Goal: Task Accomplishment & Management: Manage account settings

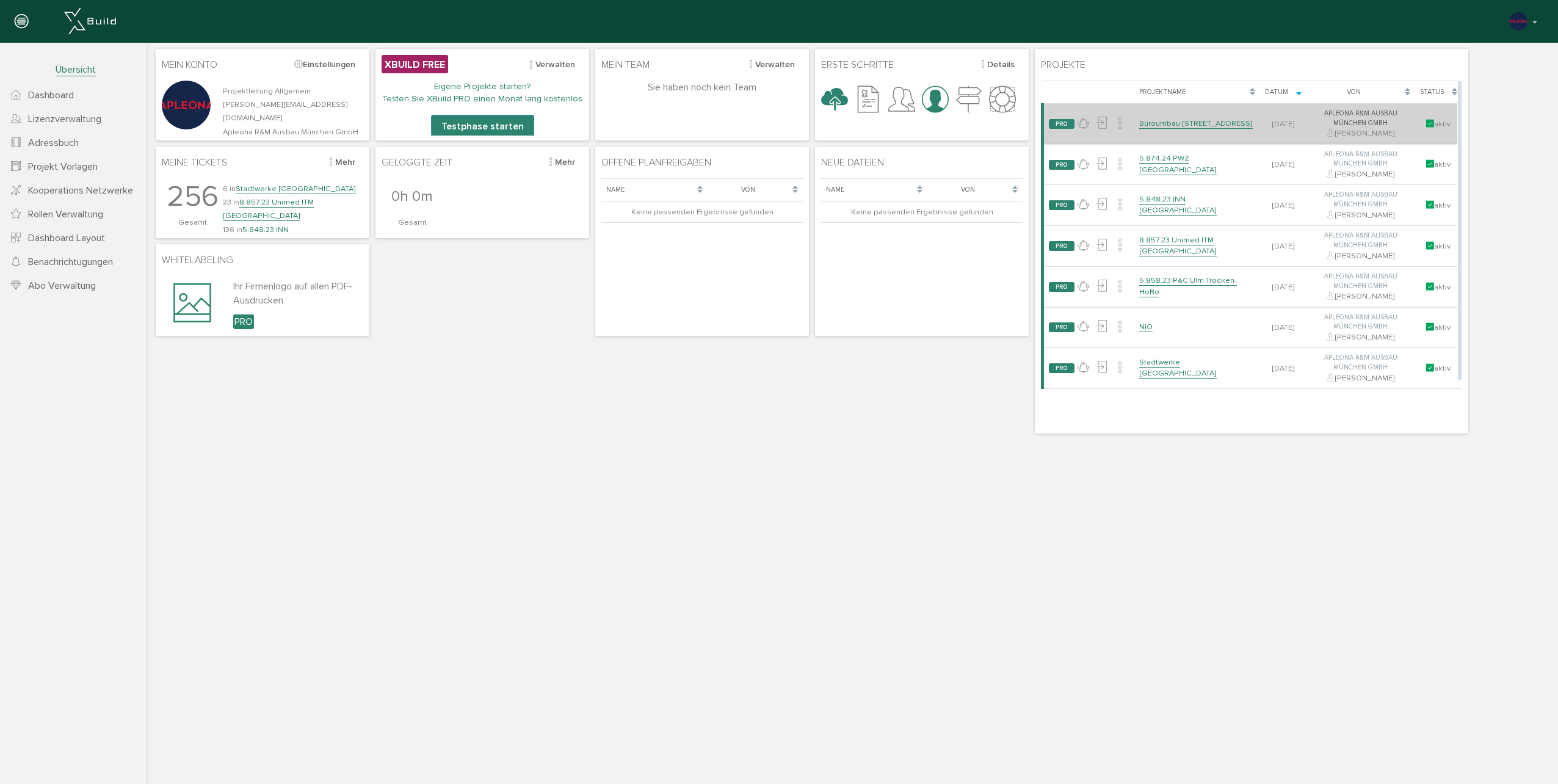
click at [1197, 119] on link "Büroumbau [STREET_ADDRESS]" at bounding box center [1195, 123] width 113 height 11
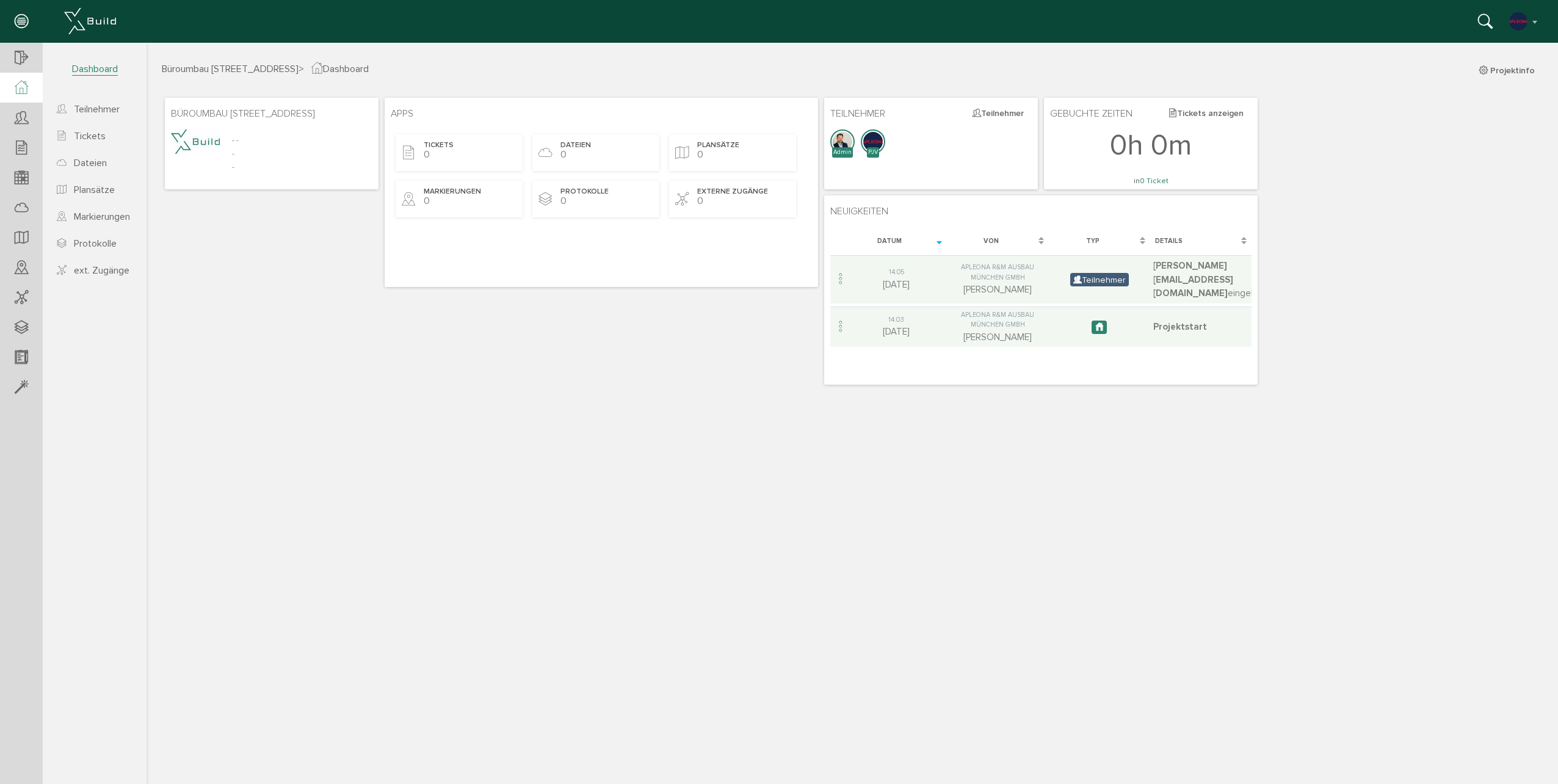
click at [28, 91] on icon at bounding box center [21, 87] width 14 height 14
click at [32, 60] on div at bounding box center [21, 58] width 43 height 31
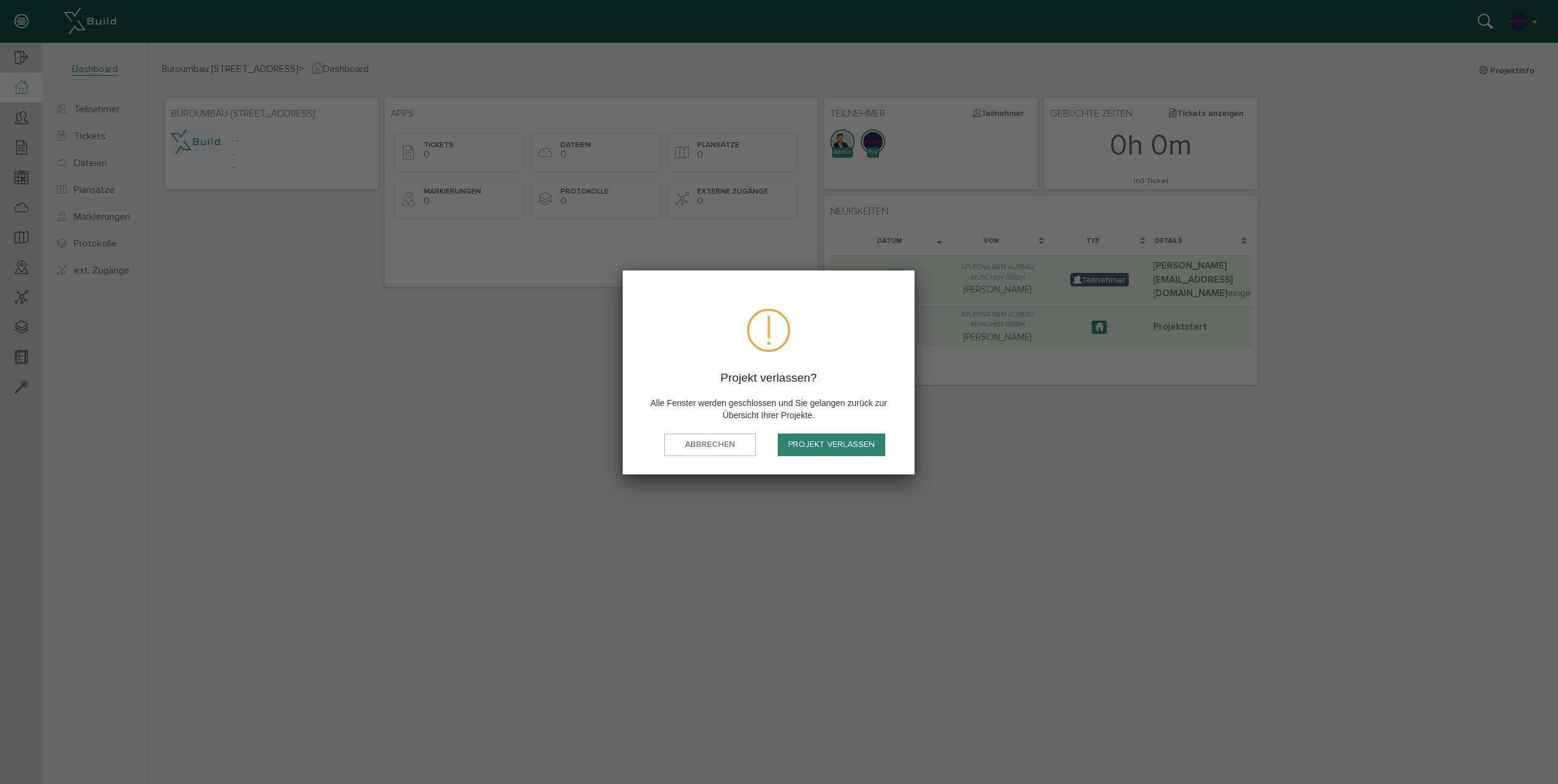
click at [794, 440] on button "Projekt verlassen" at bounding box center [831, 444] width 108 height 22
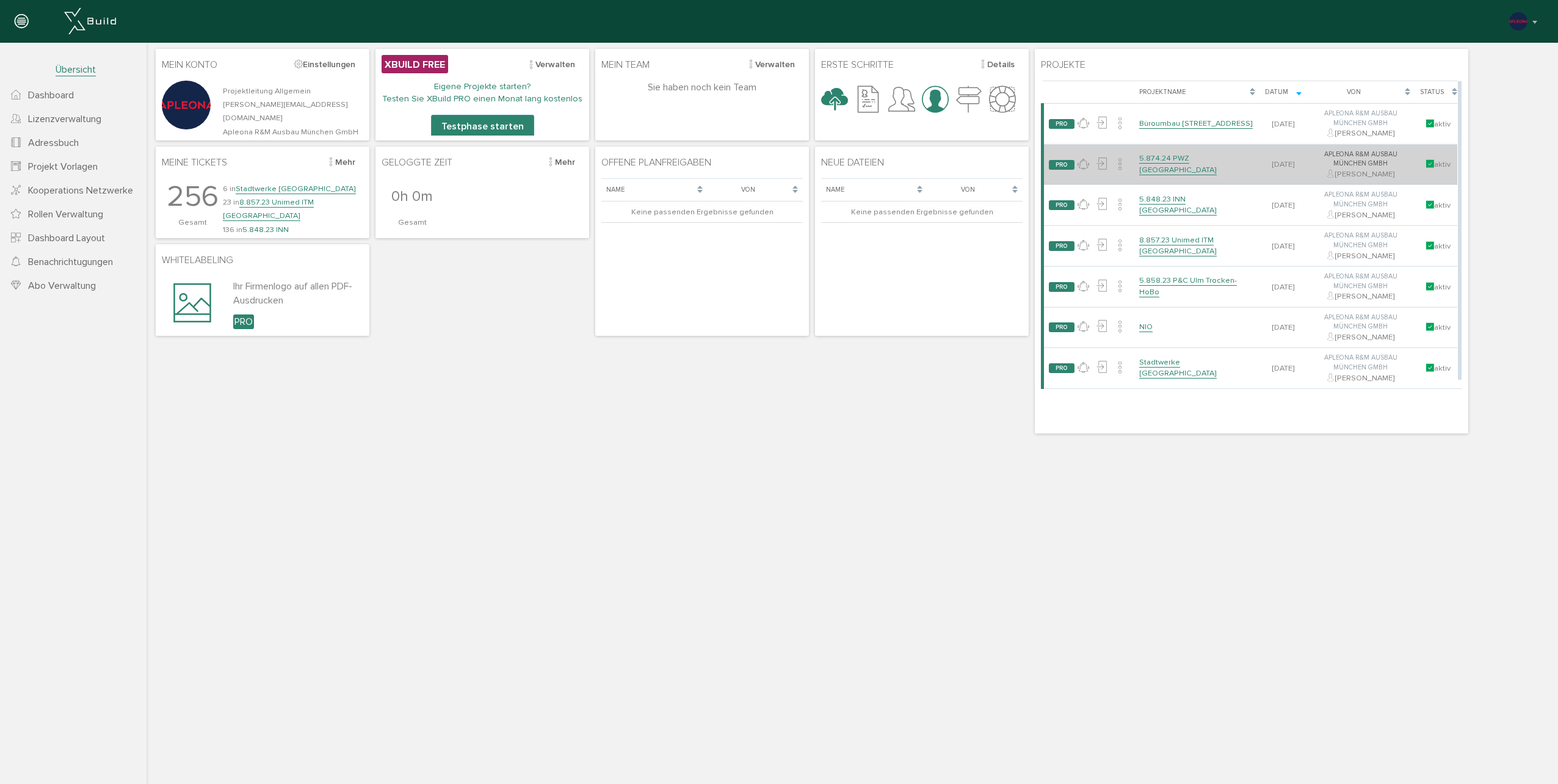
click at [1195, 163] on link "5.874.24 PWZ [GEOGRAPHIC_DATA]" at bounding box center [1178, 164] width 78 height 21
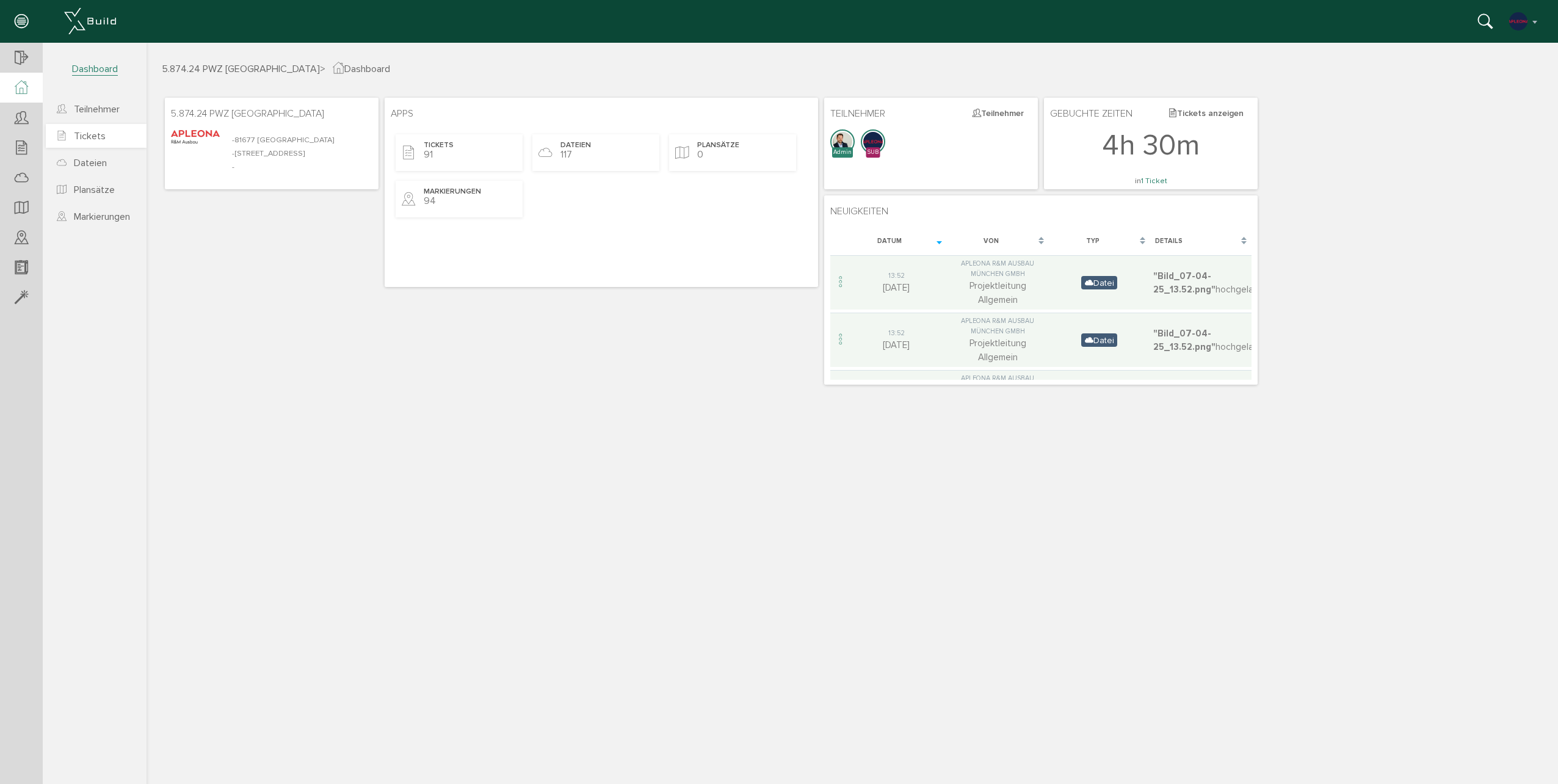
click at [109, 138] on link "Tickets" at bounding box center [96, 136] width 101 height 24
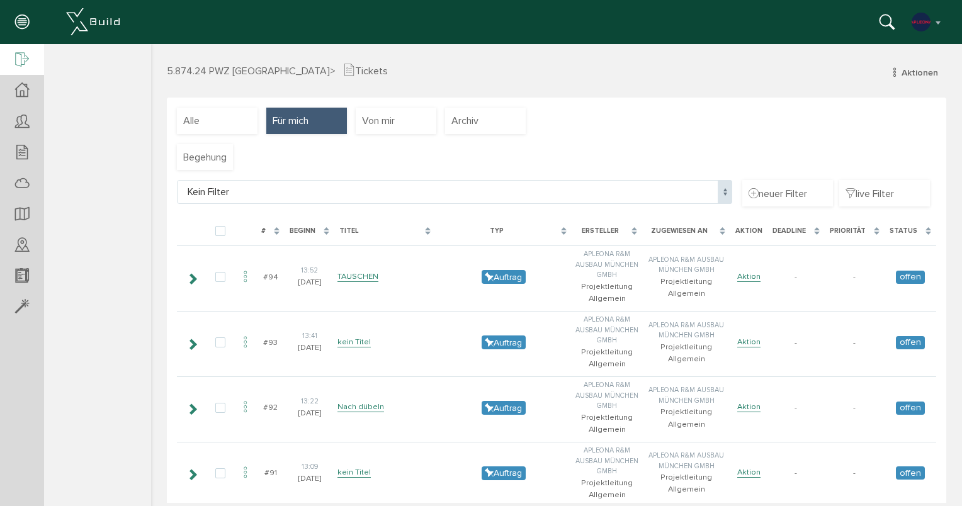
click at [17, 66] on icon at bounding box center [22, 61] width 14 height 18
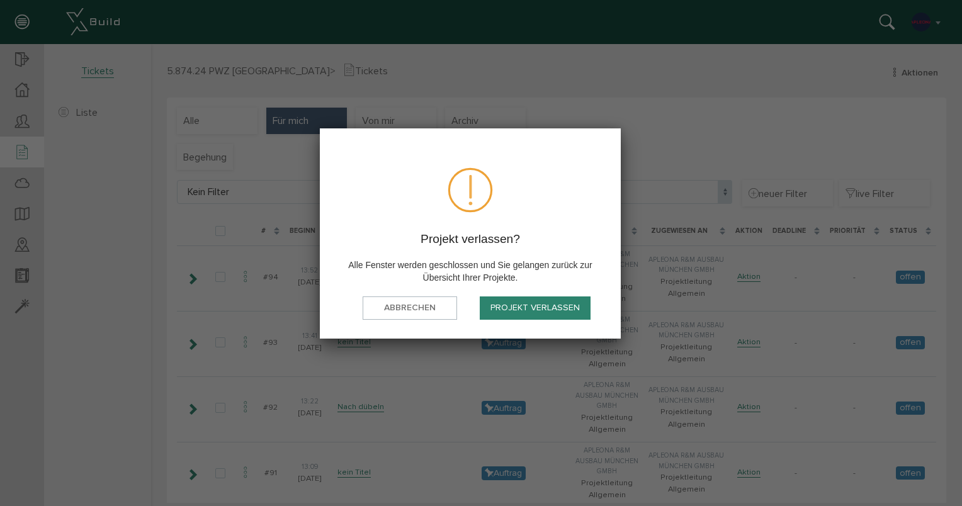
click at [551, 300] on button "Projekt verlassen" at bounding box center [535, 308] width 111 height 23
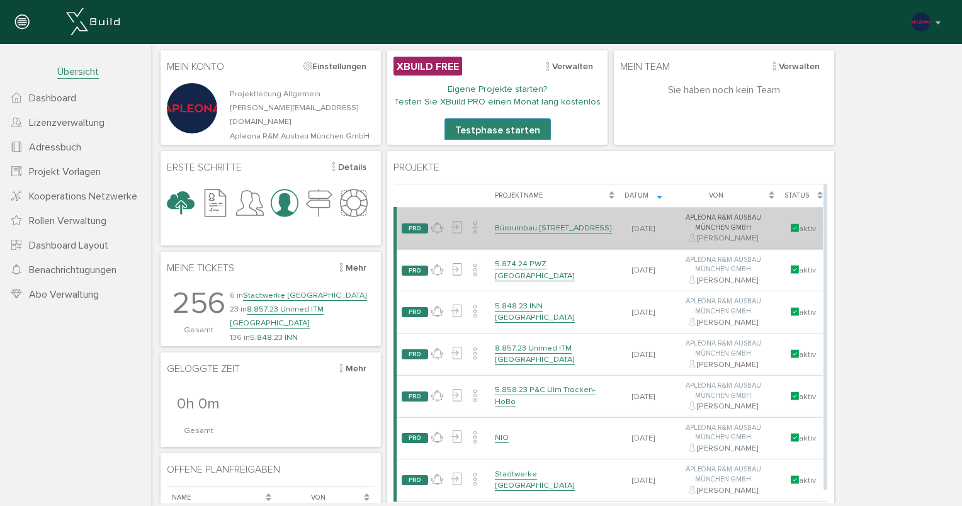
click at [564, 225] on link "Büroumbau [STREET_ADDRESS]" at bounding box center [553, 228] width 117 height 11
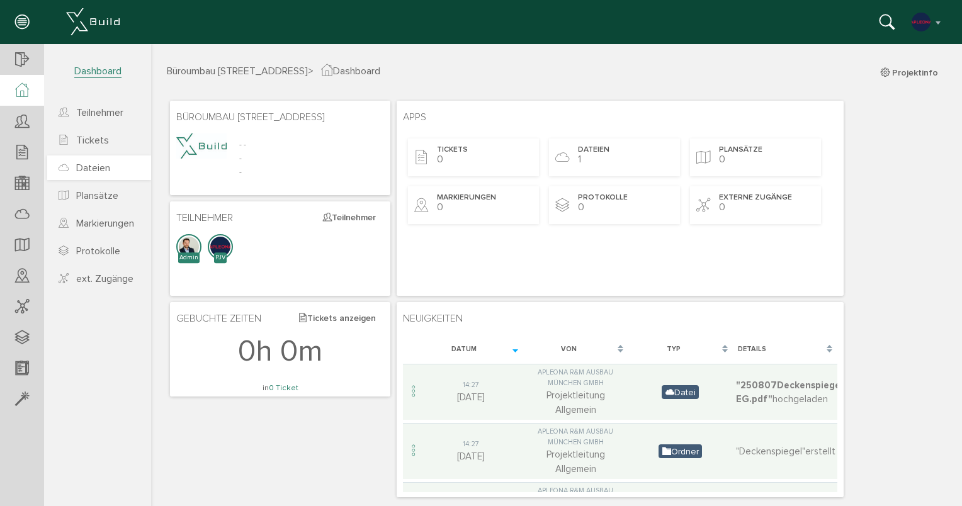
click at [91, 169] on span "Dateien" at bounding box center [93, 168] width 34 height 13
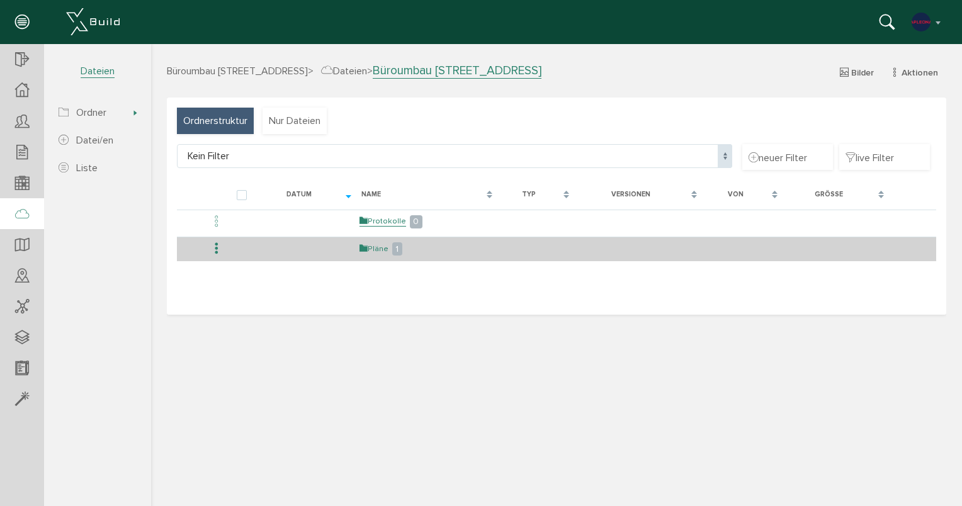
click at [377, 245] on link "Pläne" at bounding box center [374, 249] width 29 height 11
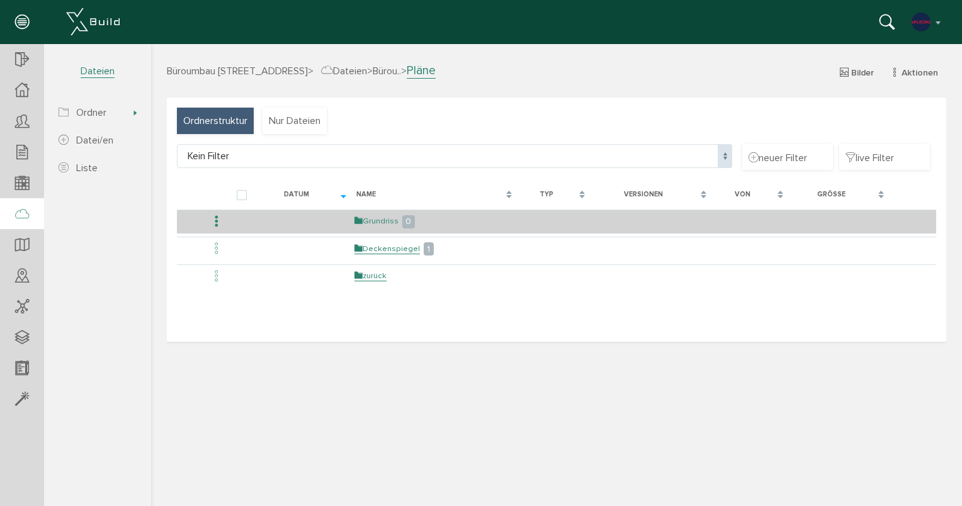
click at [375, 225] on link "Grundriss" at bounding box center [377, 221] width 44 height 11
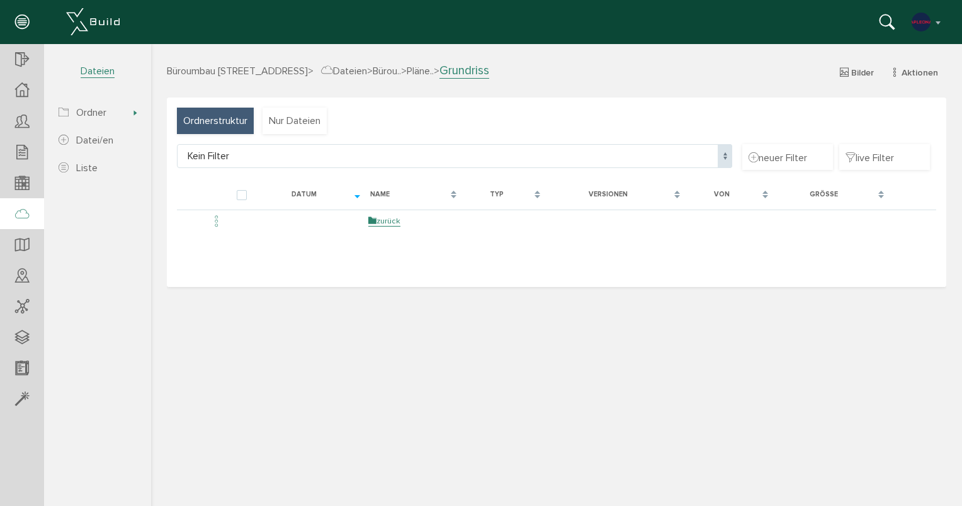
click at [667, 366] on div "Büroumbau Gneisenaustraße 15 > Dateien > Bürou.. > Pläne.. > Grundriss Bilder A…" at bounding box center [556, 283] width 811 height 440
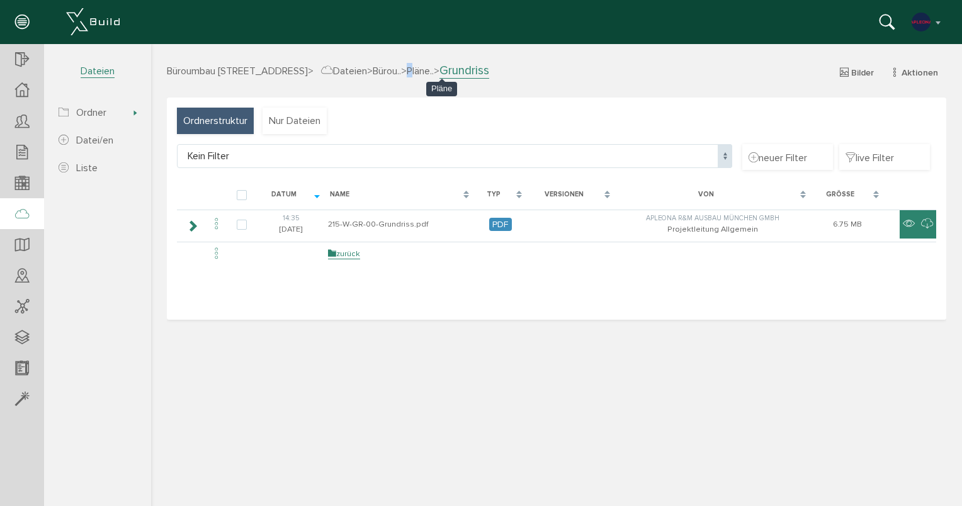
click at [431, 66] on span "Pläne.." at bounding box center [420, 71] width 27 height 13
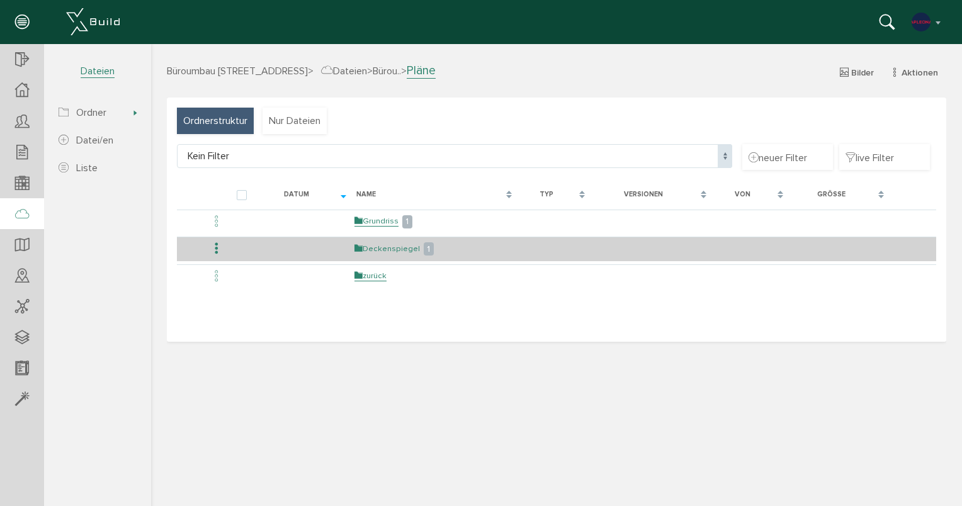
click at [395, 252] on link "Deckenspiegel" at bounding box center [388, 249] width 66 height 11
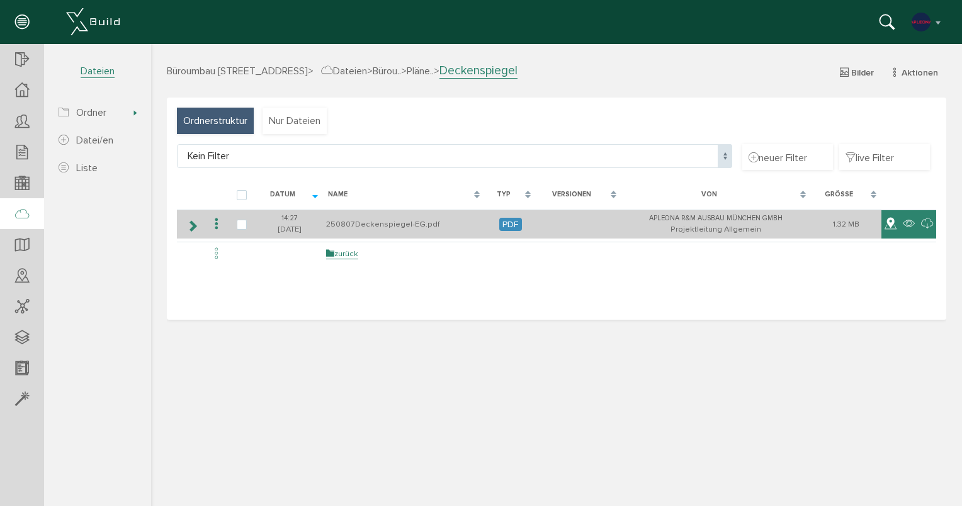
click at [891, 220] on icon at bounding box center [891, 224] width 12 height 15
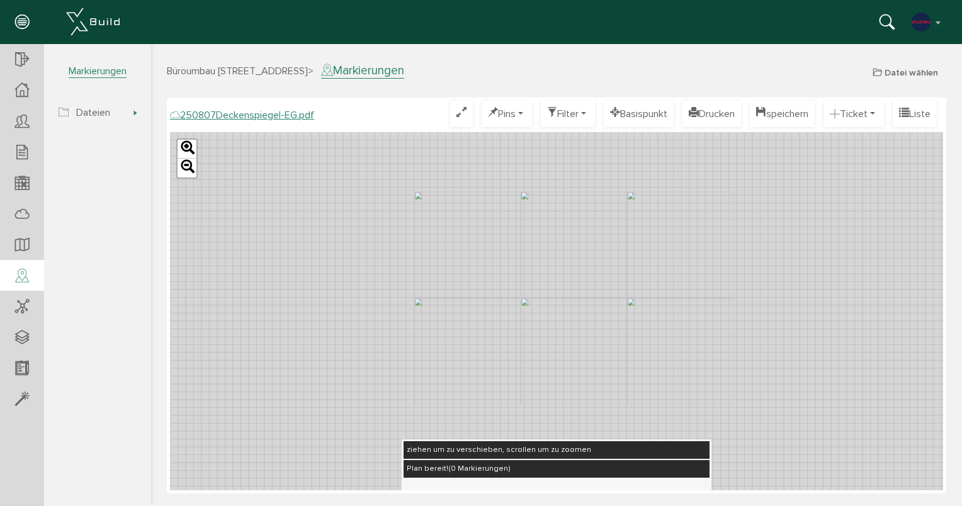
drag, startPoint x: 556, startPoint y: 231, endPoint x: 563, endPoint y: 281, distance: 51.0
click at [563, 281] on div "Leaflet" at bounding box center [556, 311] width 773 height 358
drag, startPoint x: 365, startPoint y: 348, endPoint x: 467, endPoint y: 337, distance: 102.6
click at [467, 337] on div "Leaflet" at bounding box center [556, 311] width 773 height 358
drag, startPoint x: 396, startPoint y: 368, endPoint x: 441, endPoint y: 259, distance: 118.0
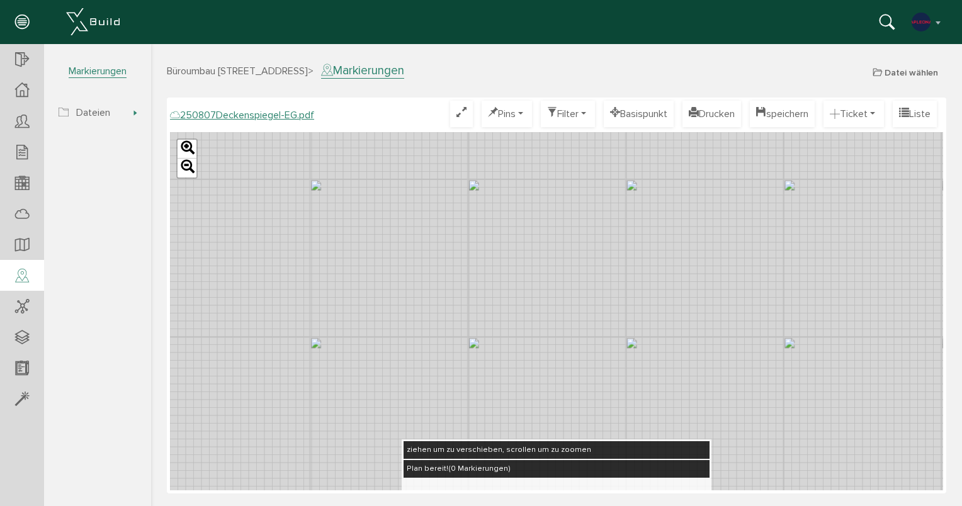
click at [441, 259] on div "Leaflet" at bounding box center [556, 311] width 773 height 358
click at [501, 113] on button "Pins" at bounding box center [507, 114] width 50 height 26
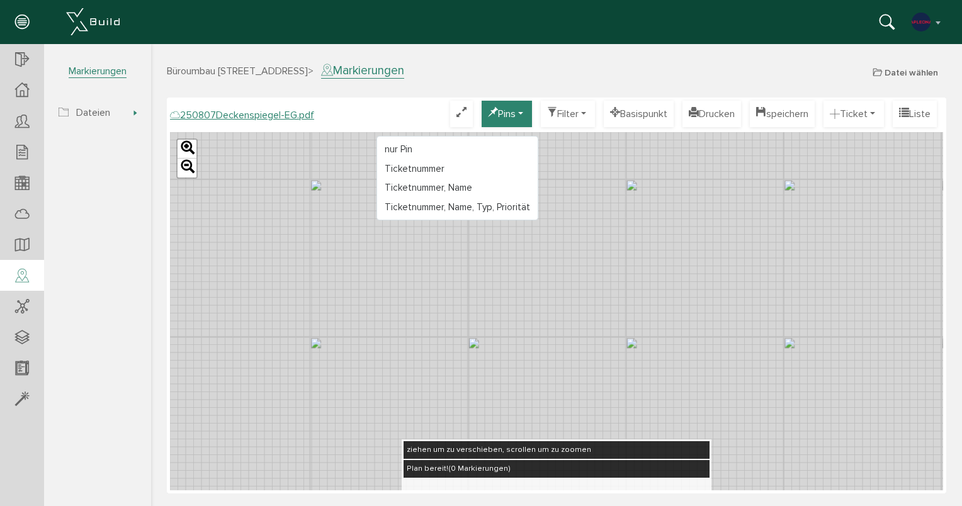
click at [503, 115] on button "Pins" at bounding box center [507, 114] width 50 height 26
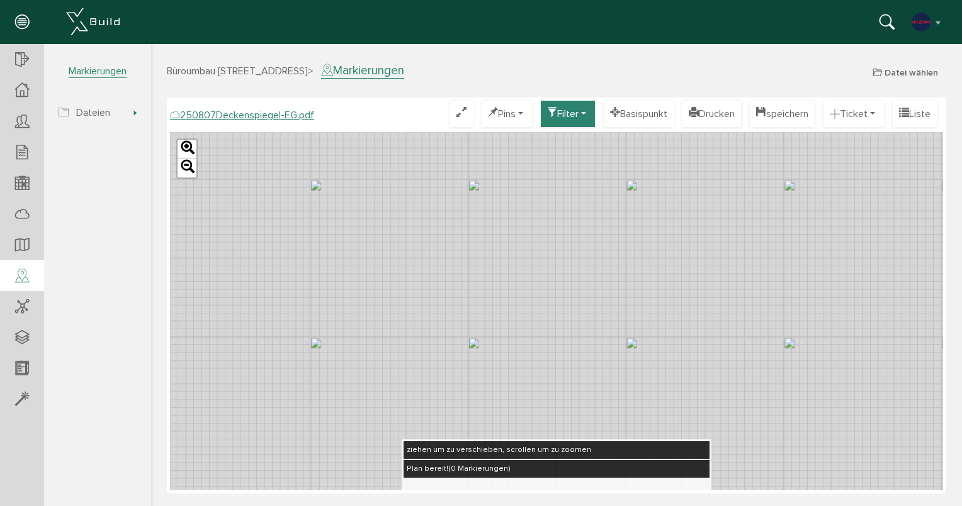
click at [564, 115] on button "Filter" at bounding box center [568, 114] width 54 height 26
click at [566, 118] on button "Filter" at bounding box center [568, 114] width 54 height 26
click at [870, 115] on button "Ticket" at bounding box center [854, 114] width 60 height 26
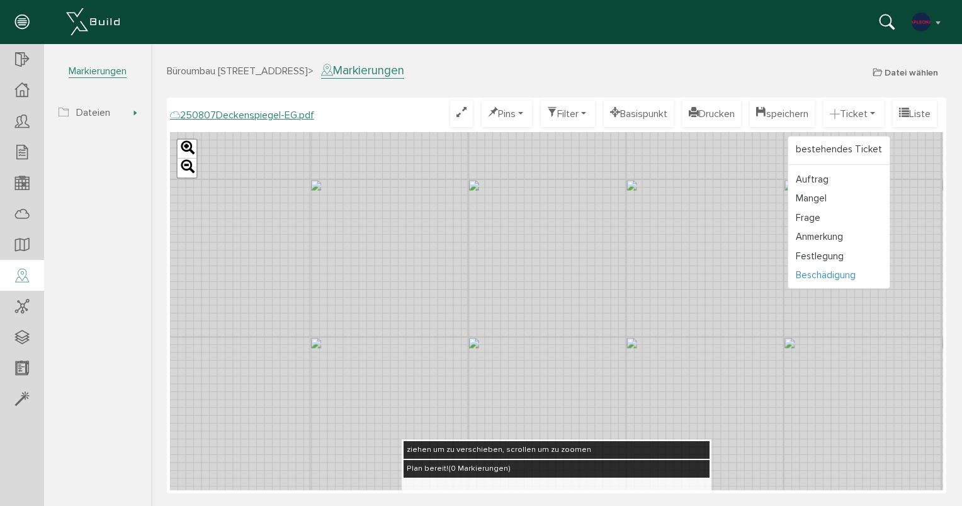
click at [831, 279] on link "Beschädigung" at bounding box center [839, 276] width 101 height 20
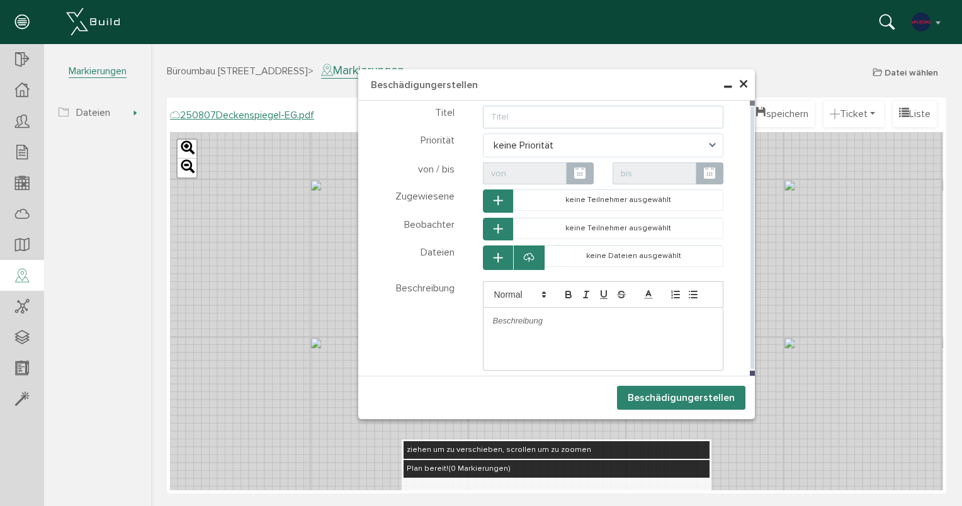
click at [562, 117] on input "text" at bounding box center [603, 117] width 241 height 23
type input "Stuhl kaputt"
click at [708, 142] on span "keine Priorität" at bounding box center [603, 146] width 241 height 24
click at [713, 146] on span at bounding box center [716, 146] width 14 height 24
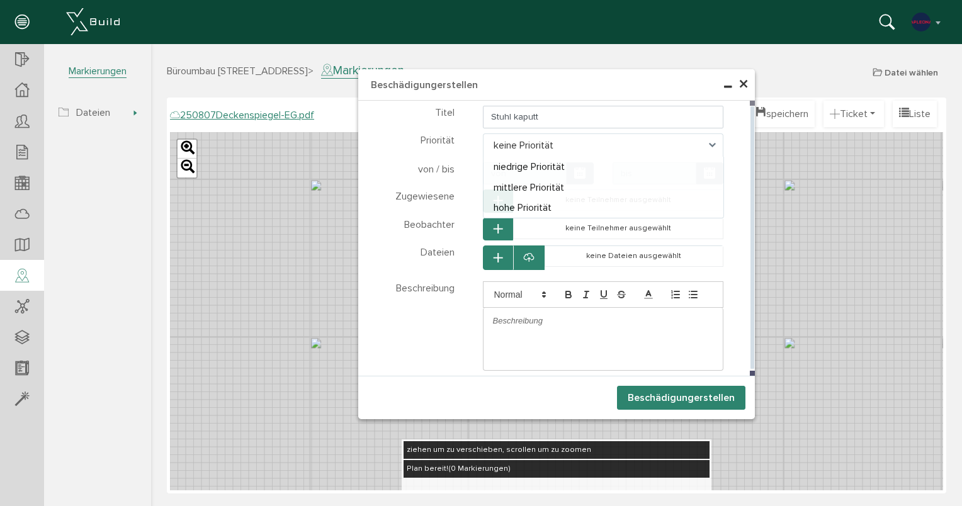
click at [716, 146] on span at bounding box center [716, 146] width 14 height 24
select select "high"
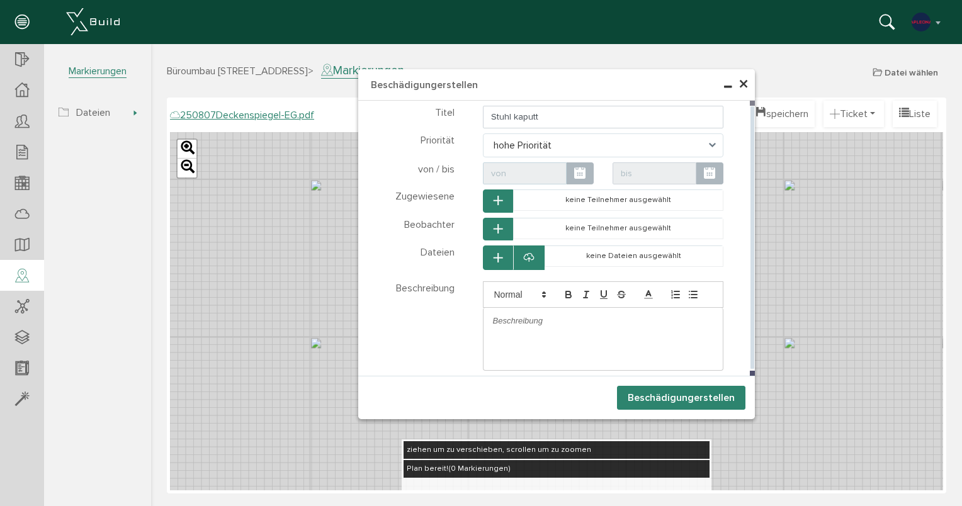
click at [545, 177] on input "text" at bounding box center [525, 174] width 84 height 23
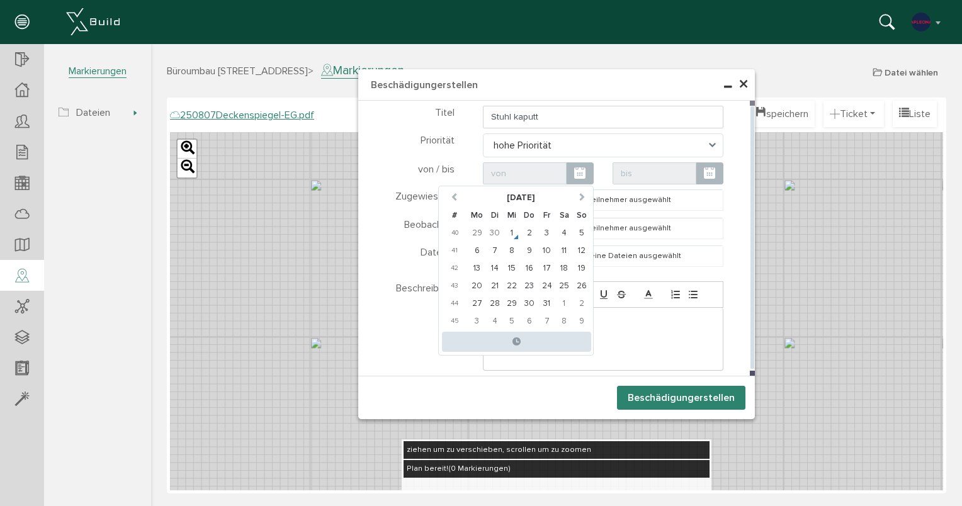
click at [545, 174] on input "text" at bounding box center [525, 174] width 84 height 23
click at [382, 175] on div "von / bis" at bounding box center [417, 174] width 93 height 23
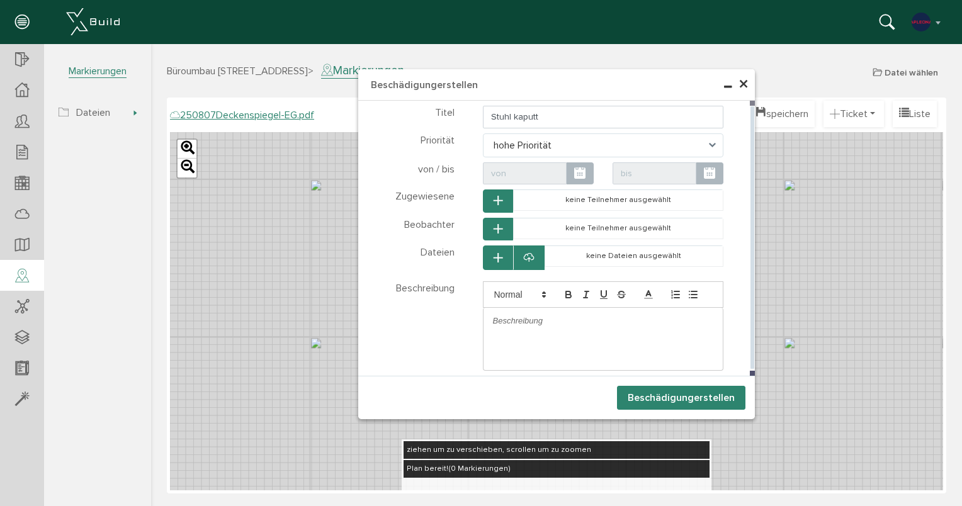
click at [714, 174] on icon at bounding box center [709, 174] width 11 height 14
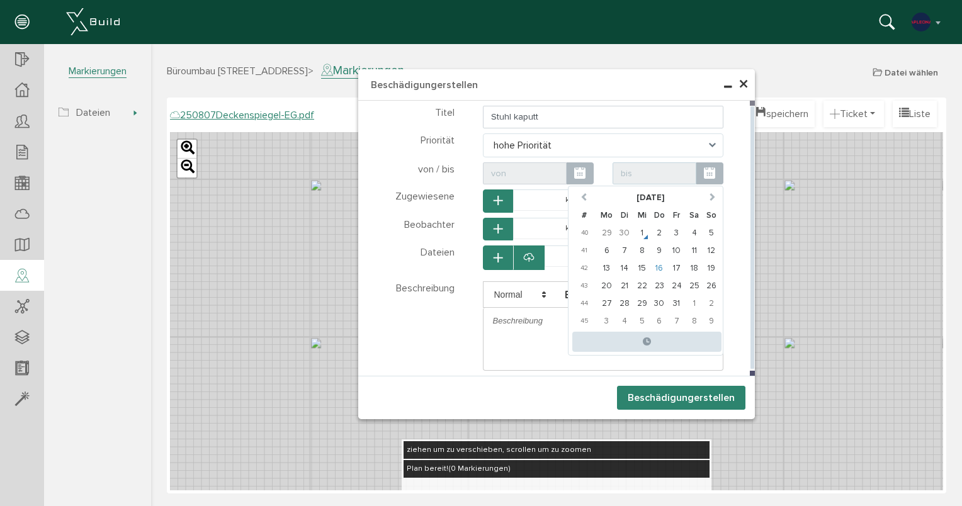
click at [661, 265] on td "16" at bounding box center [660, 269] width 18 height 18
type input "16.10.25 00:00"
click at [578, 385] on div "Beschädigung erstellen abbrechen auswählen abbrechen auswählen abbrechen auswäh…" at bounding box center [556, 397] width 397 height 43
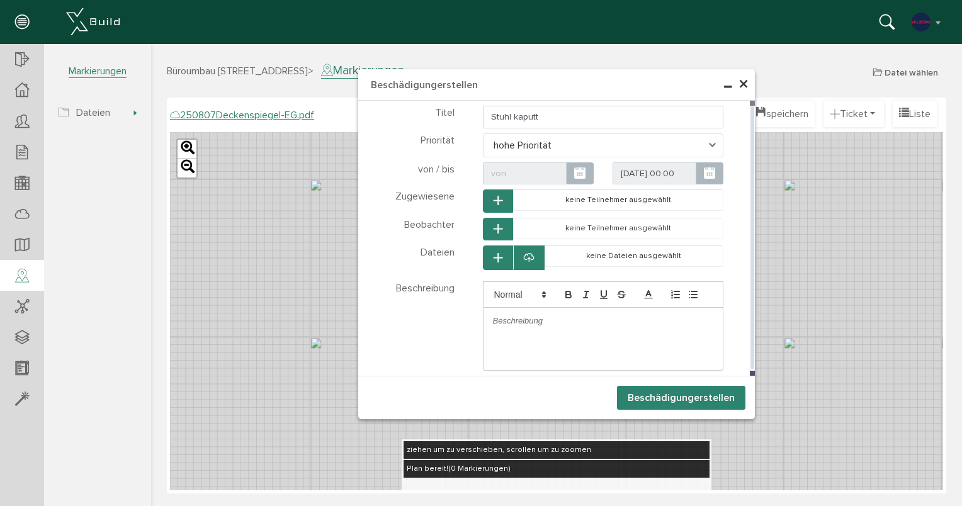
click at [640, 395] on button "Beschädigung erstellen" at bounding box center [681, 398] width 128 height 24
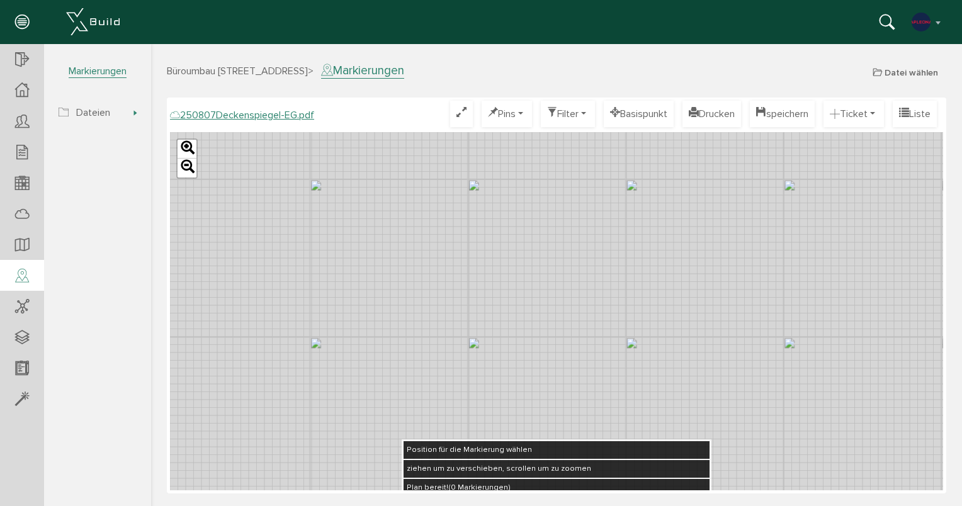
click at [433, 270] on div "Leaflet" at bounding box center [556, 311] width 773 height 358
click at [431, 260] on icon at bounding box center [432, 257] width 18 height 23
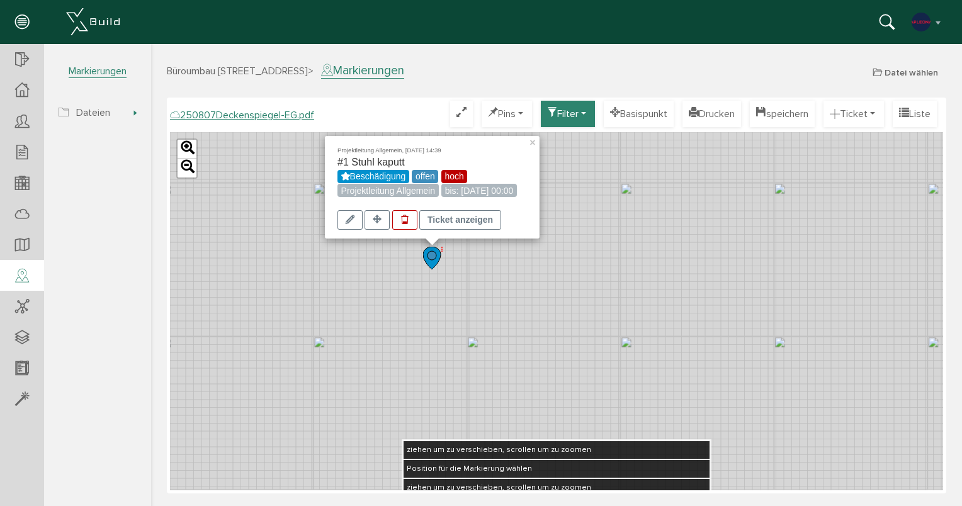
click at [565, 112] on button "Filter" at bounding box center [568, 114] width 54 height 26
click at [568, 113] on button "Filter" at bounding box center [568, 114] width 54 height 26
click at [777, 110] on button "speichern" at bounding box center [782, 114] width 65 height 26
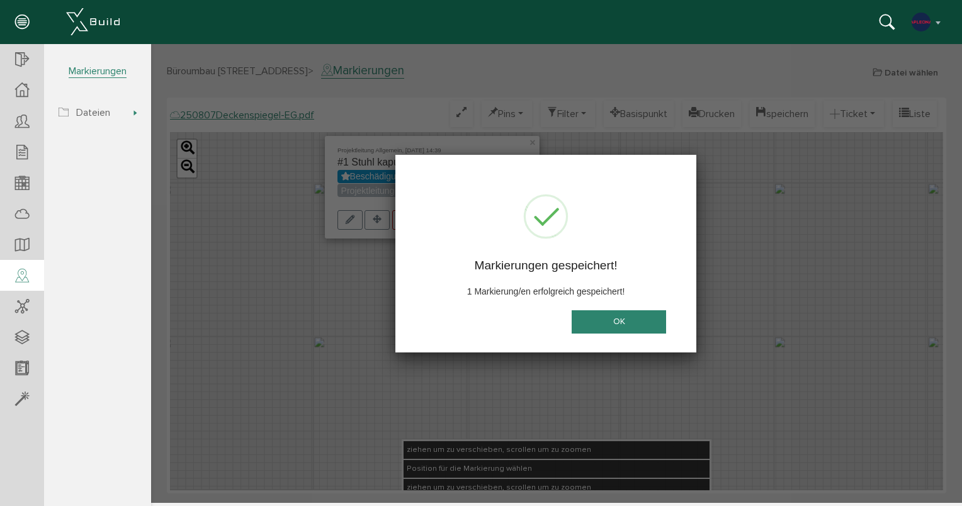
click at [624, 321] on button "OK" at bounding box center [619, 322] width 94 height 23
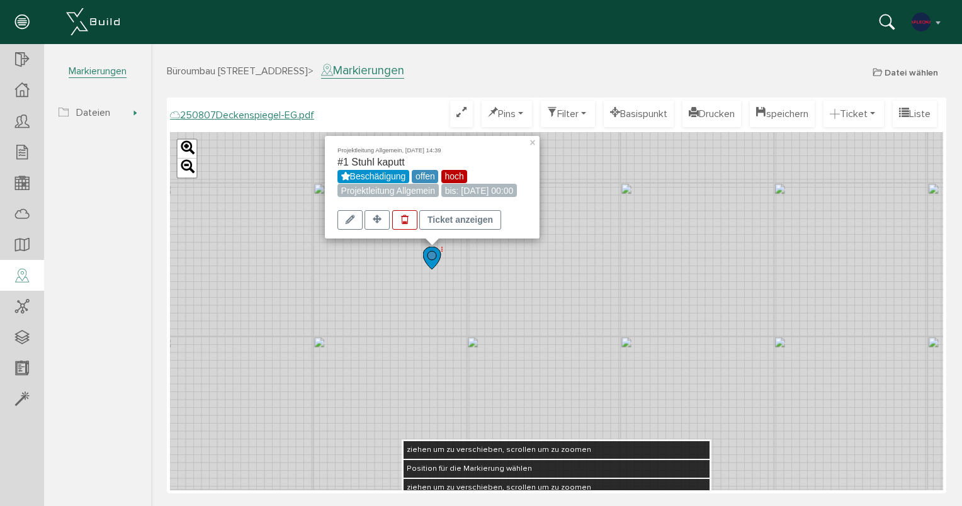
click at [509, 69] on h3 "Büroumbau Gneisenaustraße 15 > Markierungen Datei wählen" at bounding box center [557, 70] width 780 height 14
click at [412, 262] on div "Projektleitung Allgemein, 01.10.25 14:39 #1 Stuhl kaputt Beschädigung offen hoc…" at bounding box center [556, 311] width 773 height 358
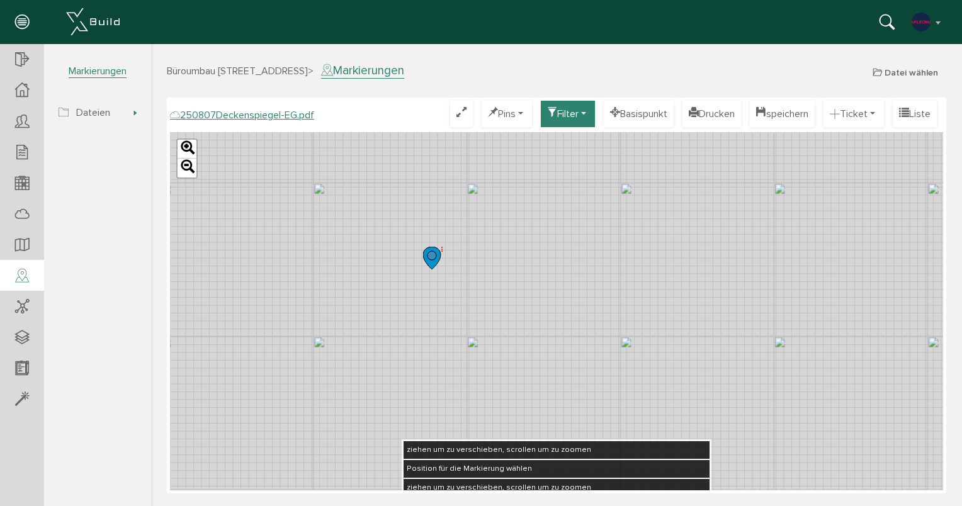
click at [574, 113] on button "Filter" at bounding box center [568, 114] width 54 height 26
click at [524, 154] on link "Live Filter" at bounding box center [551, 150] width 100 height 20
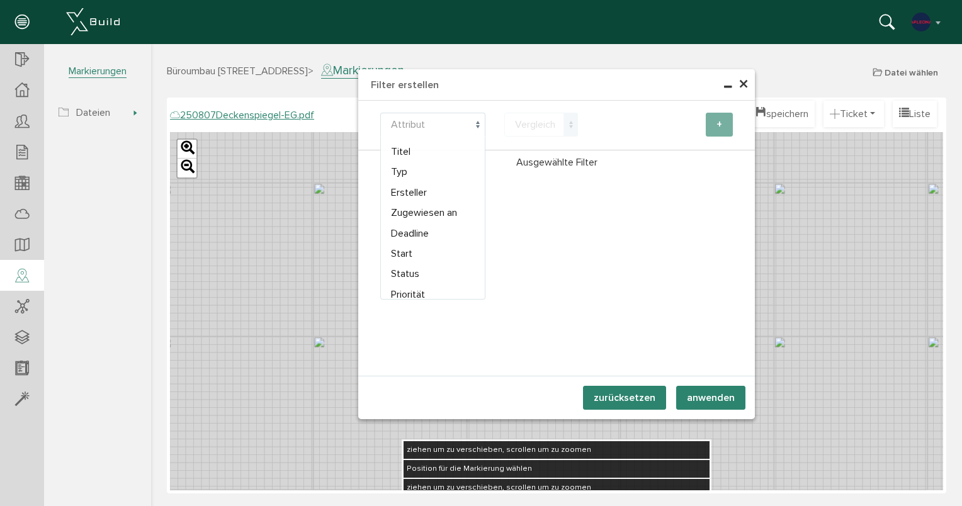
click at [464, 125] on span "Attribut" at bounding box center [432, 125] width 105 height 24
select select "type"
click at [555, 128] on span "Vergleich" at bounding box center [535, 124] width 40 height 13
select select "eq"
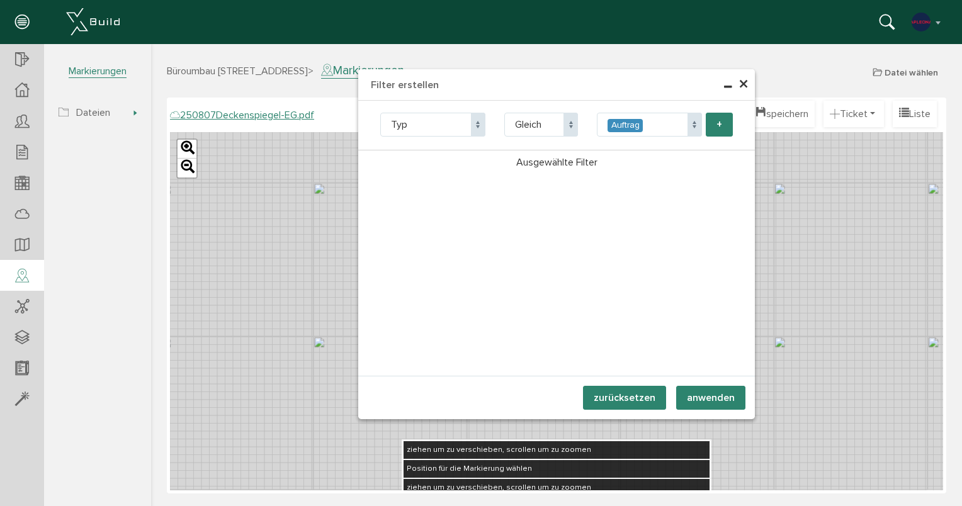
click at [676, 121] on span "Auftrag" at bounding box center [649, 125] width 105 height 24
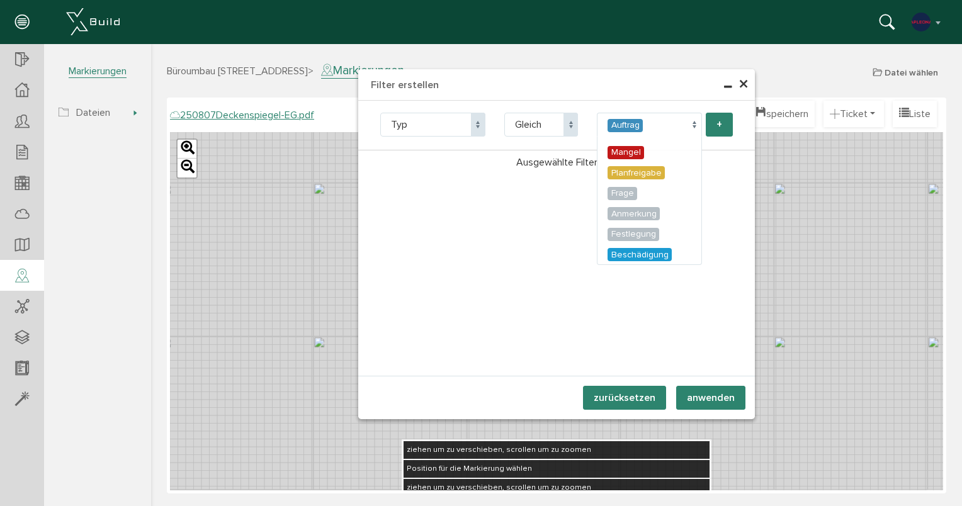
select select "201"
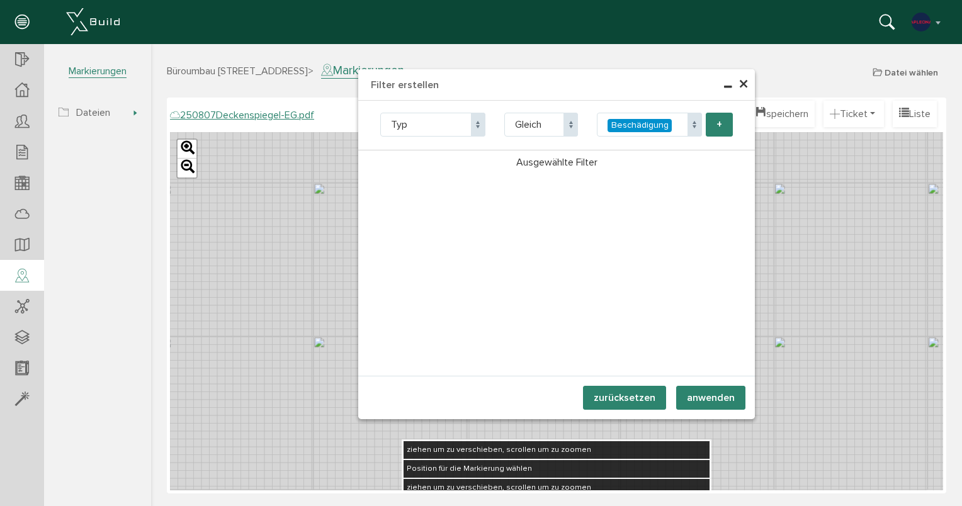
click at [694, 394] on button "anwenden" at bounding box center [710, 398] width 69 height 24
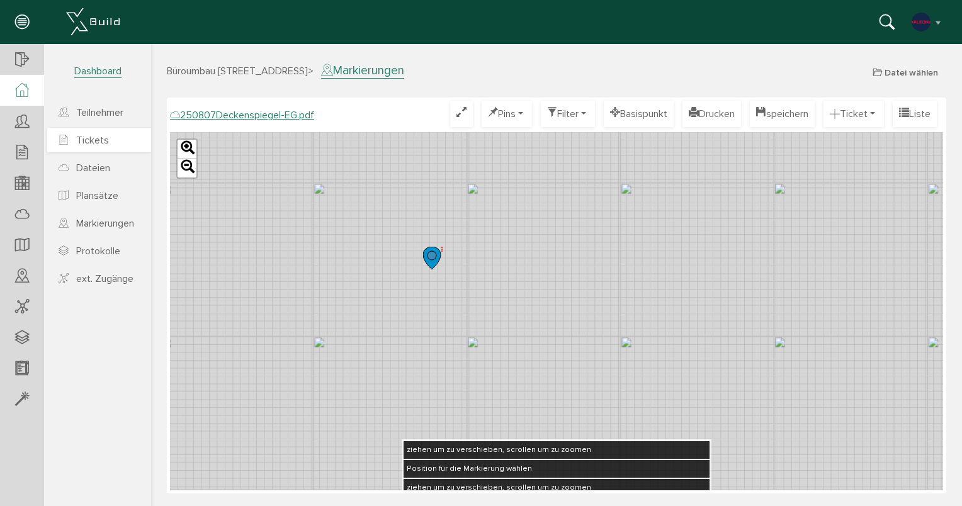
click at [82, 140] on span "Tickets" at bounding box center [92, 140] width 33 height 13
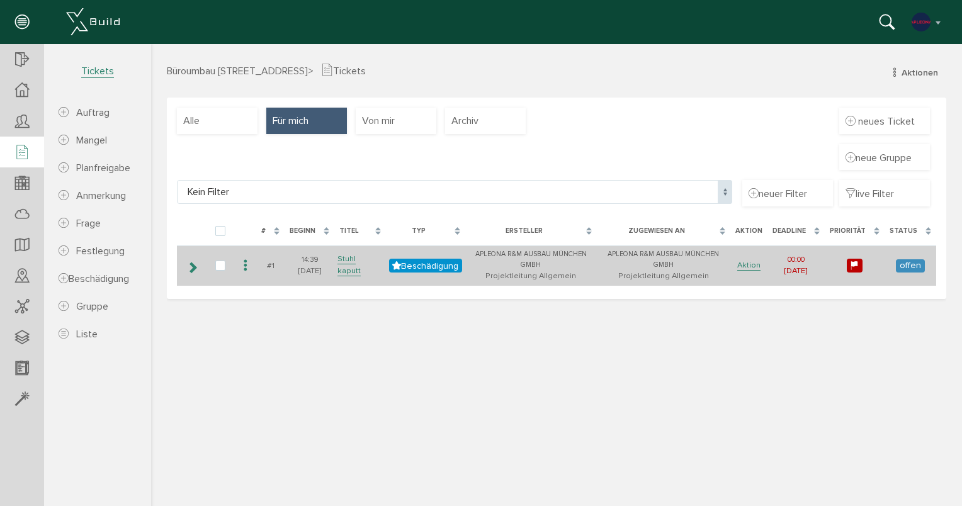
click at [191, 268] on icon at bounding box center [192, 268] width 12 height 10
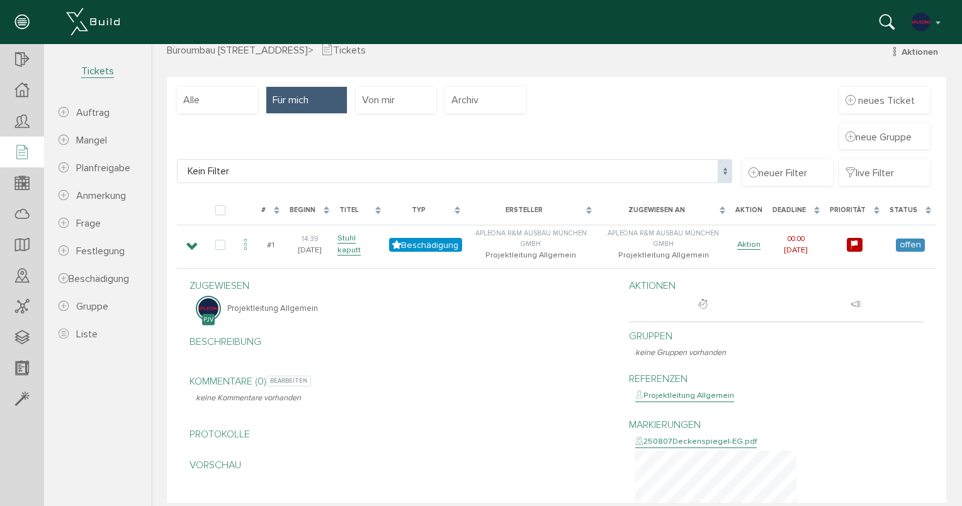
scroll to position [5, 0]
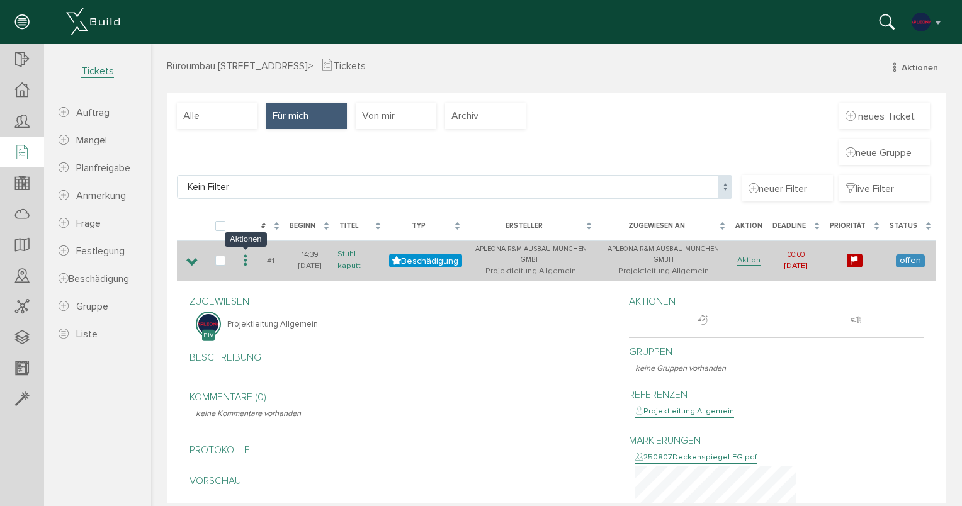
click at [243, 266] on icon at bounding box center [245, 261] width 15 height 17
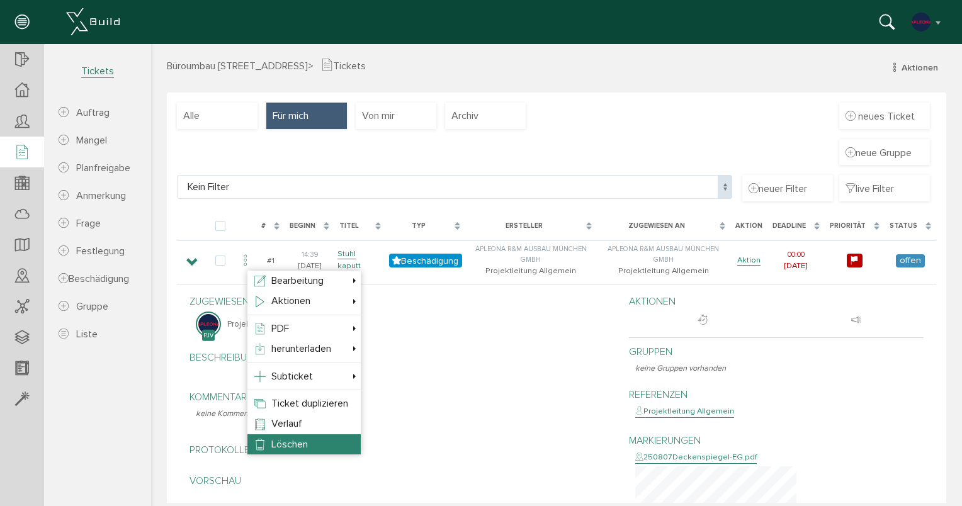
click at [290, 447] on span "Löschen" at bounding box center [289, 444] width 37 height 13
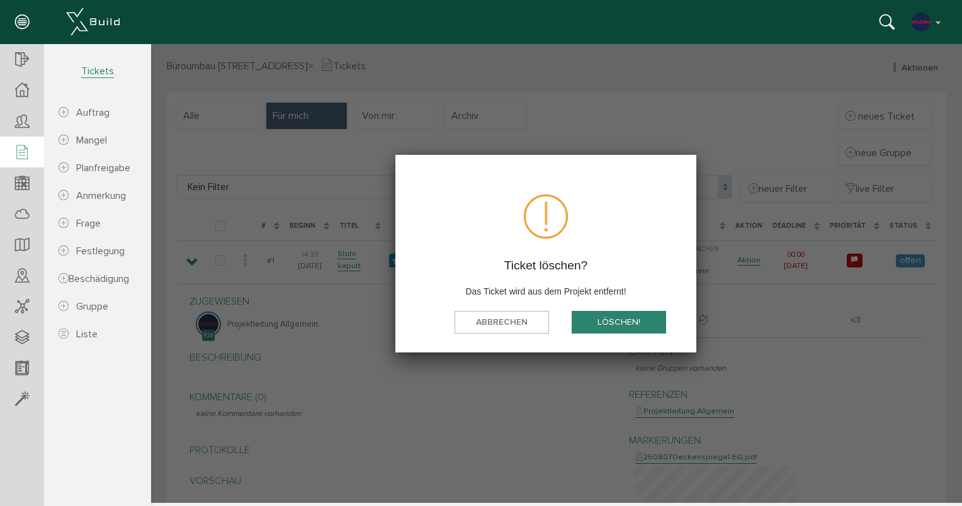
click at [608, 322] on button "löschen!" at bounding box center [619, 322] width 94 height 23
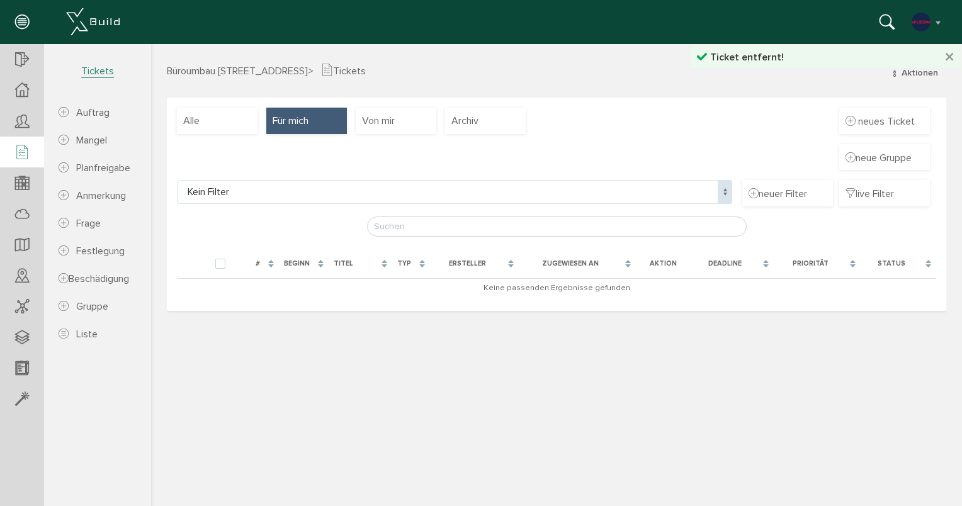
scroll to position [0, 0]
click at [941, 22] on button "button" at bounding box center [927, 22] width 32 height 19
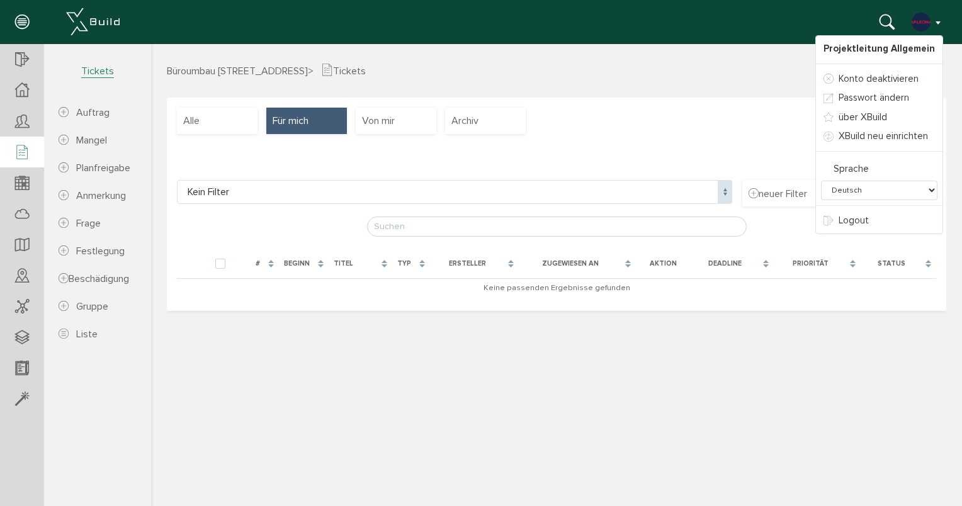
click at [941, 22] on button "button" at bounding box center [927, 22] width 32 height 19
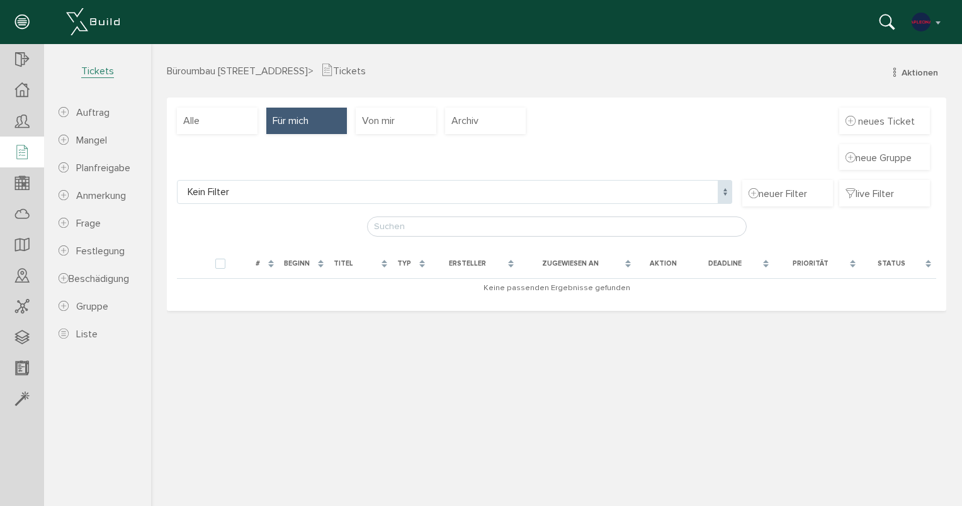
click at [28, 155] on icon at bounding box center [22, 153] width 14 height 18
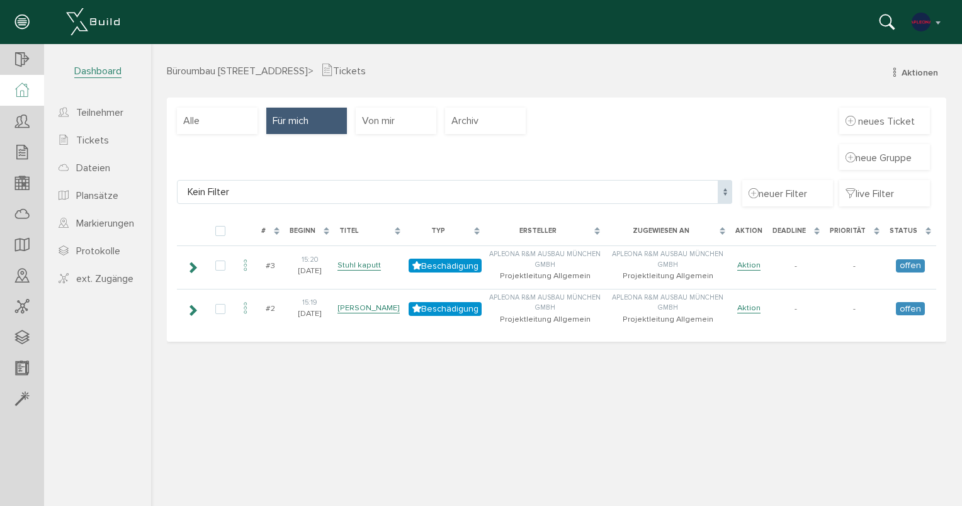
click at [28, 90] on icon at bounding box center [22, 90] width 14 height 14
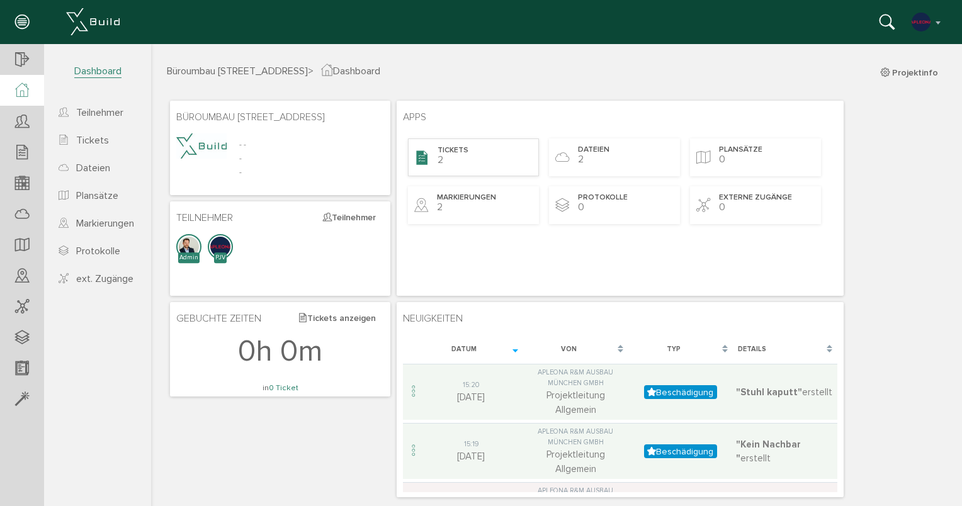
click at [457, 155] on span "Tickets" at bounding box center [453, 151] width 31 height 11
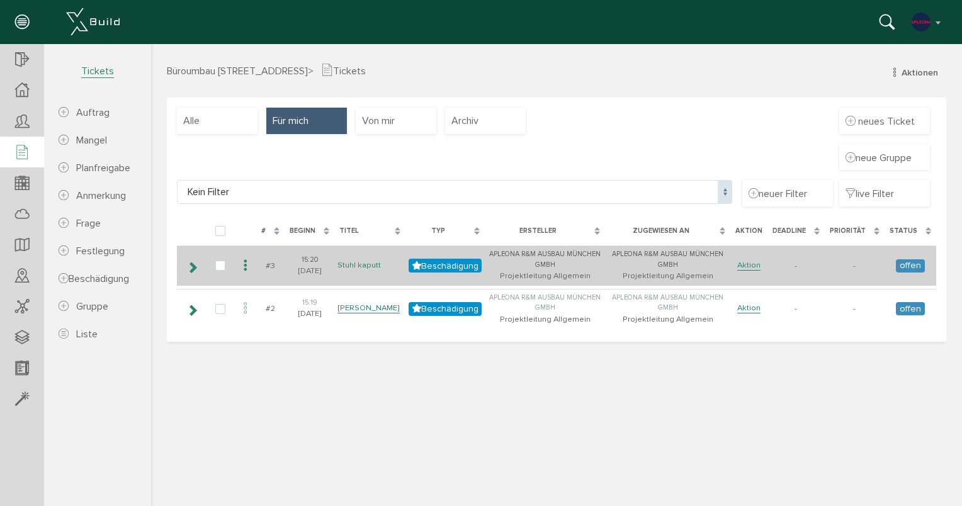
click at [357, 266] on link "Stuhl kaputt" at bounding box center [359, 265] width 43 height 11
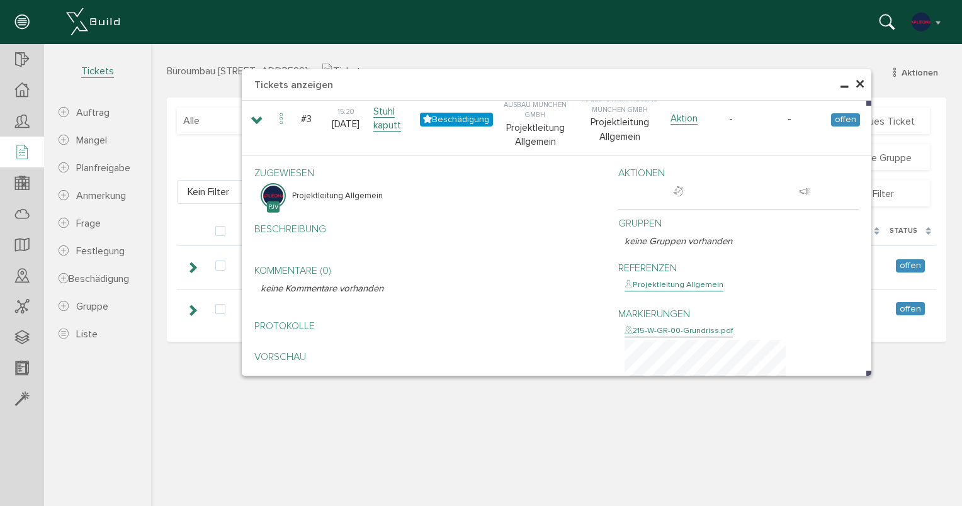
click at [861, 83] on span "×" at bounding box center [860, 84] width 10 height 25
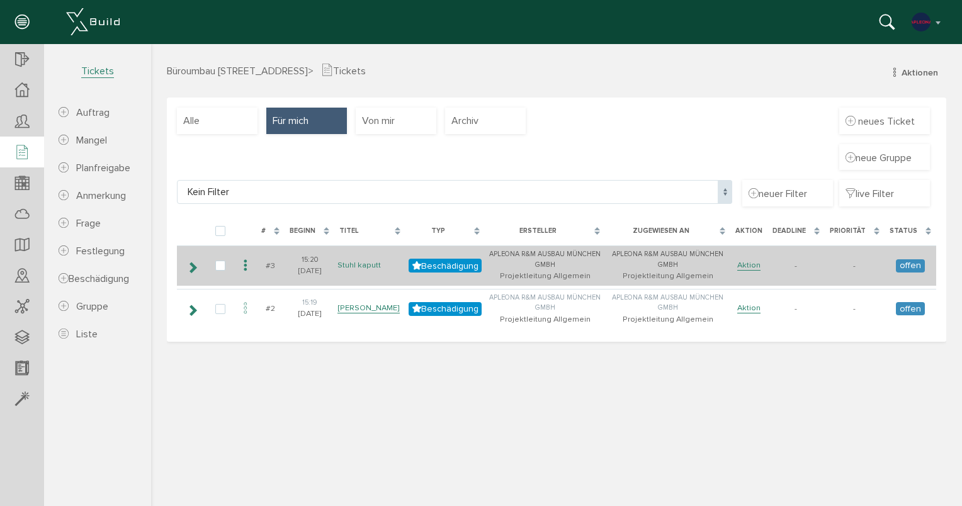
click at [359, 266] on link "Stuhl kaputt" at bounding box center [359, 265] width 43 height 11
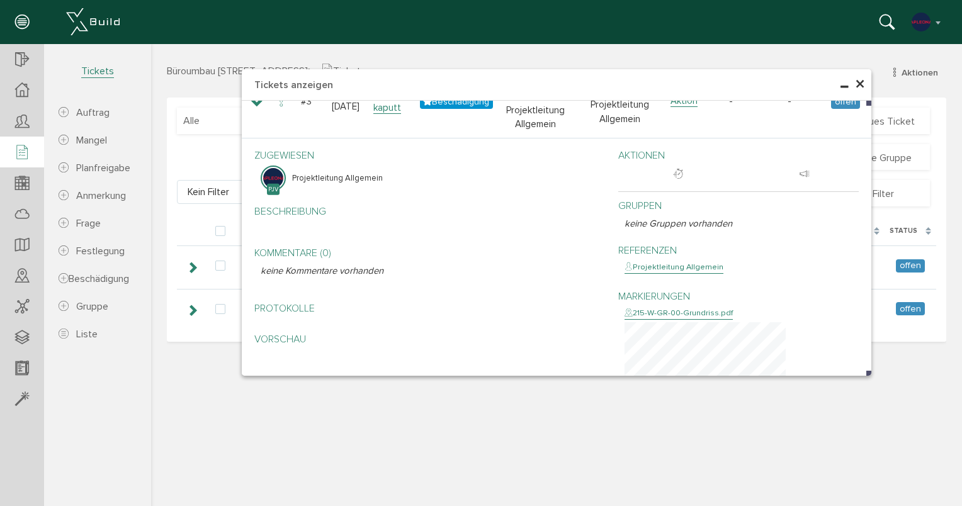
click at [863, 88] on span "×" at bounding box center [860, 84] width 10 height 25
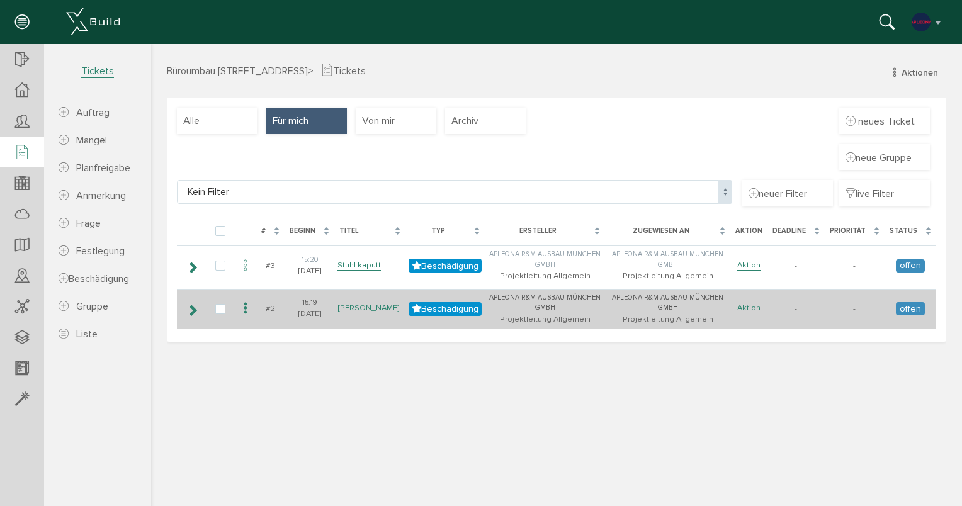
click at [355, 312] on link "Kein Nachbar" at bounding box center [369, 308] width 62 height 11
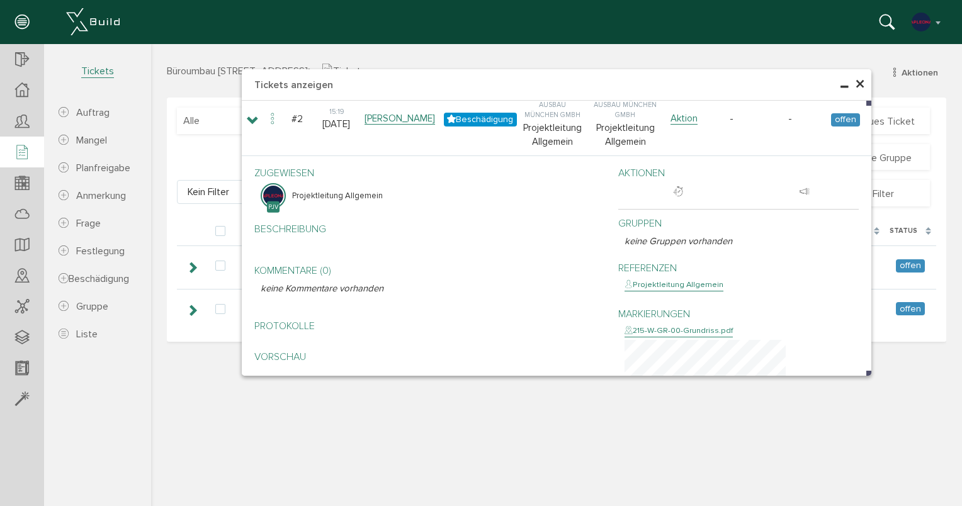
click at [862, 83] on span "×" at bounding box center [860, 84] width 10 height 25
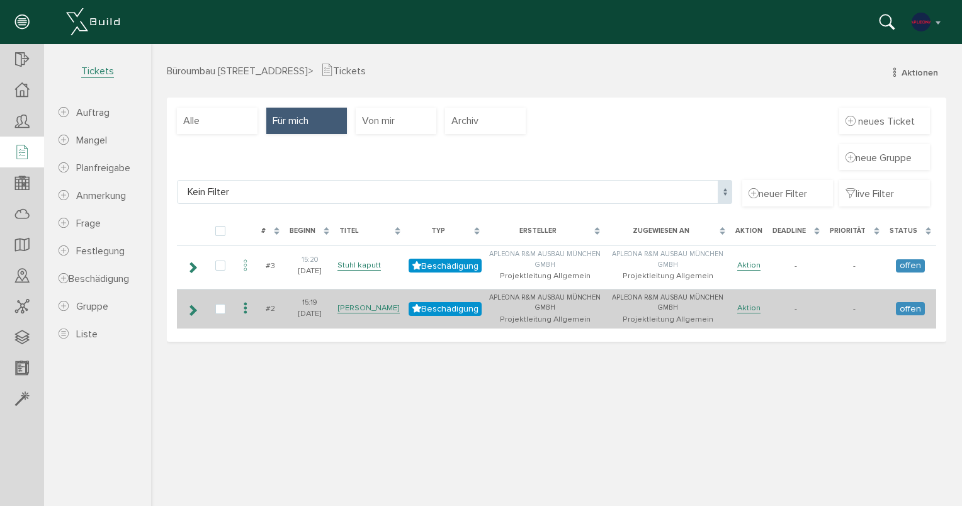
click at [193, 306] on icon at bounding box center [192, 310] width 12 height 10
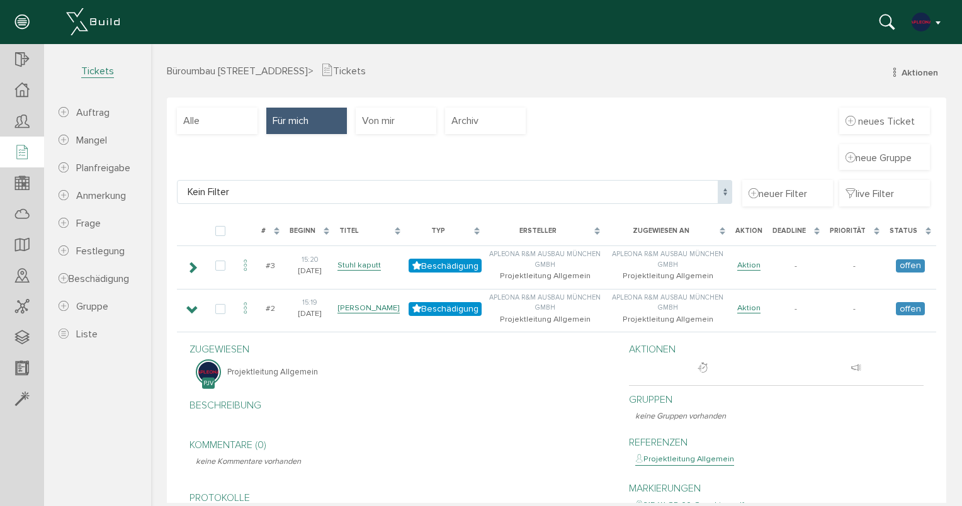
click at [935, 24] on button "button" at bounding box center [927, 22] width 32 height 19
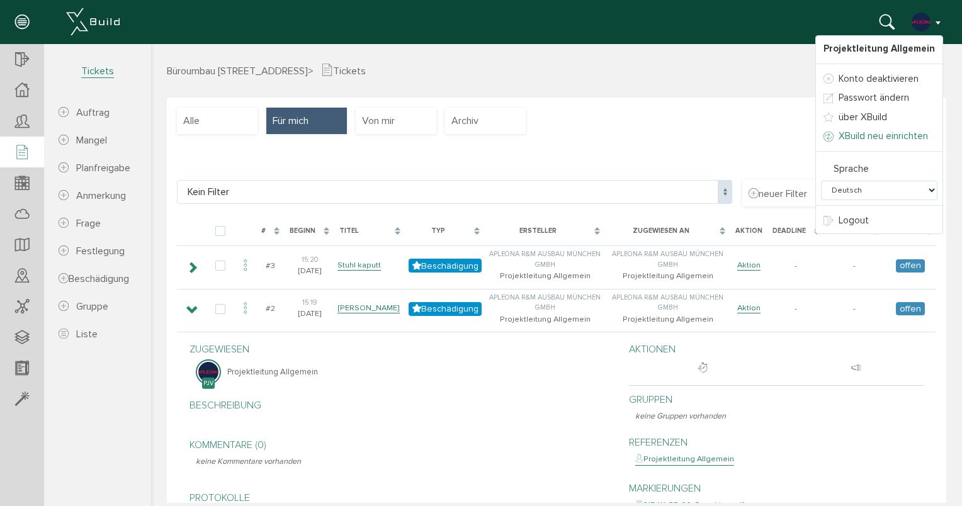
click at [904, 137] on span "XBuild neu einrichten" at bounding box center [883, 135] width 89 height 11
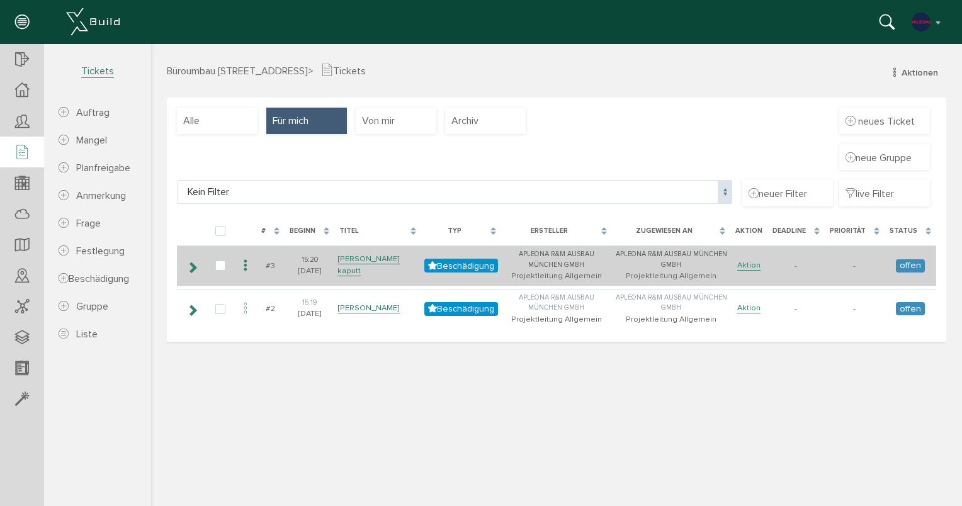
click at [189, 268] on icon at bounding box center [192, 268] width 12 height 10
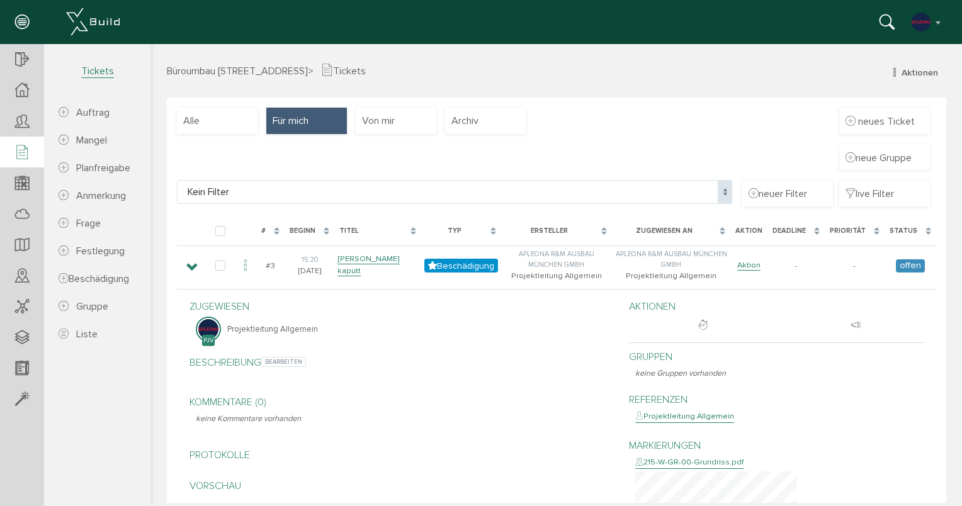
scroll to position [343, 0]
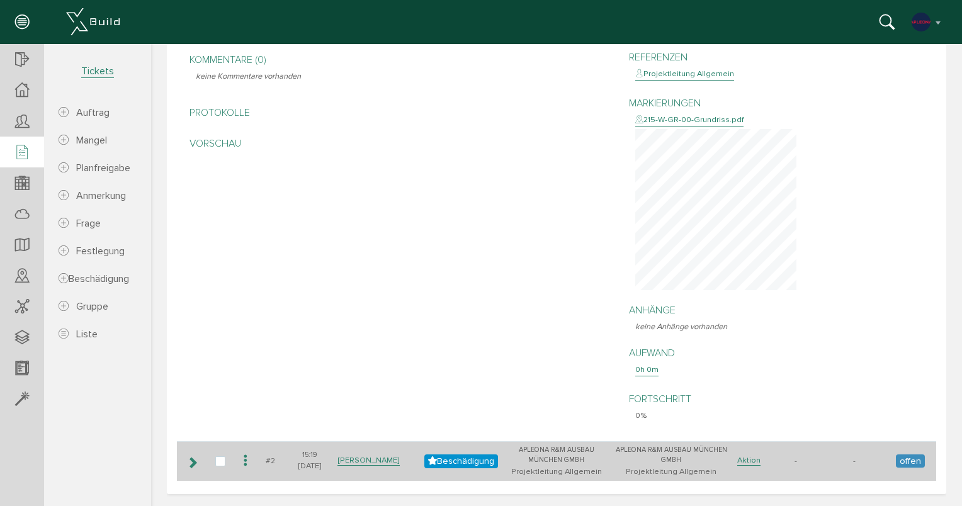
click at [188, 465] on icon at bounding box center [192, 463] width 12 height 10
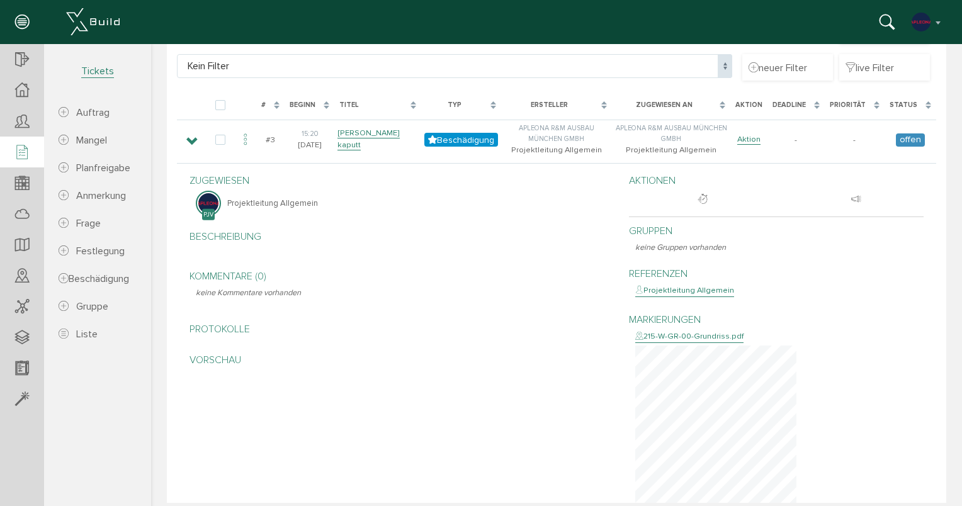
scroll to position [0, 0]
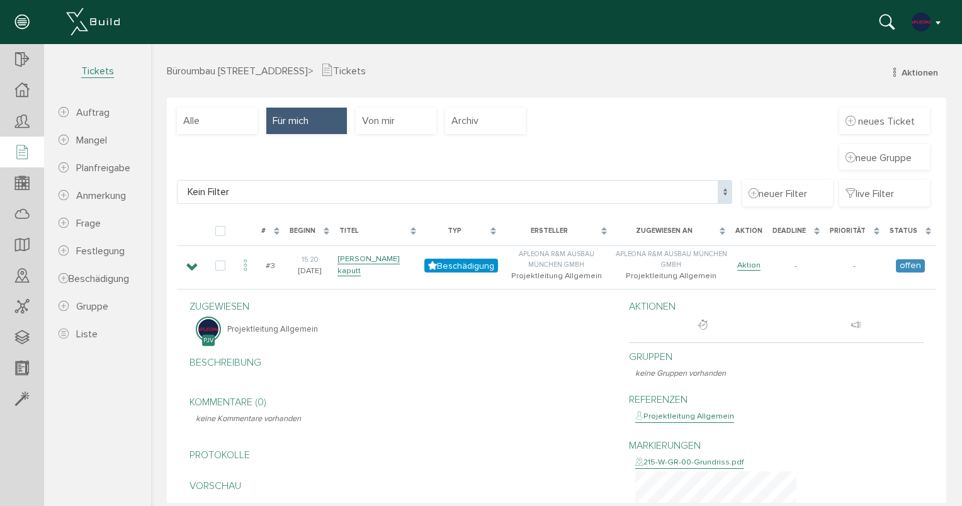
click at [942, 23] on button "button" at bounding box center [927, 22] width 32 height 19
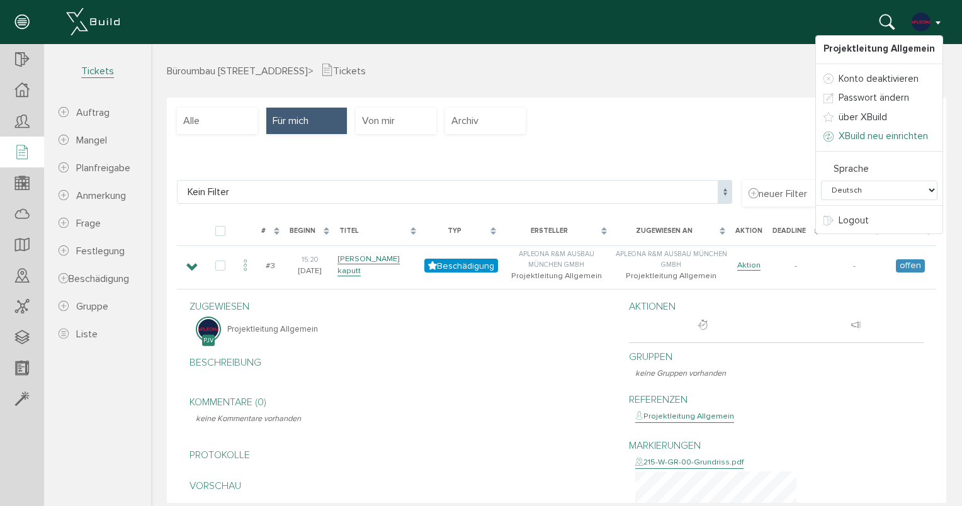
click at [889, 134] on span "XBuild neu einrichten" at bounding box center [883, 135] width 89 height 11
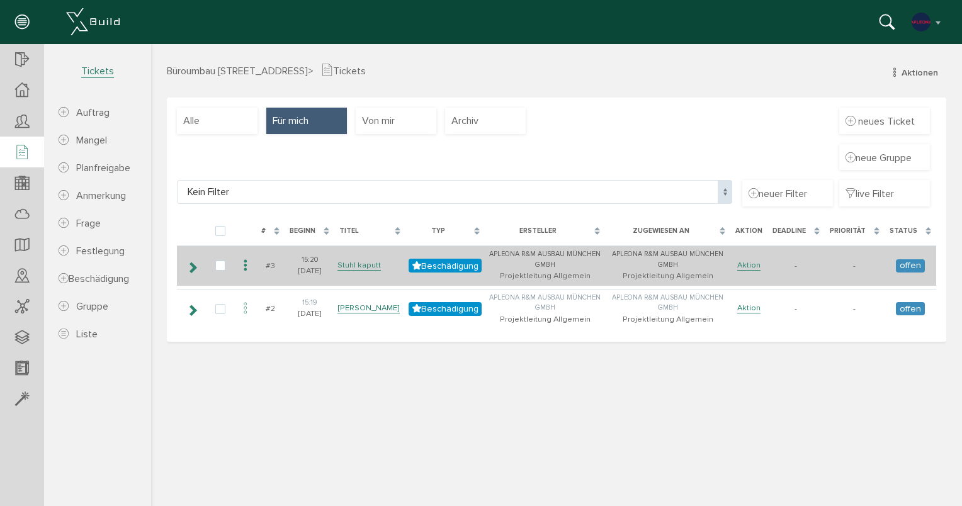
click at [187, 268] on td at bounding box center [191, 266] width 29 height 40
click at [191, 268] on icon at bounding box center [192, 268] width 12 height 10
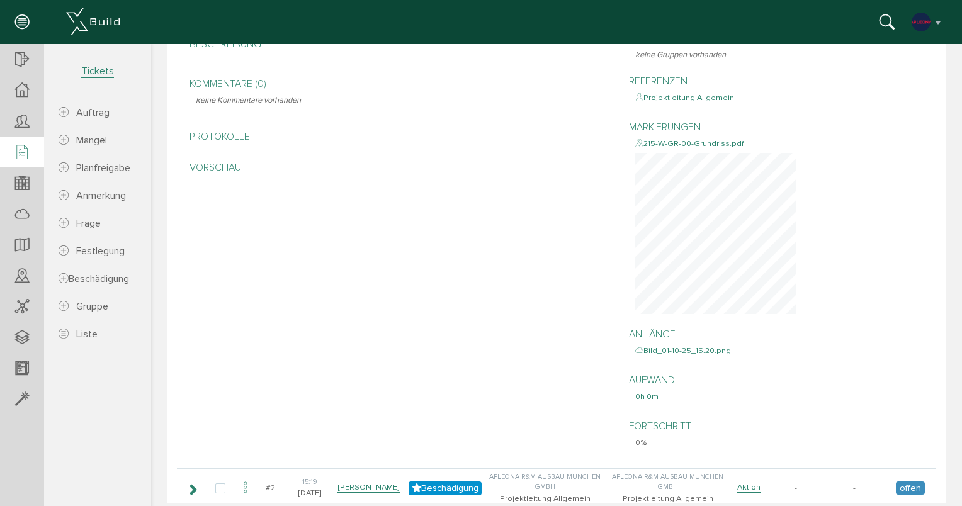
scroll to position [346, 0]
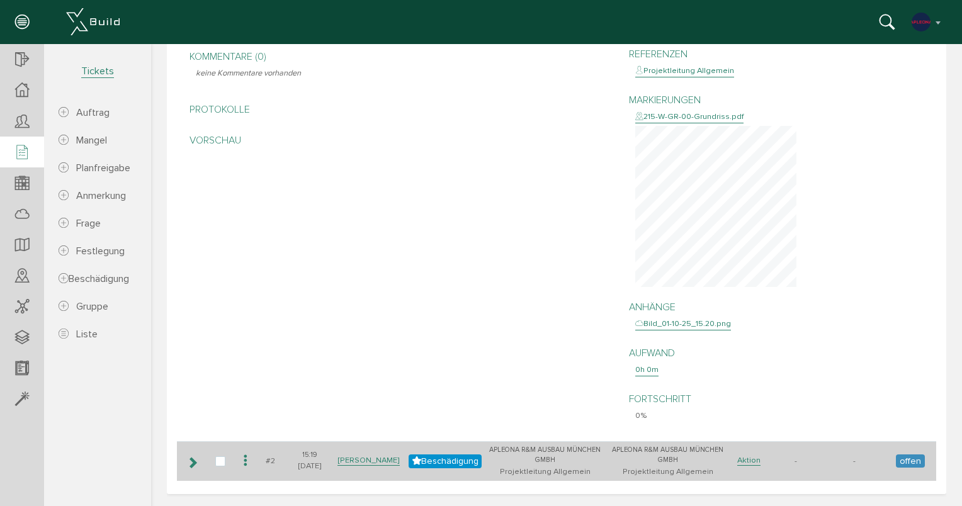
click at [192, 467] on icon at bounding box center [192, 463] width 12 height 10
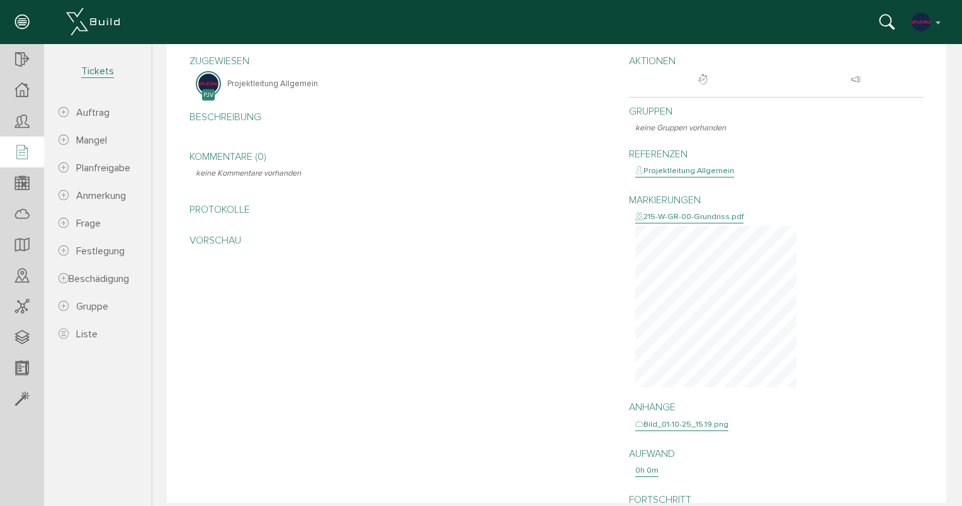
scroll to position [472, 0]
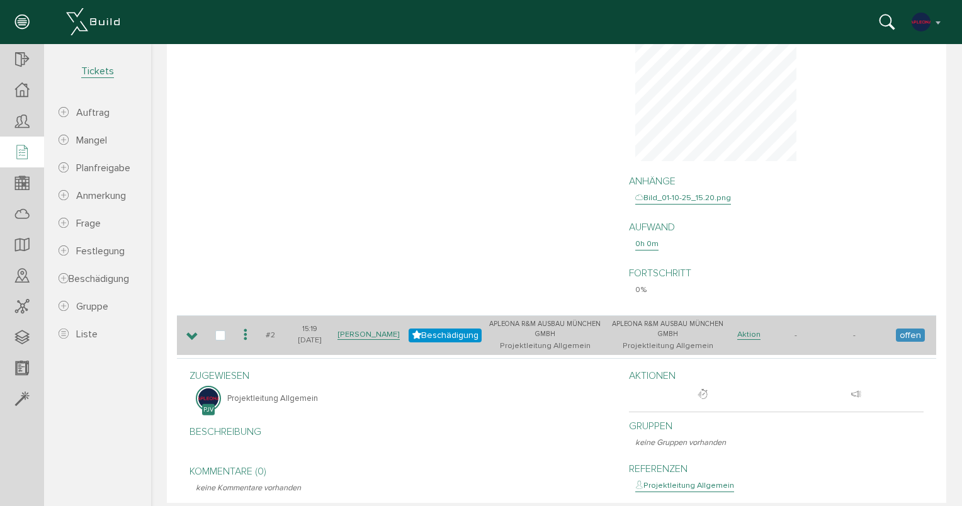
click at [186, 336] on icon at bounding box center [192, 337] width 12 height 10
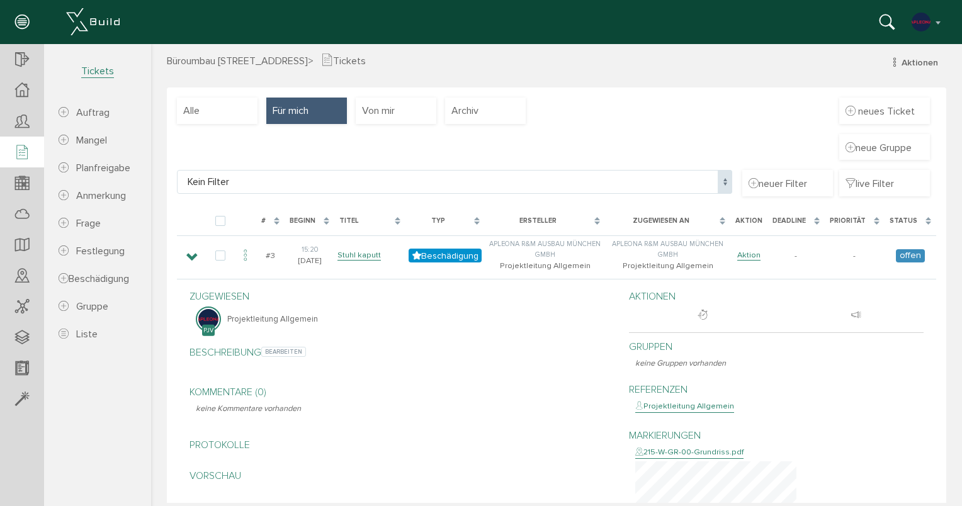
scroll to position [0, 0]
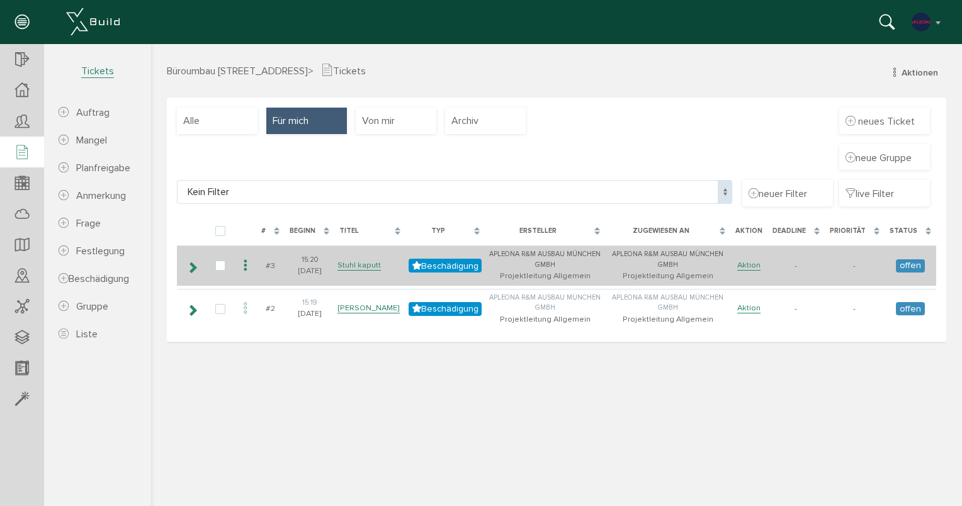
click at [188, 270] on icon at bounding box center [192, 268] width 12 height 10
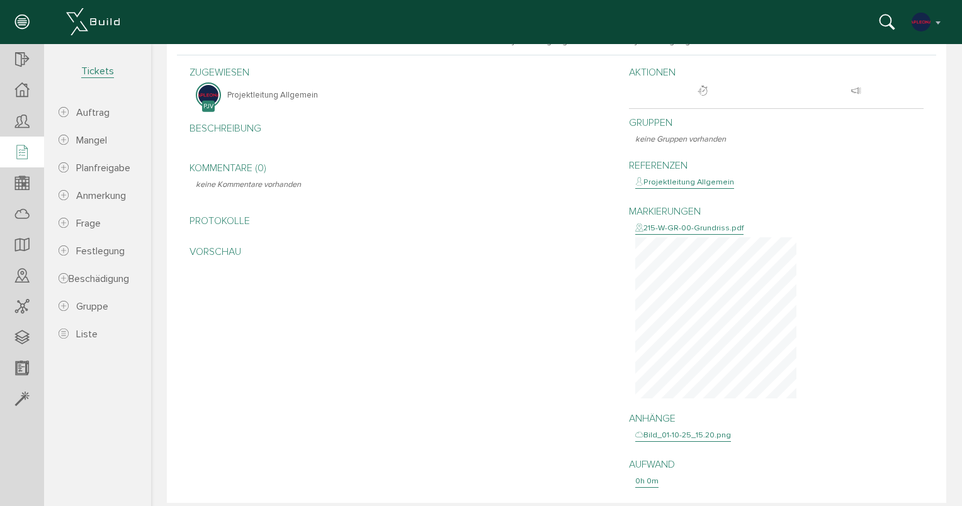
scroll to position [94, 0]
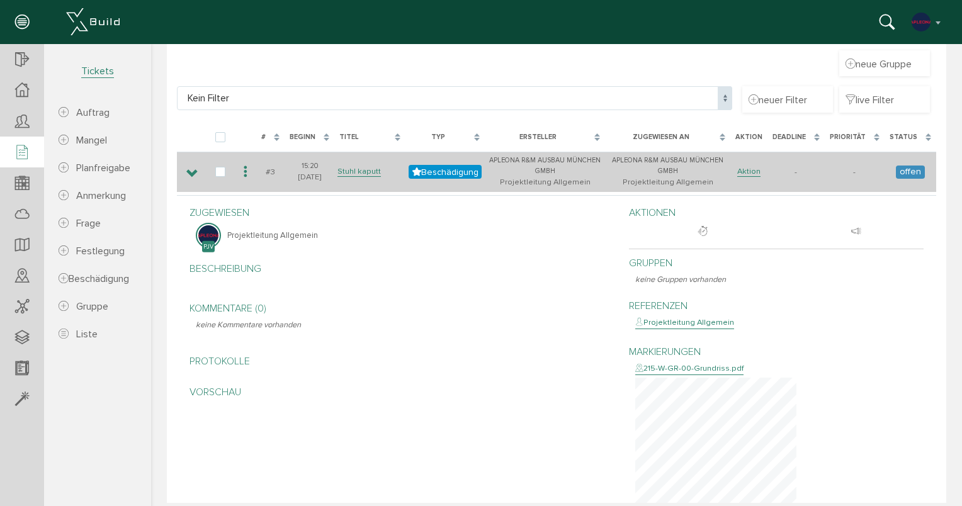
click at [197, 174] on icon at bounding box center [192, 174] width 12 height 10
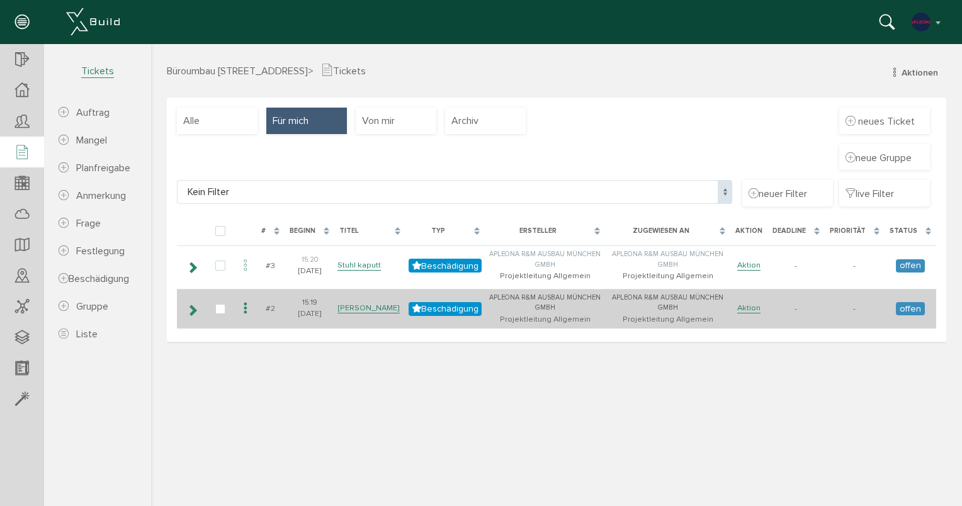
click at [195, 309] on icon at bounding box center [192, 310] width 12 height 10
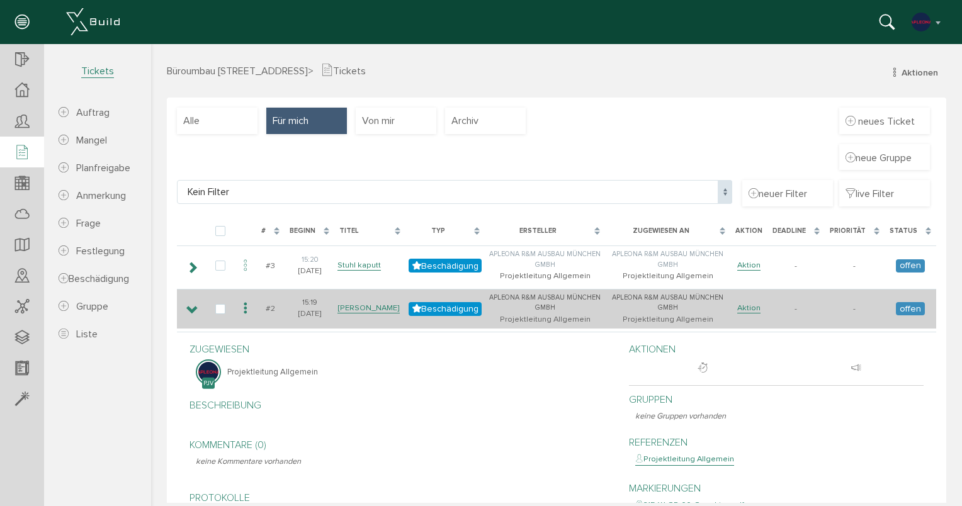
click at [193, 299] on td at bounding box center [191, 309] width 29 height 40
click at [187, 311] on icon at bounding box center [192, 310] width 12 height 10
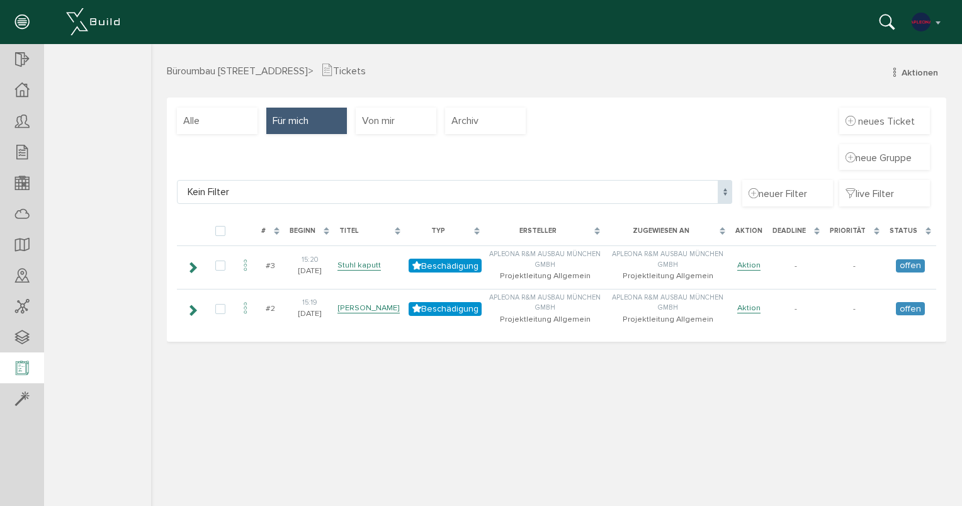
click at [16, 368] on icon at bounding box center [22, 369] width 14 height 18
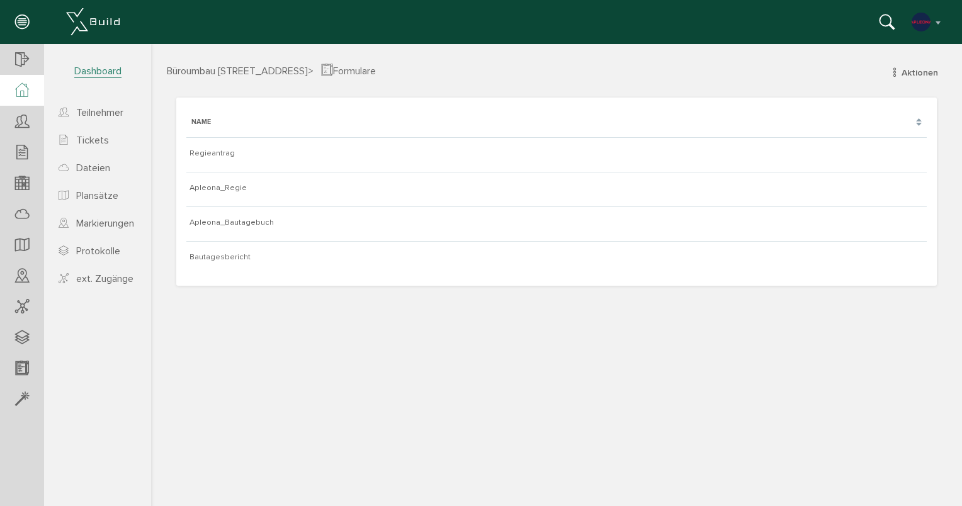
click at [10, 89] on div at bounding box center [22, 90] width 44 height 31
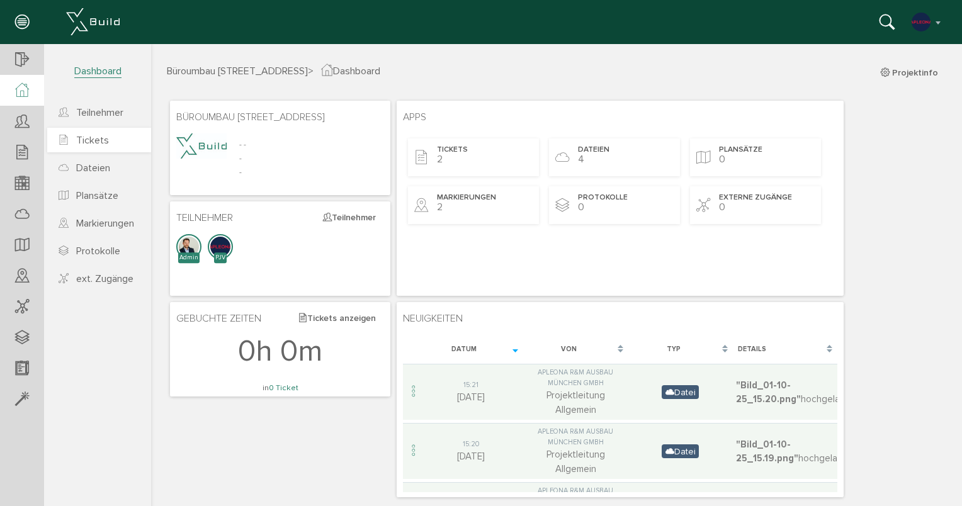
click at [97, 141] on span "Tickets" at bounding box center [92, 140] width 33 height 13
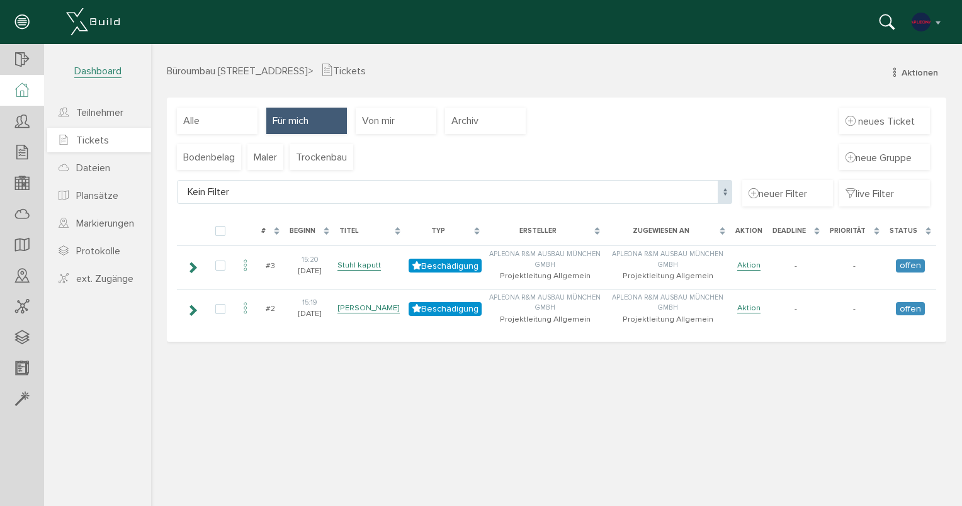
click at [105, 141] on span "Tickets" at bounding box center [92, 140] width 33 height 13
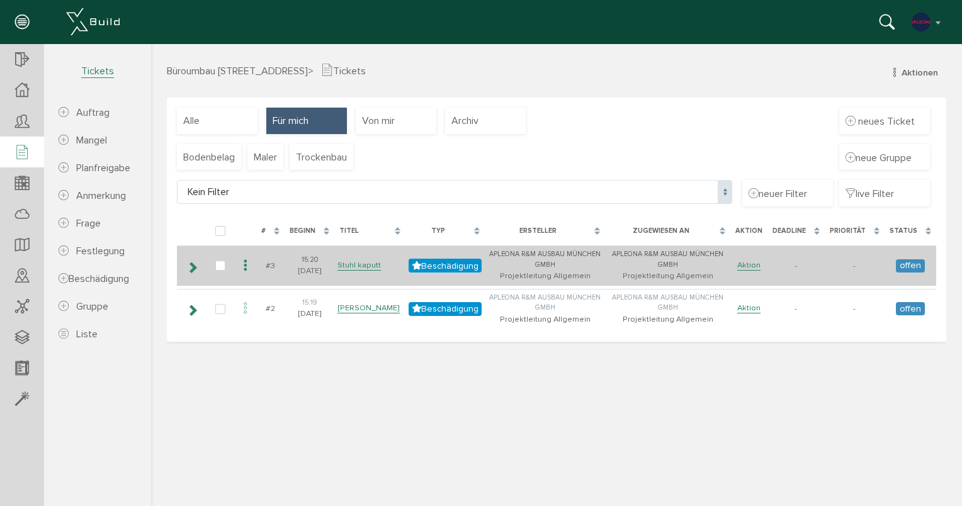
click at [191, 271] on icon at bounding box center [192, 268] width 12 height 10
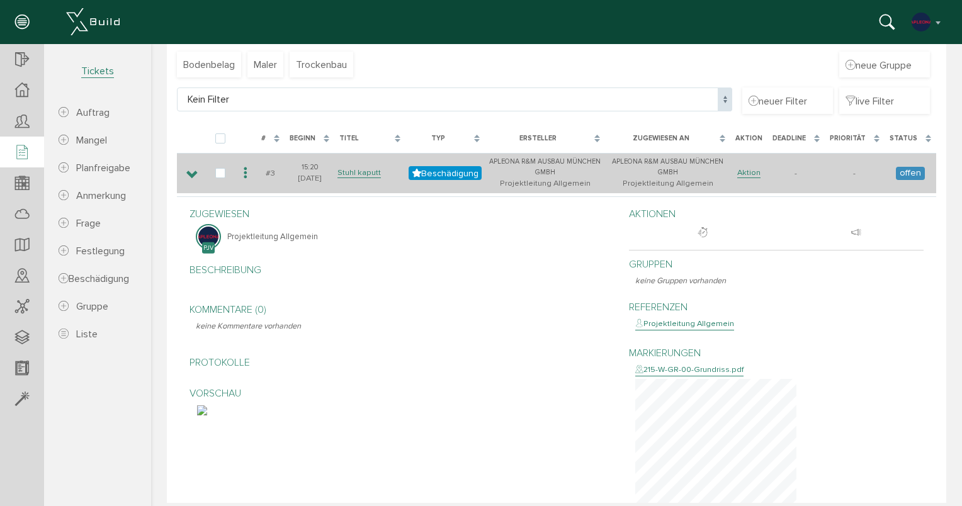
scroll to position [63, 0]
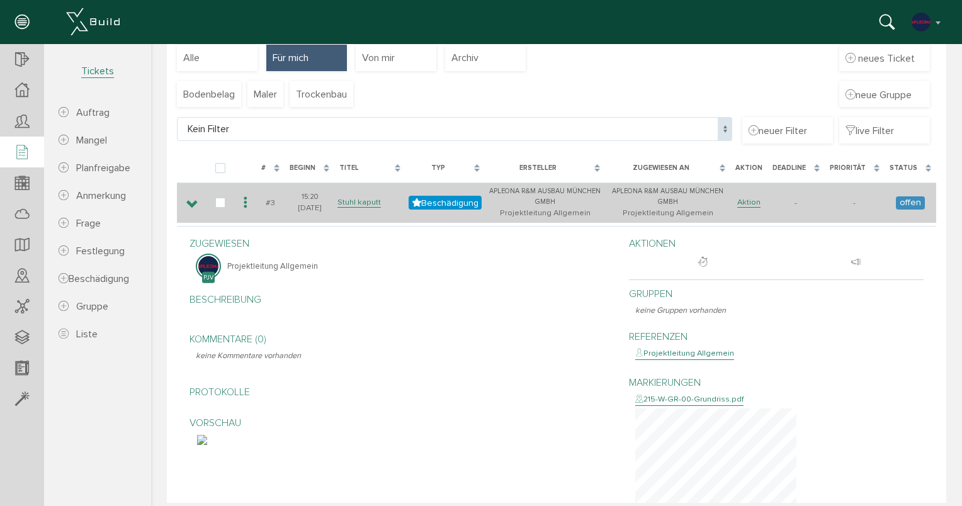
click at [190, 213] on td at bounding box center [191, 203] width 29 height 40
click at [189, 200] on icon at bounding box center [192, 205] width 12 height 10
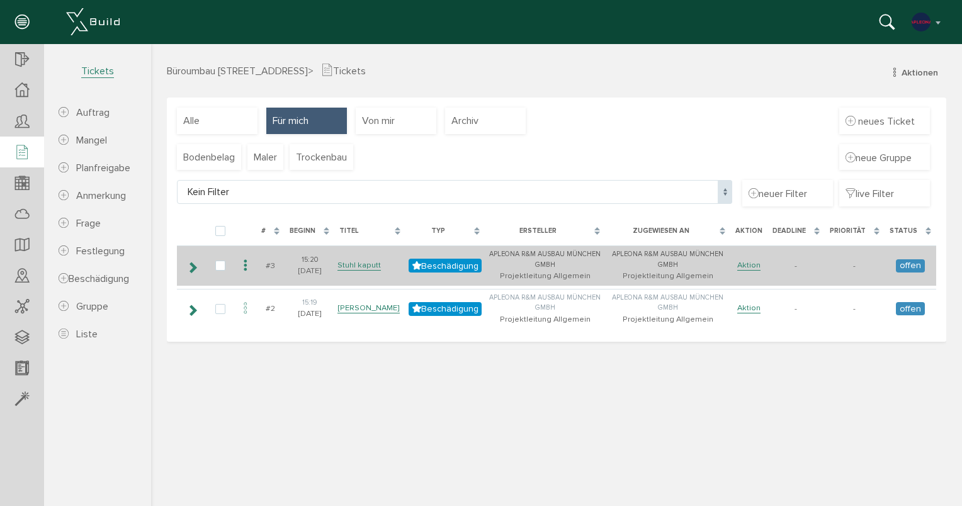
scroll to position [0, 0]
click at [194, 265] on icon at bounding box center [192, 268] width 12 height 10
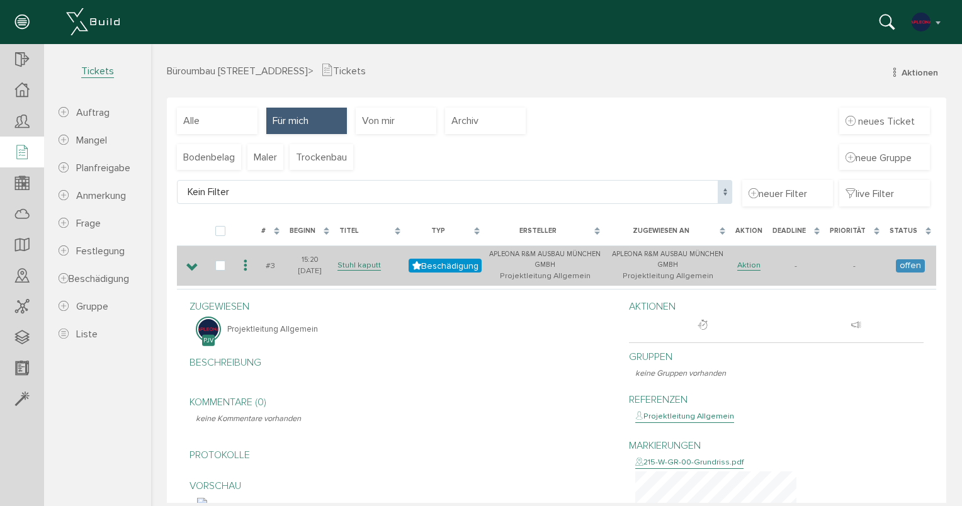
click at [194, 266] on icon at bounding box center [192, 268] width 12 height 10
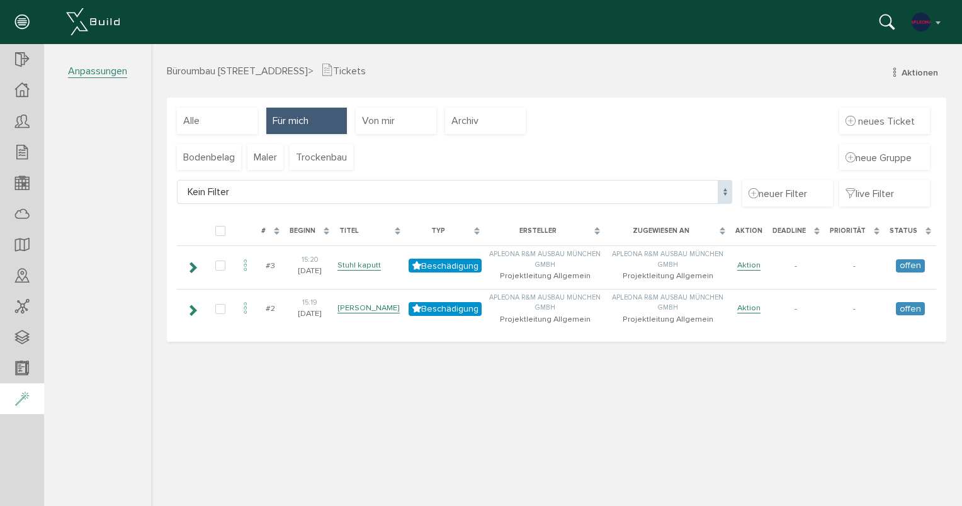
click at [29, 396] on div at bounding box center [22, 400] width 44 height 32
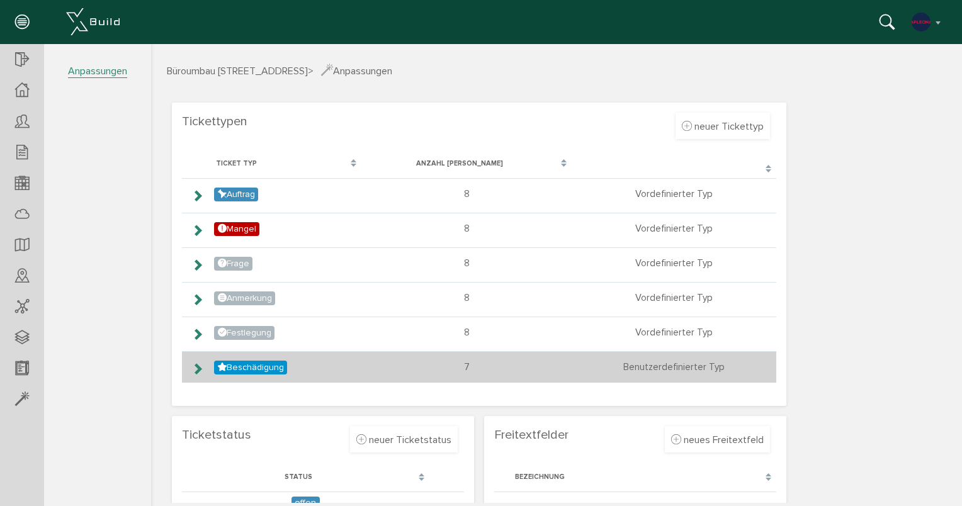
click at [197, 370] on icon at bounding box center [197, 369] width 12 height 10
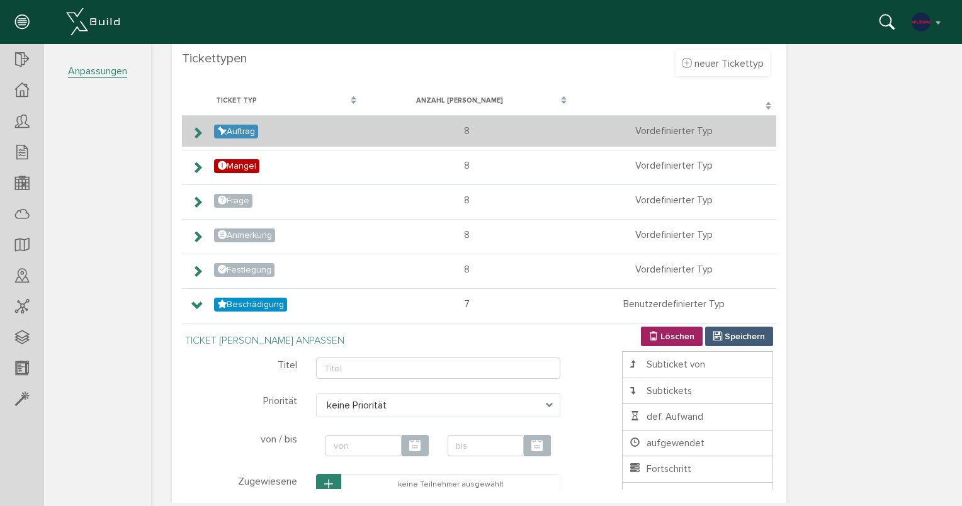
click at [202, 132] on icon at bounding box center [197, 133] width 12 height 10
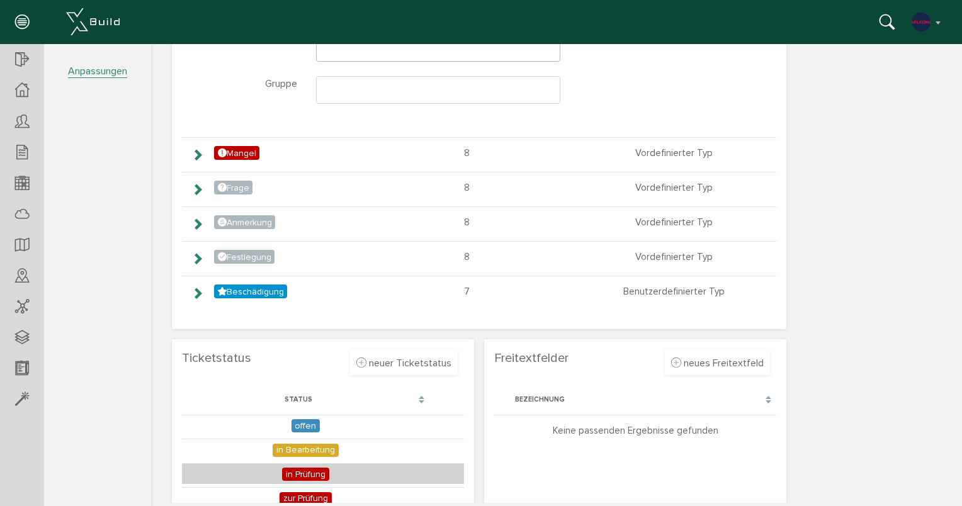
scroll to position [252, 0]
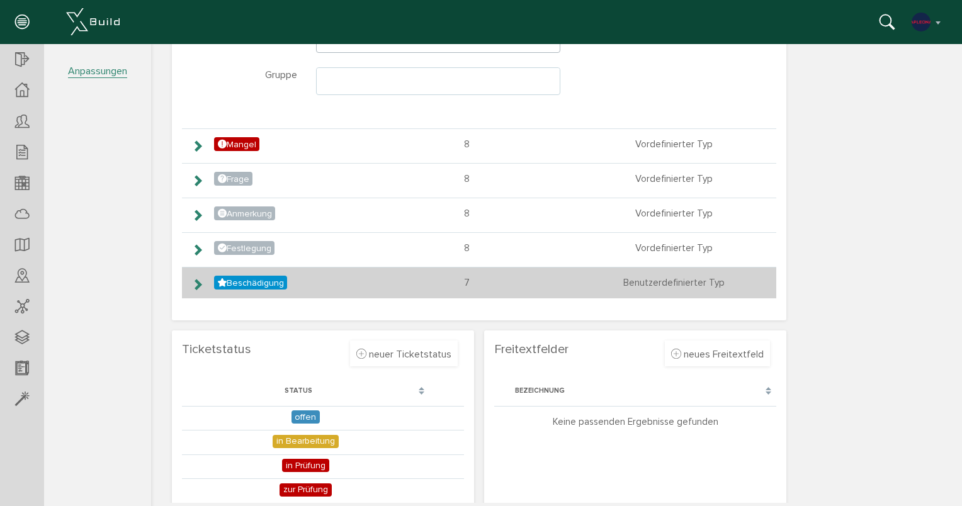
click at [198, 283] on icon at bounding box center [197, 285] width 12 height 10
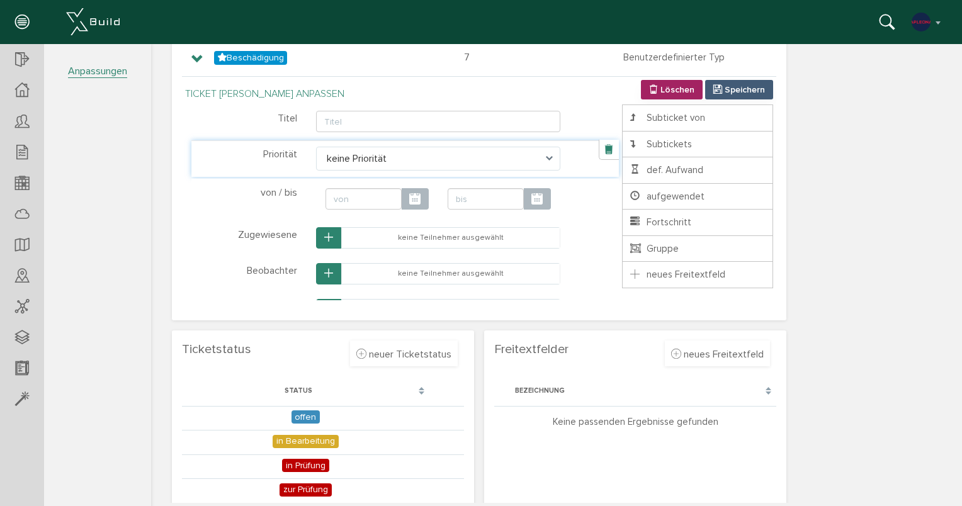
scroll to position [121, 0]
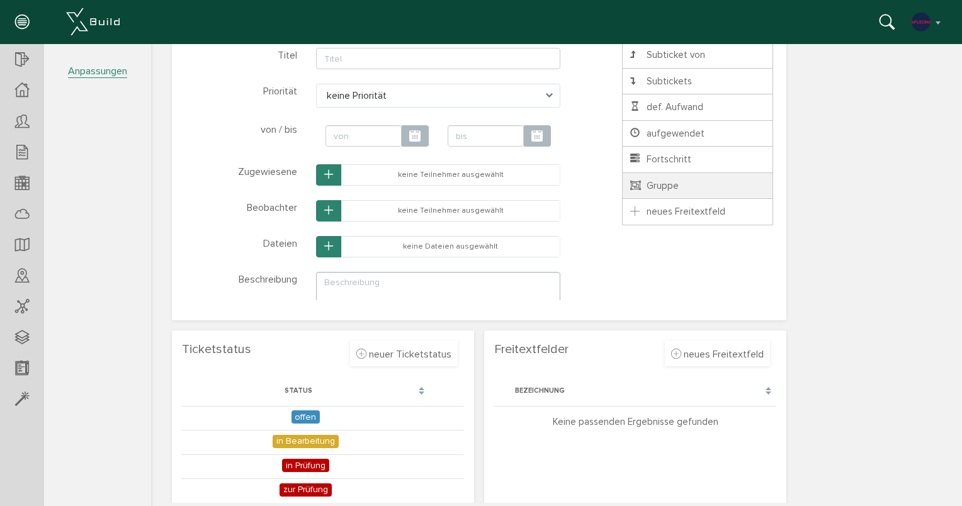
click at [634, 181] on span "Gruppe" at bounding box center [654, 185] width 50 height 11
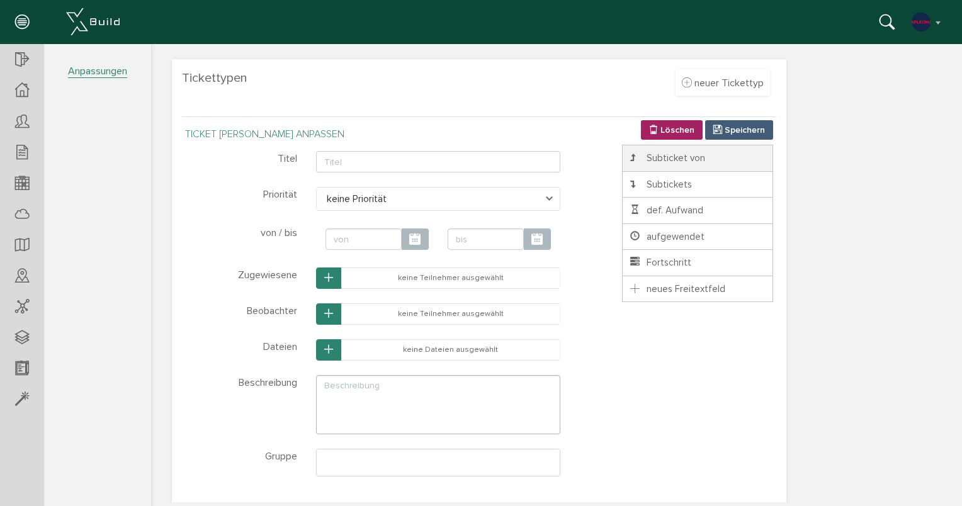
scroll to position [63, 0]
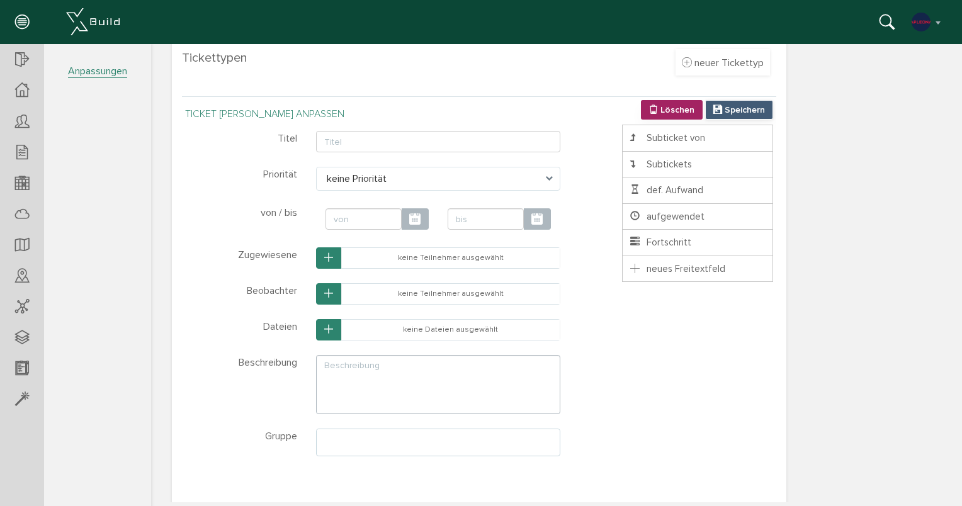
click at [737, 105] on span "Speichern" at bounding box center [745, 110] width 40 height 11
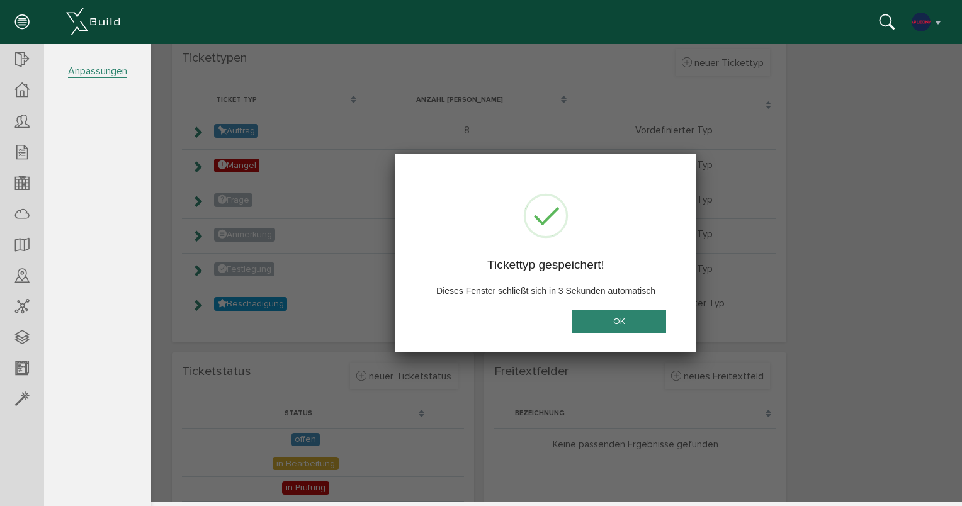
scroll to position [0, 0]
click at [639, 324] on button "OK" at bounding box center [619, 321] width 94 height 23
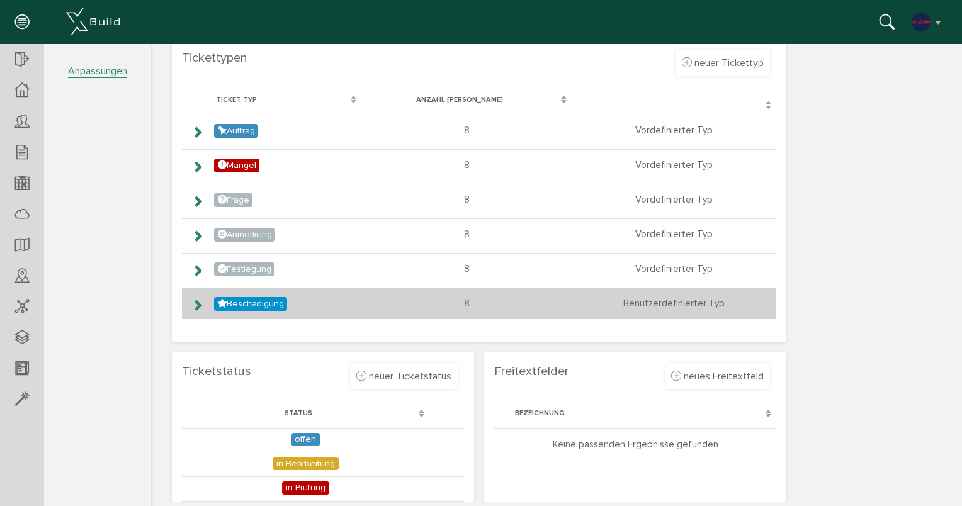
click at [325, 306] on td "Beschädigung" at bounding box center [286, 303] width 151 height 31
click at [200, 305] on icon at bounding box center [197, 305] width 12 height 10
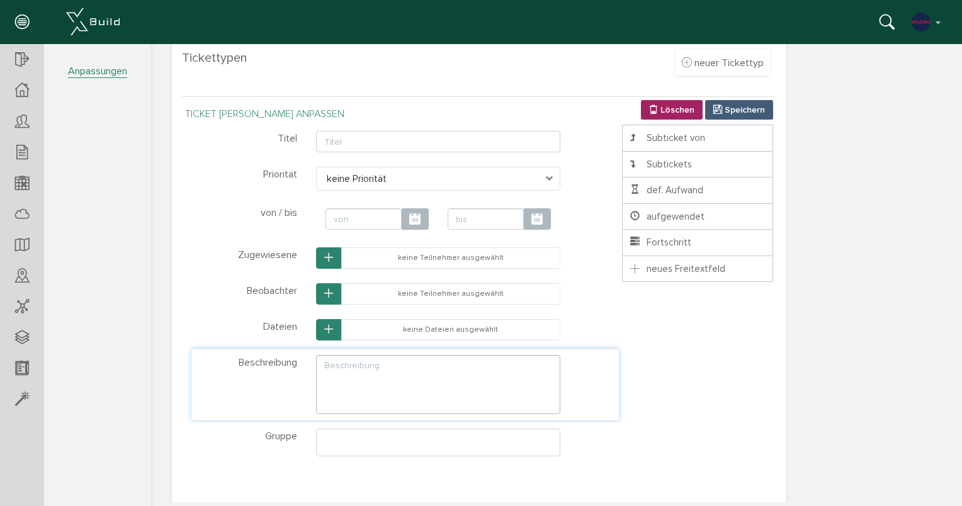
scroll to position [184, 0]
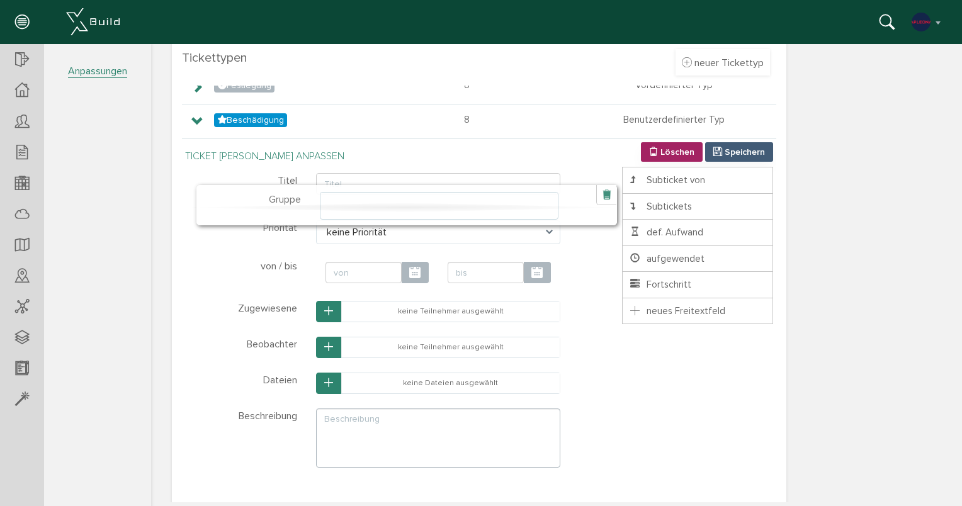
drag, startPoint x: 280, startPoint y: 446, endPoint x: 285, endPoint y: 208, distance: 237.5
click at [285, 208] on div "Gruppe Diese Nachricht wird als Email an gewählte Teilnehmer versendet und ersc…" at bounding box center [262, 206] width 97 height 28
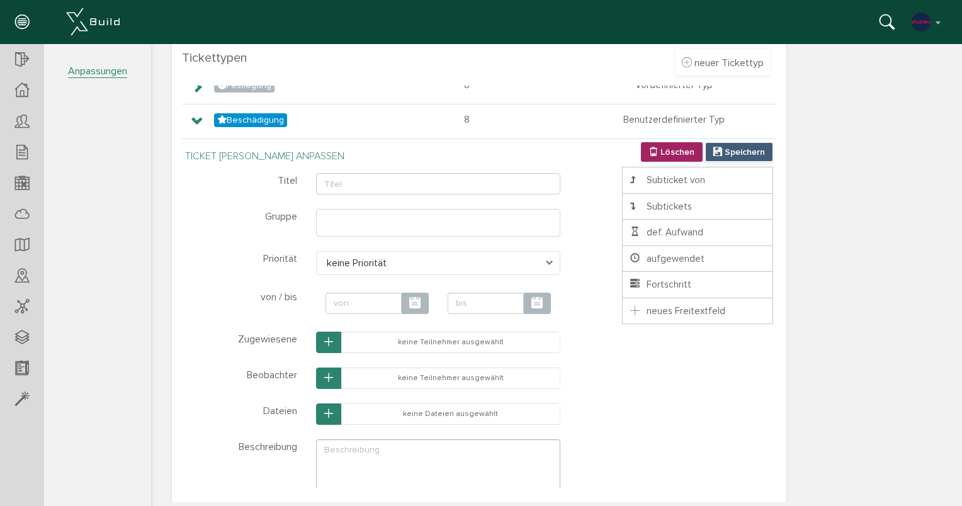
click at [725, 151] on span "Speichern" at bounding box center [745, 152] width 40 height 11
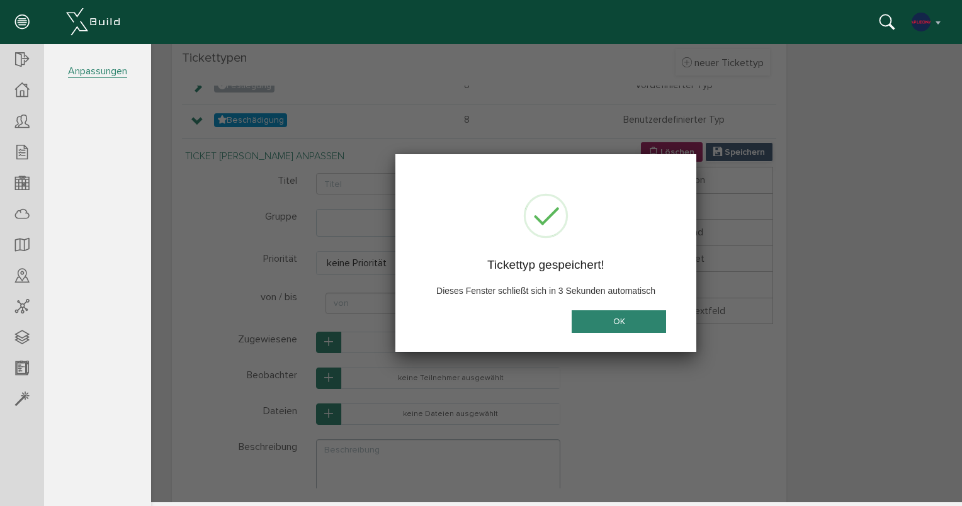
scroll to position [0, 0]
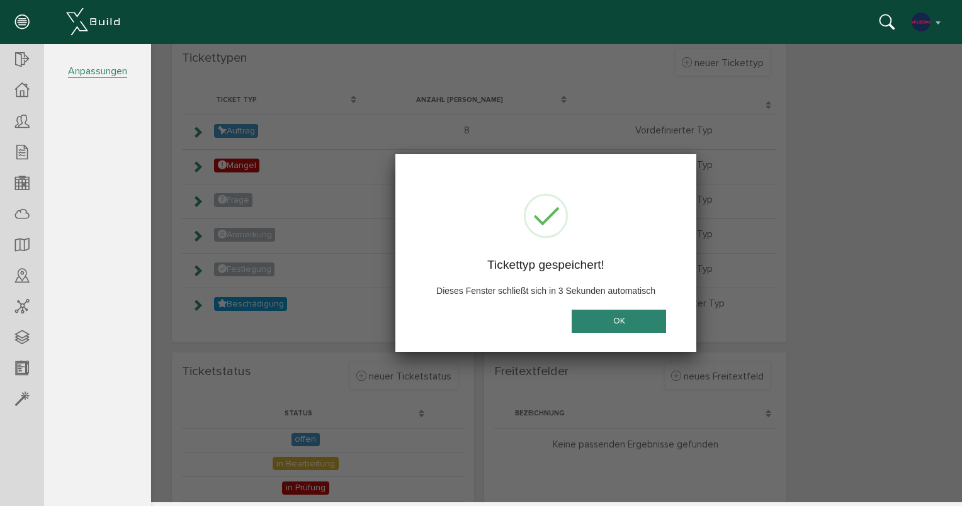
click at [624, 323] on button "OK" at bounding box center [619, 321] width 94 height 23
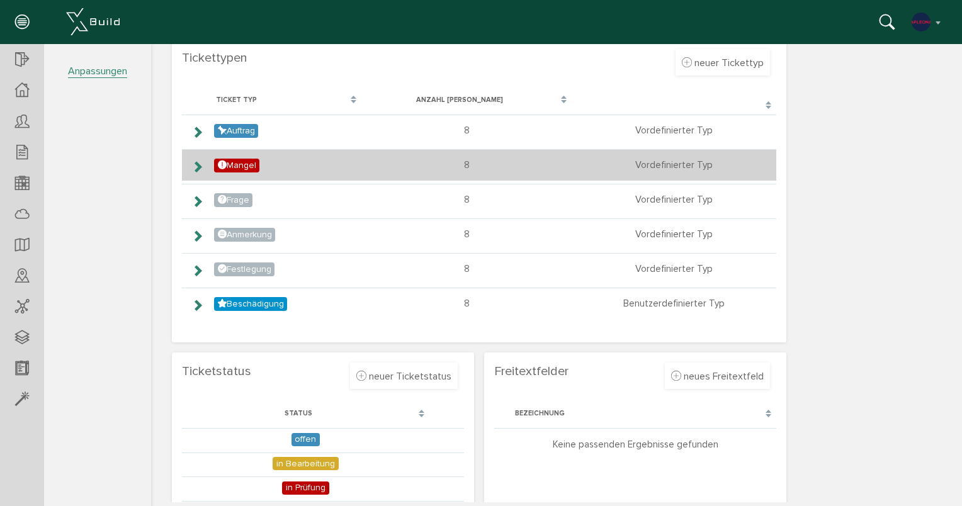
click at [192, 168] on icon at bounding box center [197, 167] width 12 height 10
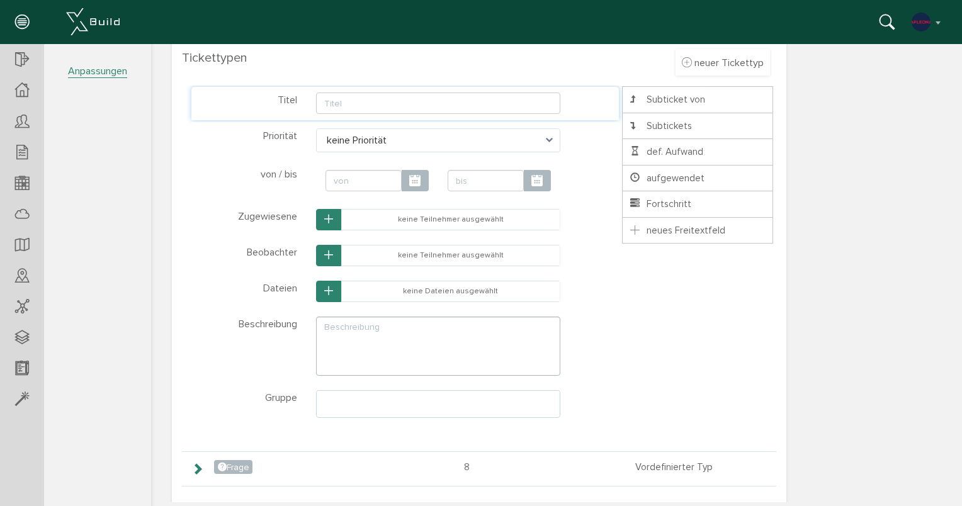
scroll to position [63, 0]
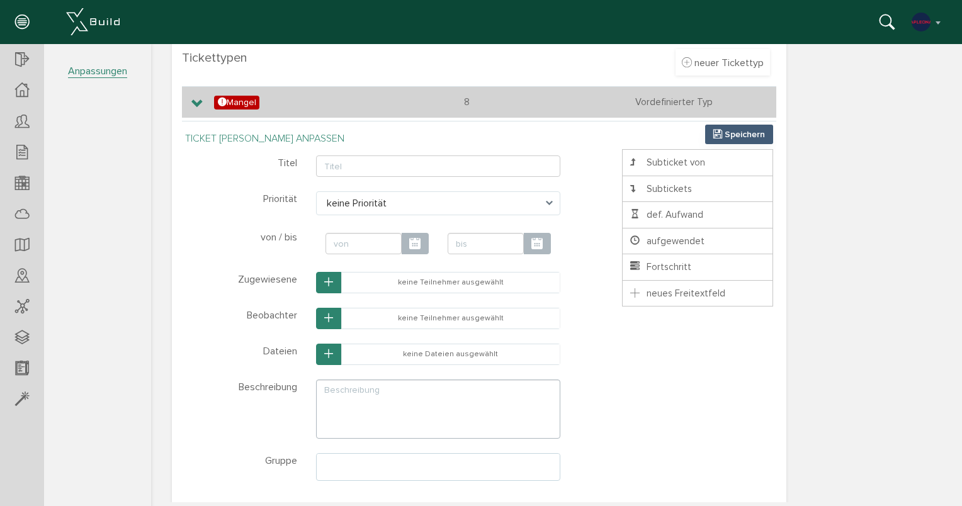
click at [191, 109] on icon at bounding box center [197, 104] width 12 height 10
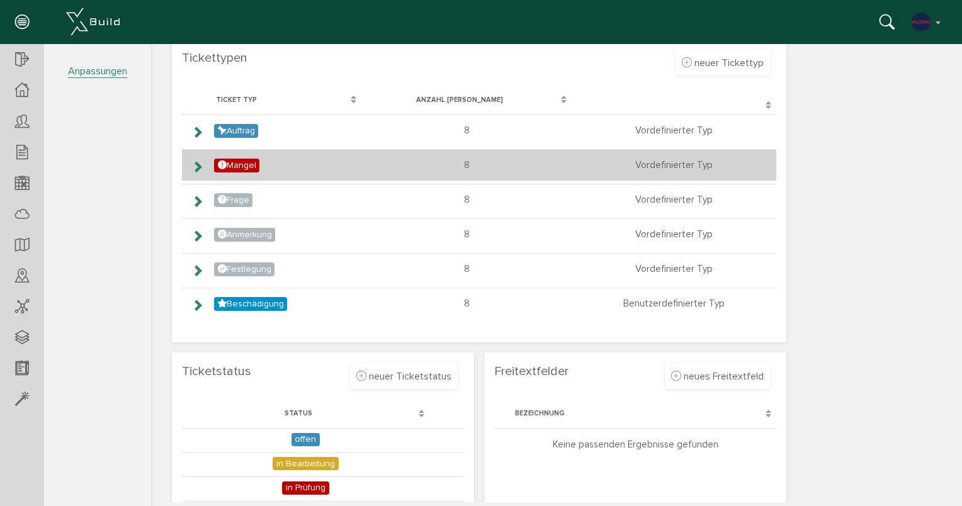
scroll to position [0, 0]
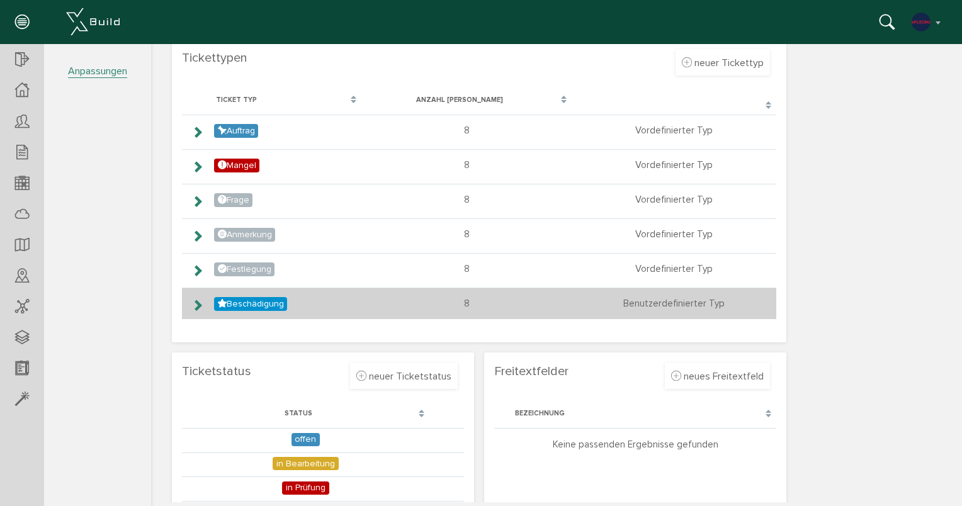
click at [196, 308] on icon at bounding box center [197, 305] width 12 height 10
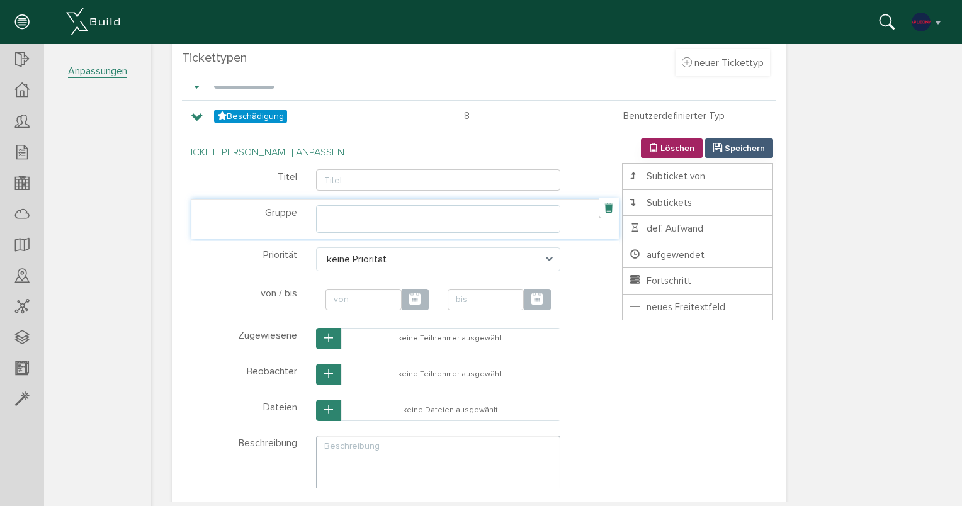
scroll to position [189, 0]
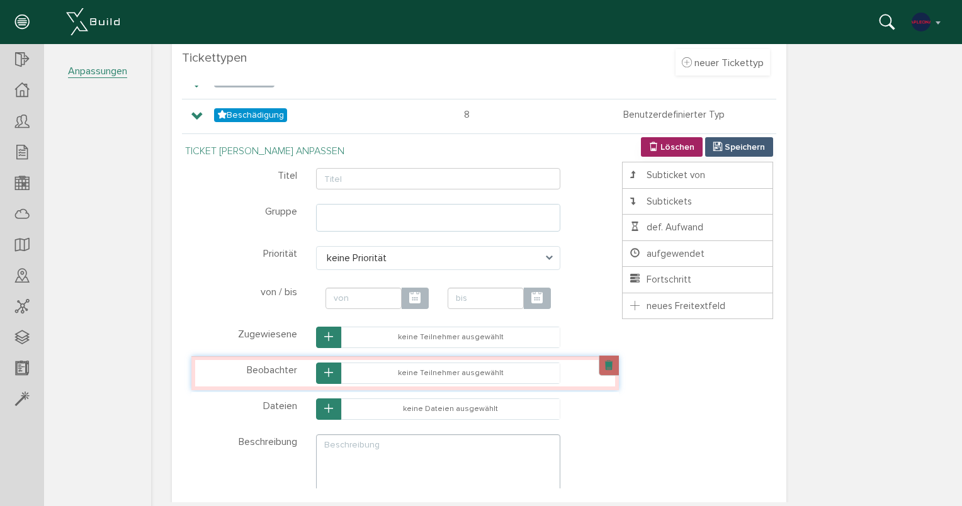
click at [603, 367] on link at bounding box center [609, 366] width 20 height 20
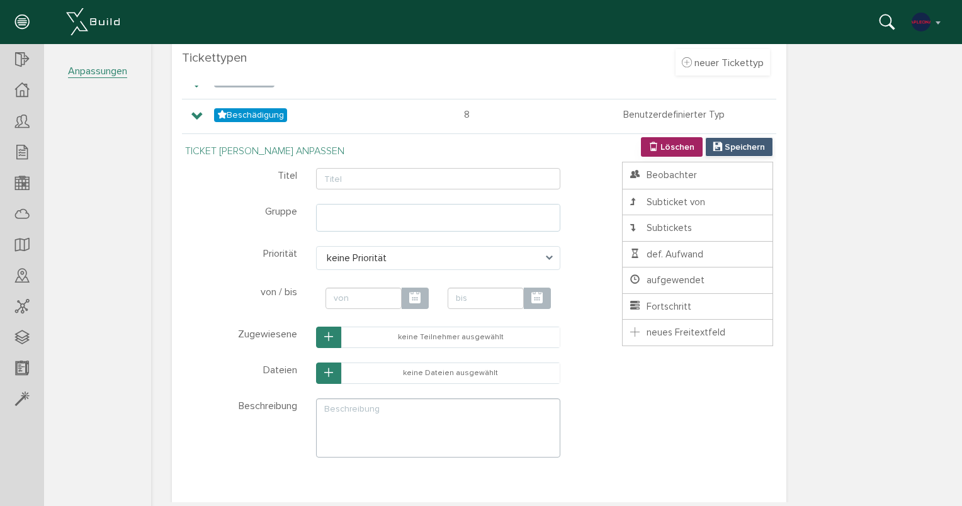
click at [733, 144] on span "Speichern" at bounding box center [745, 147] width 40 height 11
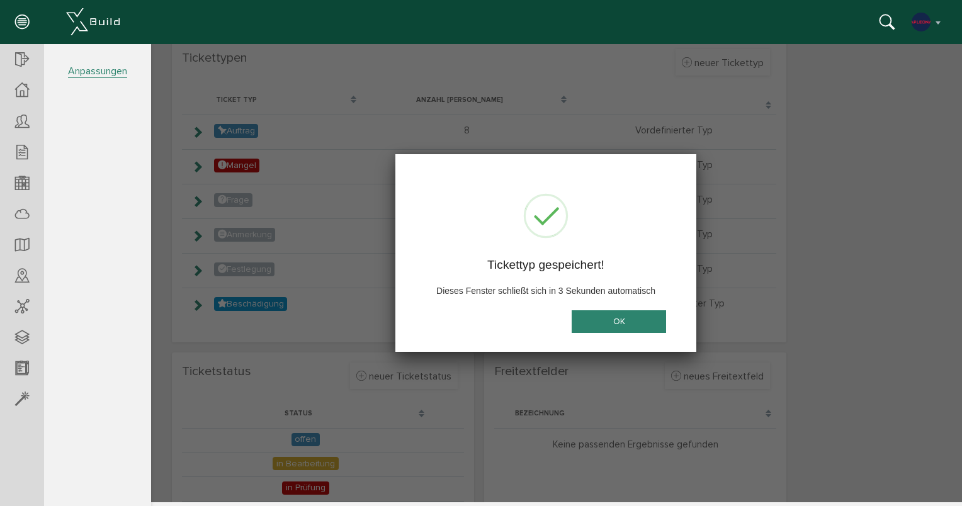
scroll to position [0, 0]
click at [633, 326] on button "OK" at bounding box center [619, 321] width 94 height 23
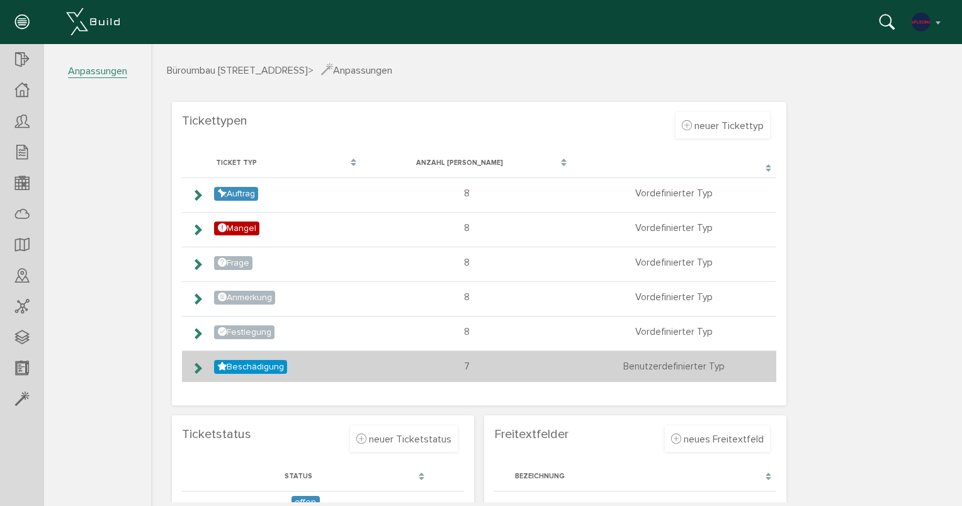
click at [193, 368] on icon at bounding box center [197, 368] width 12 height 10
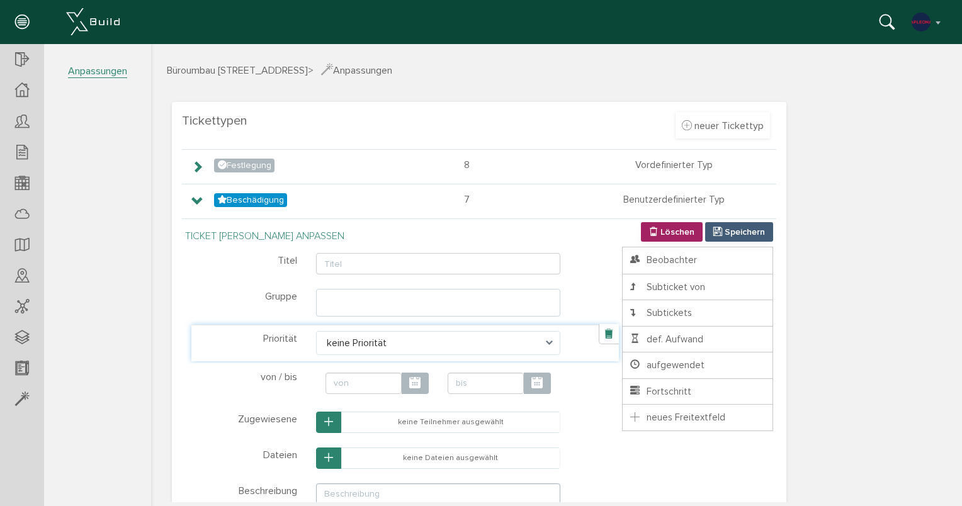
scroll to position [190, 0]
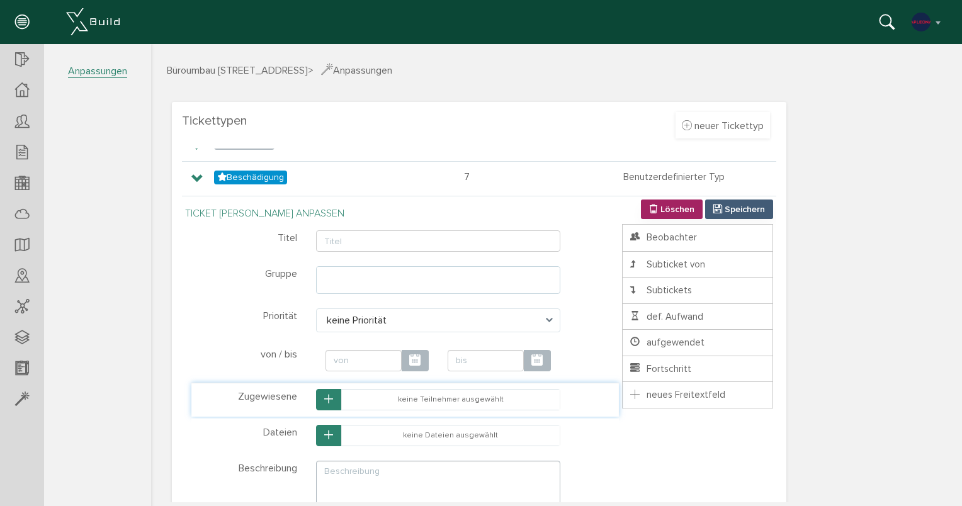
click at [322, 397] on button "button" at bounding box center [328, 399] width 25 height 21
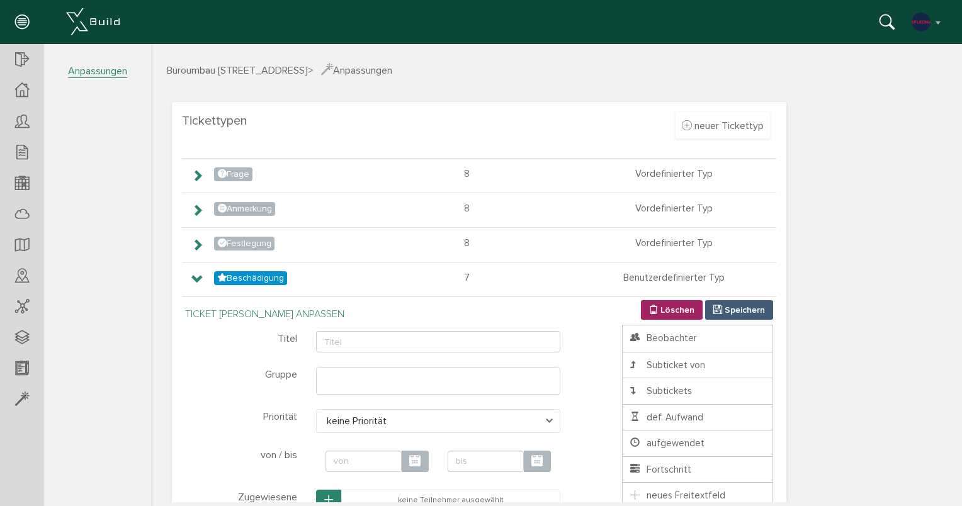
scroll to position [127, 0]
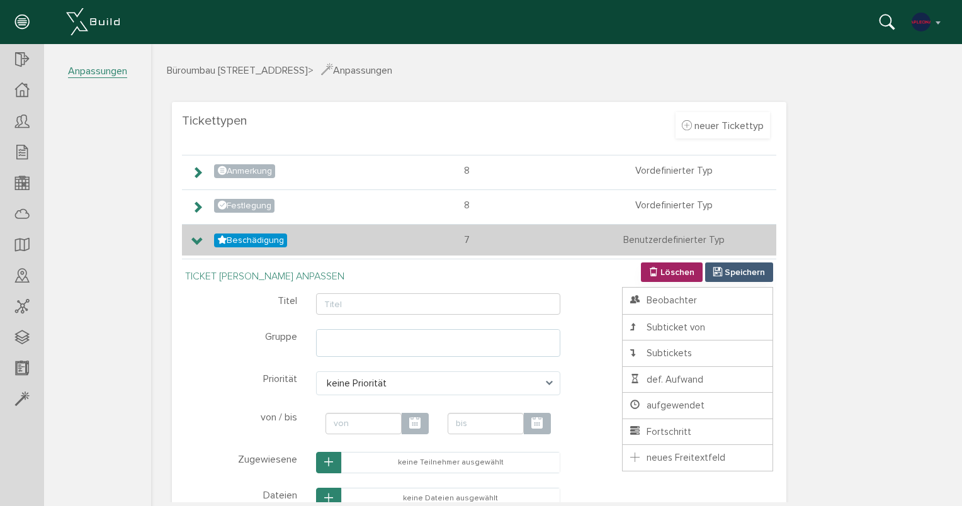
click at [195, 239] on icon at bounding box center [197, 242] width 12 height 10
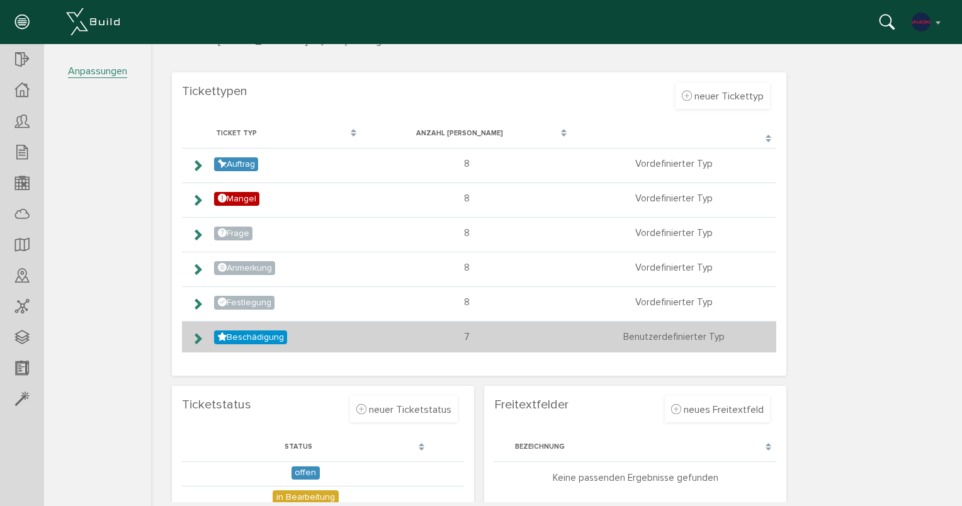
scroll to position [0, 0]
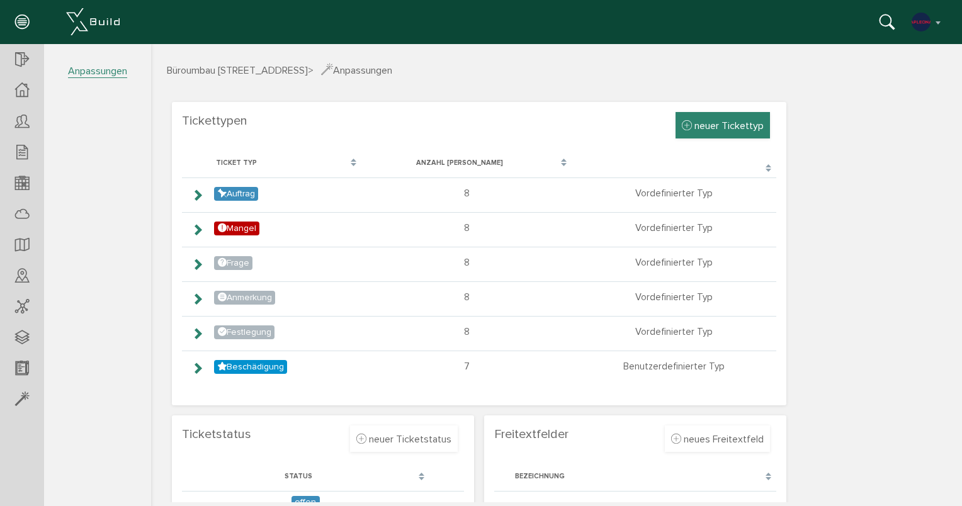
click at [685, 124] on icon at bounding box center [687, 126] width 10 height 13
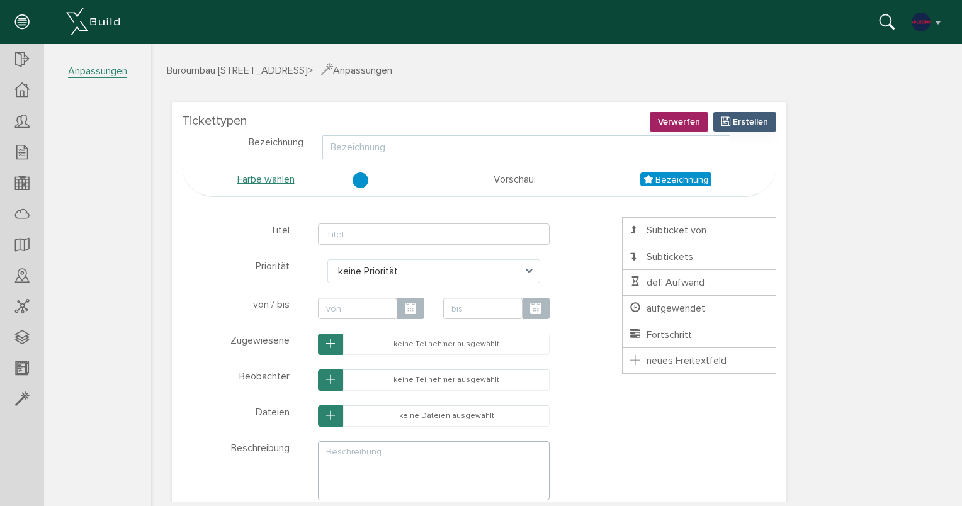
click at [518, 151] on input "text" at bounding box center [526, 147] width 408 height 24
click at [363, 180] on div at bounding box center [361, 181] width 16 height 16
type input "Leistung ausstehend"
click at [654, 178] on span "Leistung ausstehend" at bounding box center [662, 180] width 100 height 14
click at [628, 183] on span "Leistung ausstehend" at bounding box center [662, 180] width 100 height 14
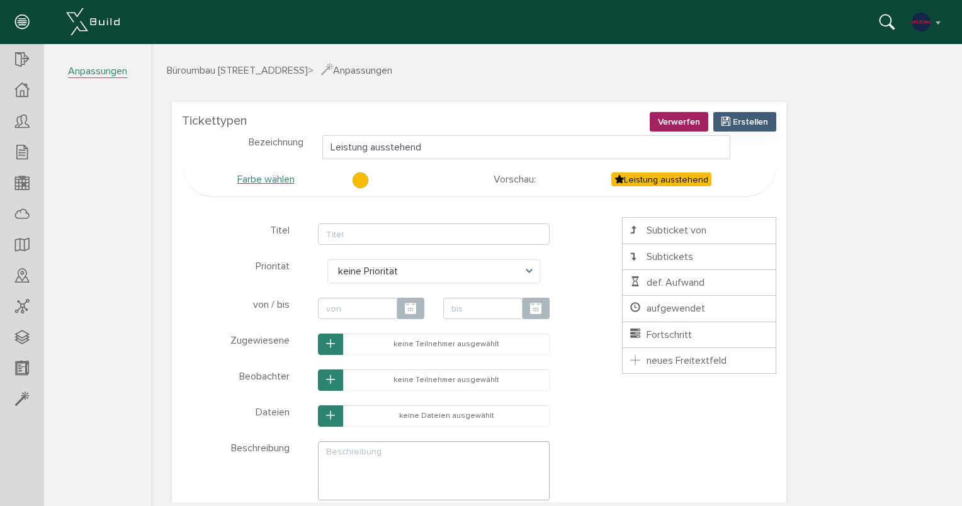
click at [623, 179] on icon at bounding box center [619, 179] width 9 height 11
click at [620, 178] on icon at bounding box center [619, 179] width 9 height 11
click at [663, 176] on span "Leistung ausstehend" at bounding box center [662, 180] width 100 height 14
click at [742, 114] on button "Erstellen" at bounding box center [745, 122] width 63 height 20
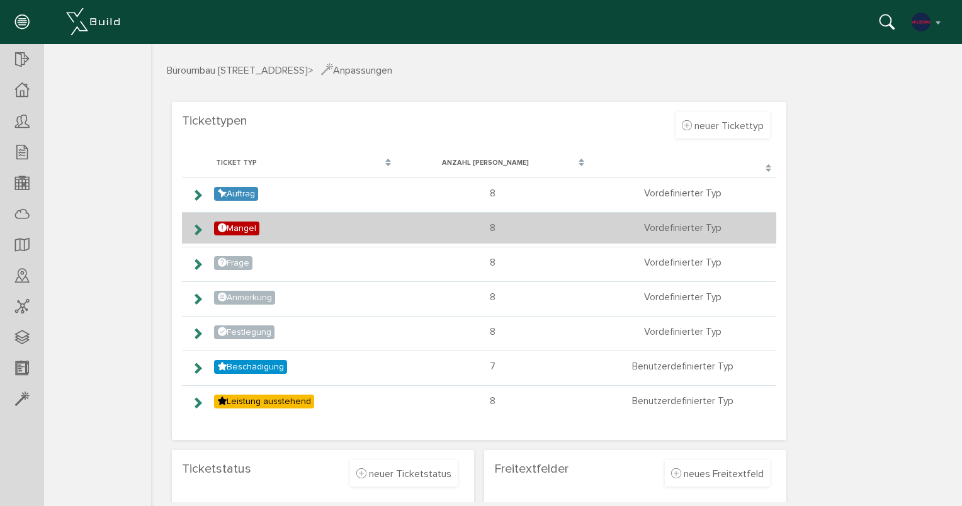
click at [195, 229] on icon at bounding box center [197, 230] width 12 height 10
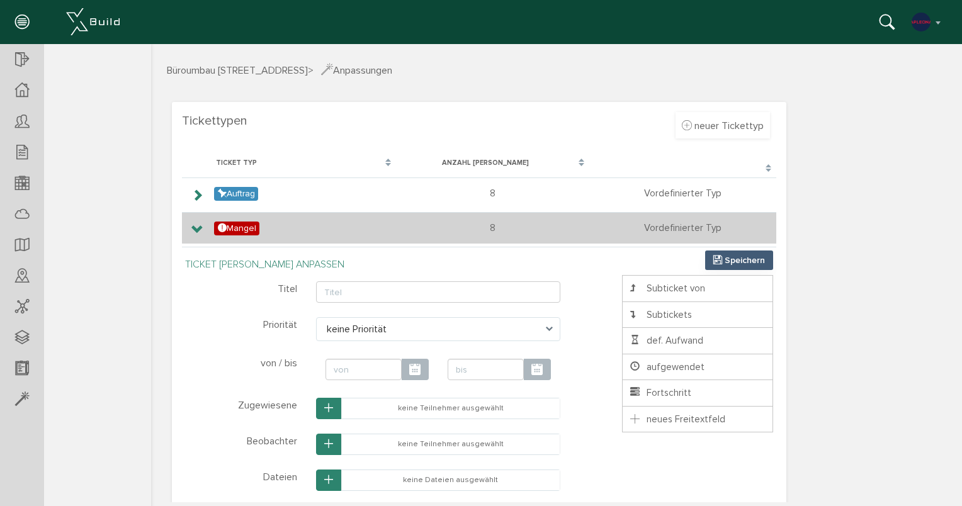
click at [195, 229] on icon at bounding box center [197, 230] width 12 height 10
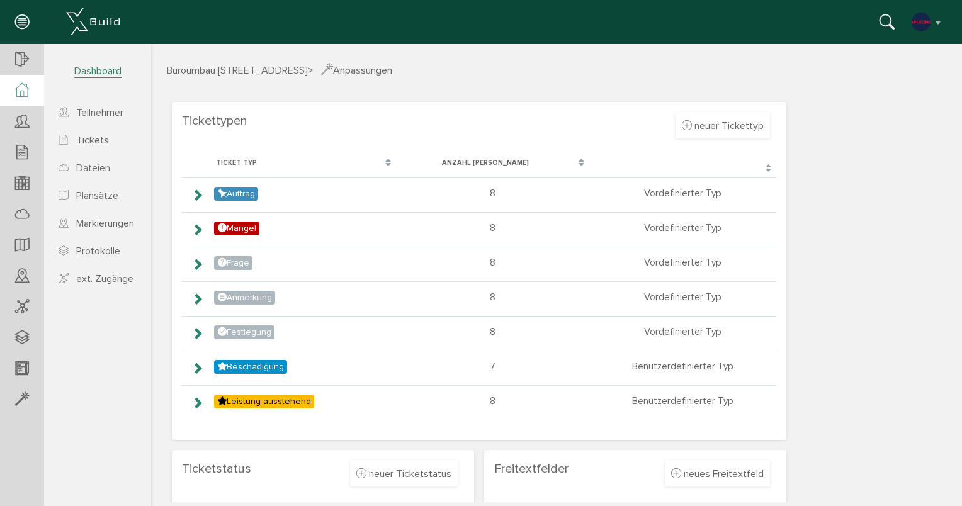
click at [13, 90] on div at bounding box center [22, 90] width 44 height 31
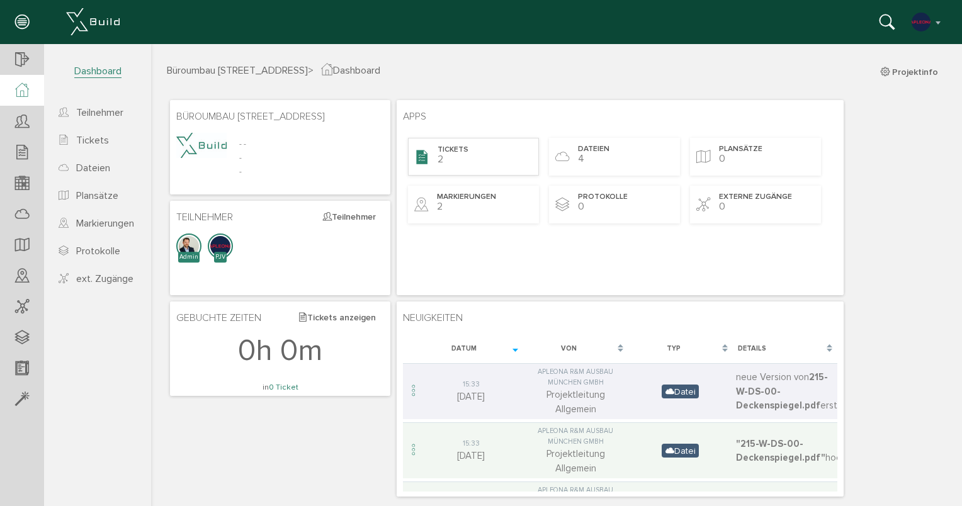
click at [443, 150] on span "Tickets" at bounding box center [453, 150] width 31 height 11
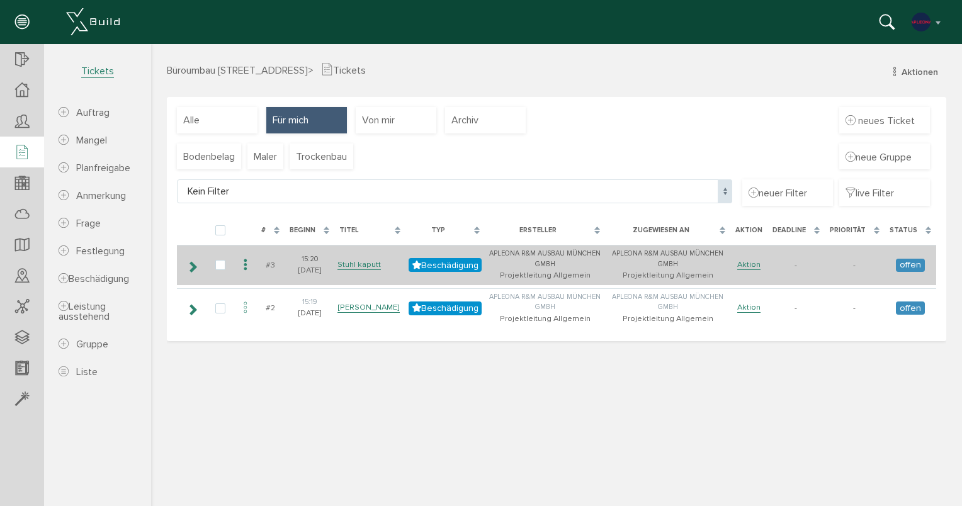
click at [244, 262] on icon at bounding box center [245, 265] width 15 height 17
click at [241, 264] on icon at bounding box center [245, 265] width 15 height 17
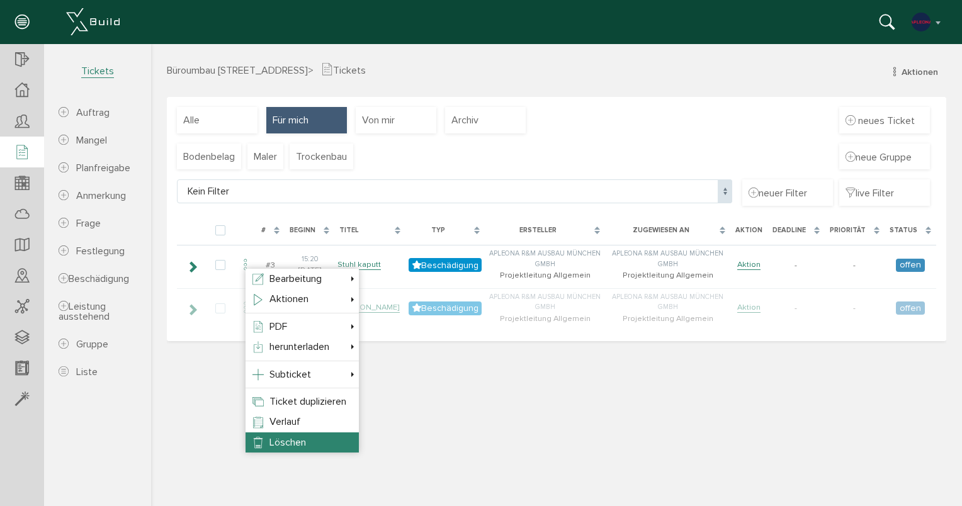
click at [291, 433] on li "Löschen" at bounding box center [302, 443] width 113 height 20
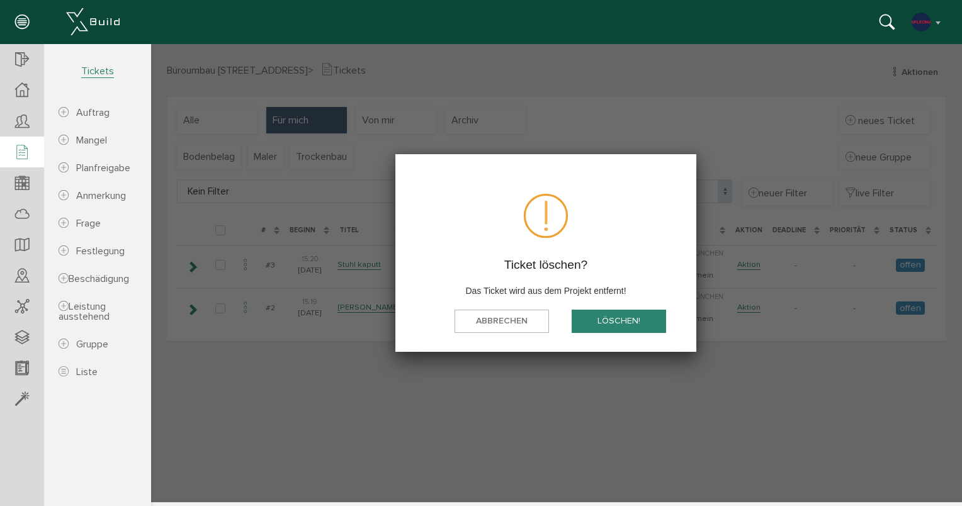
click at [606, 317] on button "löschen!" at bounding box center [619, 321] width 94 height 23
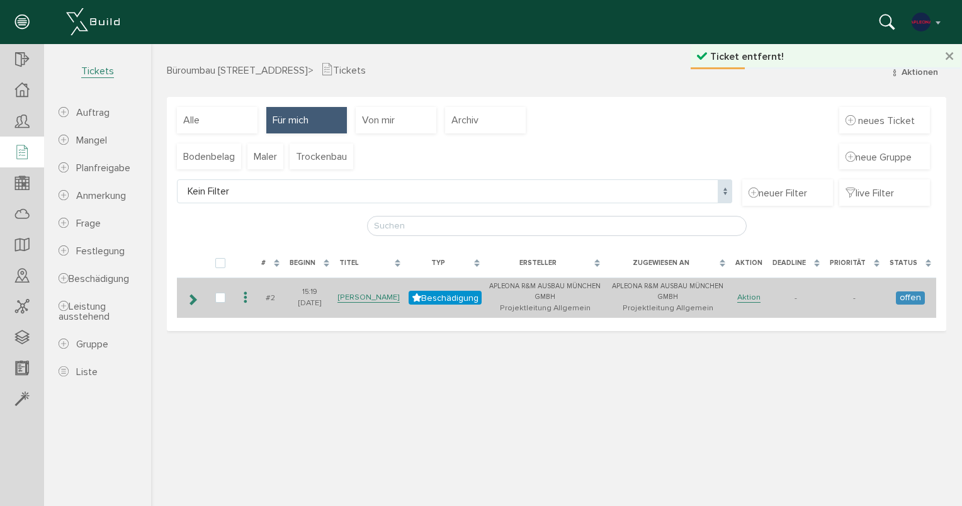
click at [244, 297] on icon at bounding box center [245, 298] width 15 height 17
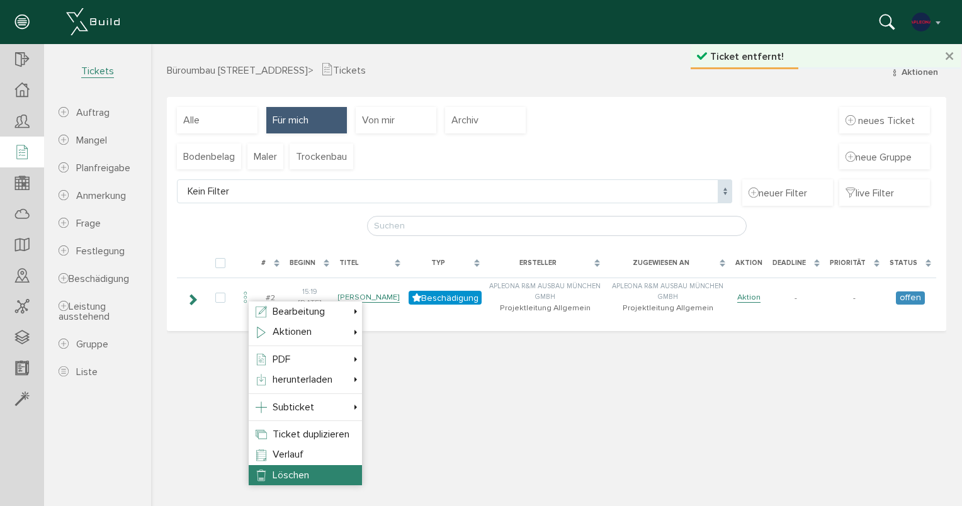
click at [280, 467] on li "Löschen" at bounding box center [305, 475] width 113 height 20
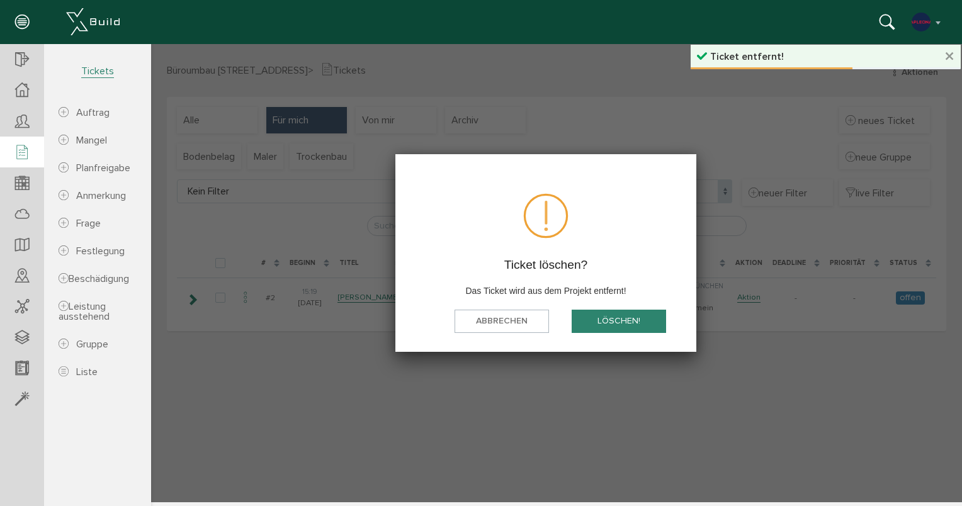
click at [598, 324] on button "löschen!" at bounding box center [619, 321] width 94 height 23
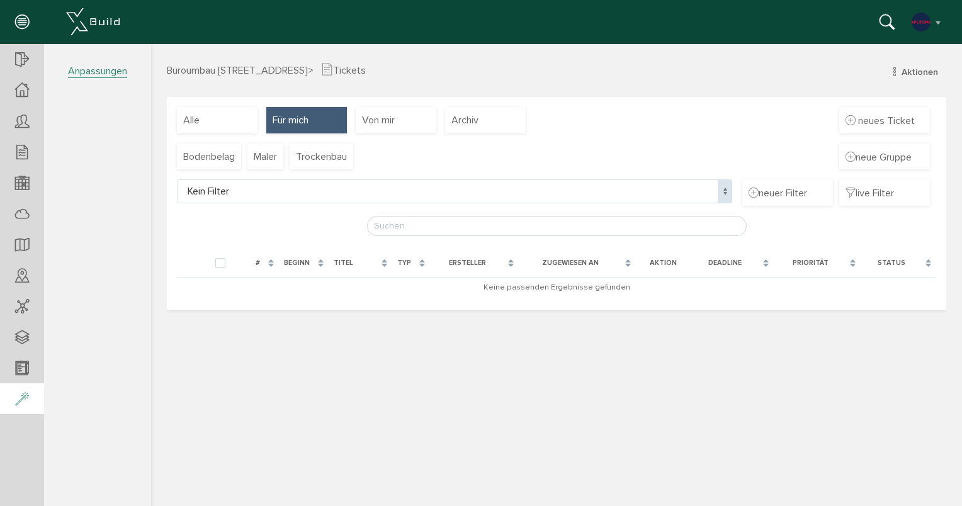
click at [26, 393] on icon at bounding box center [22, 400] width 14 height 18
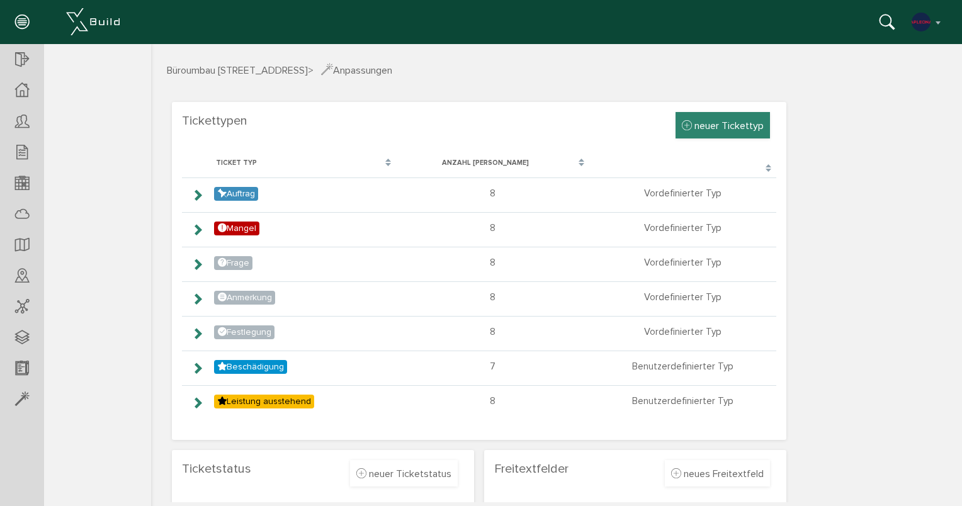
click at [699, 123] on span "neuer Tickettyp" at bounding box center [729, 126] width 69 height 13
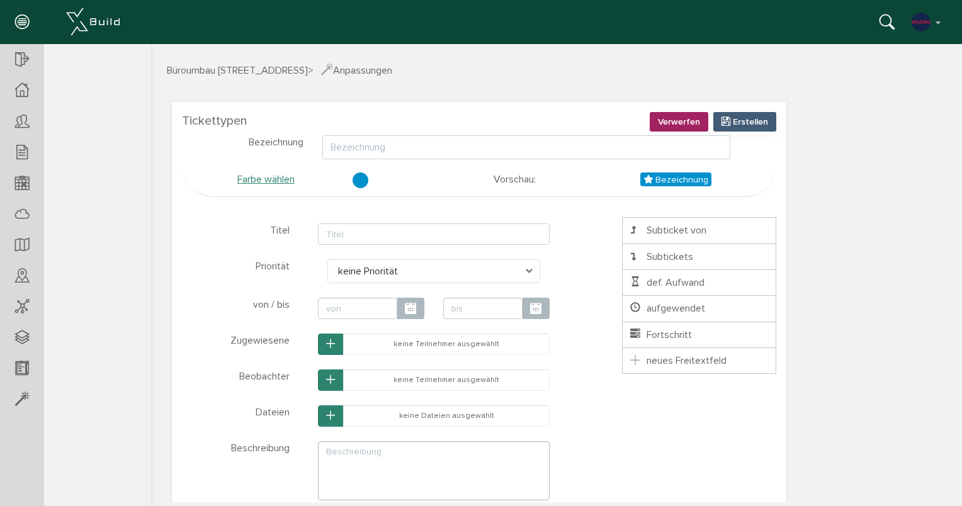
click at [375, 148] on input "text" at bounding box center [526, 147] width 408 height 24
click at [358, 185] on div at bounding box center [361, 181] width 16 height 16
type input "Bestandsaufnahme"
click at [733, 118] on button "Erstellen" at bounding box center [745, 122] width 63 height 20
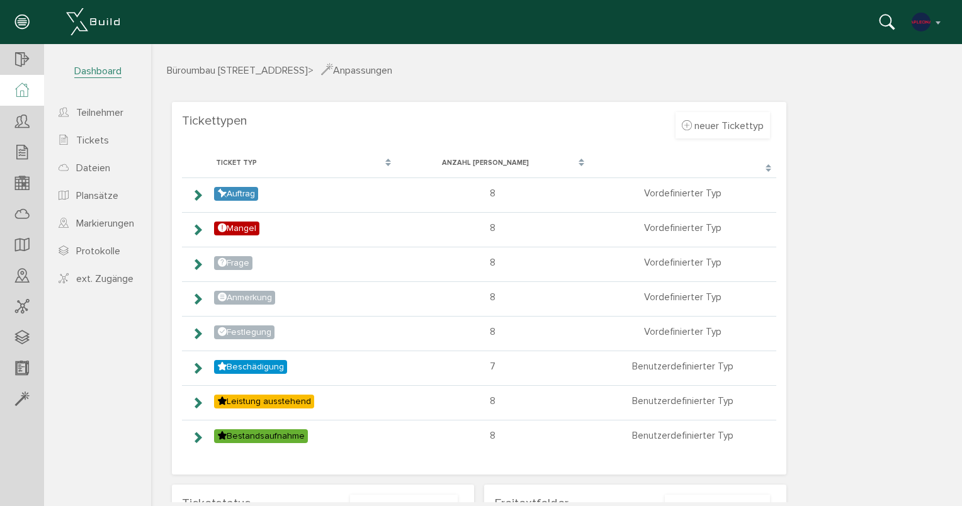
click at [25, 87] on icon at bounding box center [22, 90] width 14 height 14
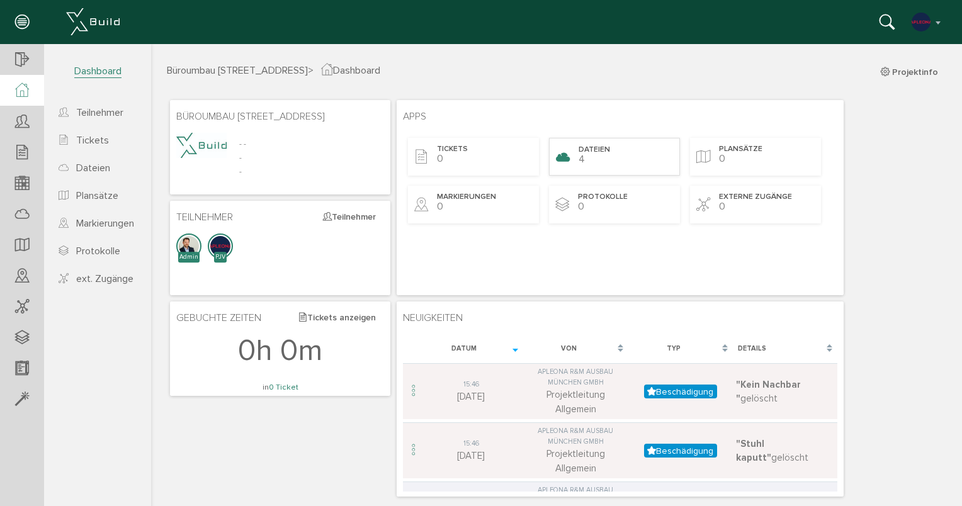
click at [574, 158] on div "Dateien 4" at bounding box center [614, 157] width 131 height 38
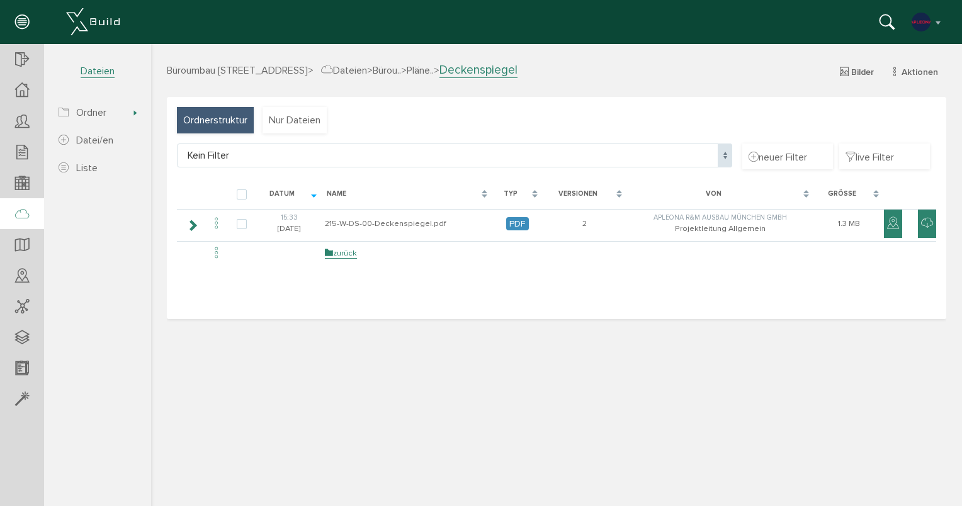
click at [204, 113] on span "Ordnerstruktur" at bounding box center [215, 120] width 64 height 14
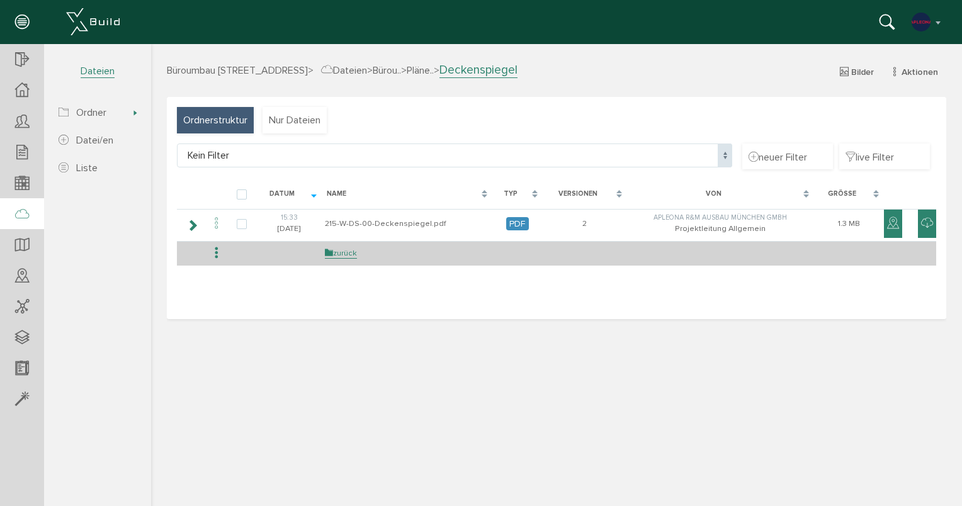
click at [336, 259] on td "zurück" at bounding box center [407, 253] width 170 height 24
click at [341, 253] on link "zurück" at bounding box center [341, 253] width 32 height 11
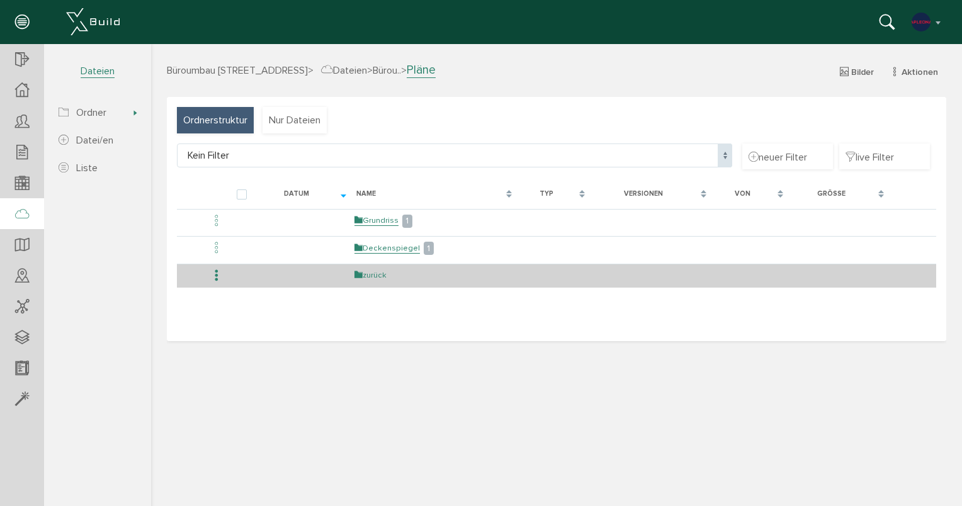
click at [372, 276] on link "zurück" at bounding box center [371, 275] width 32 height 11
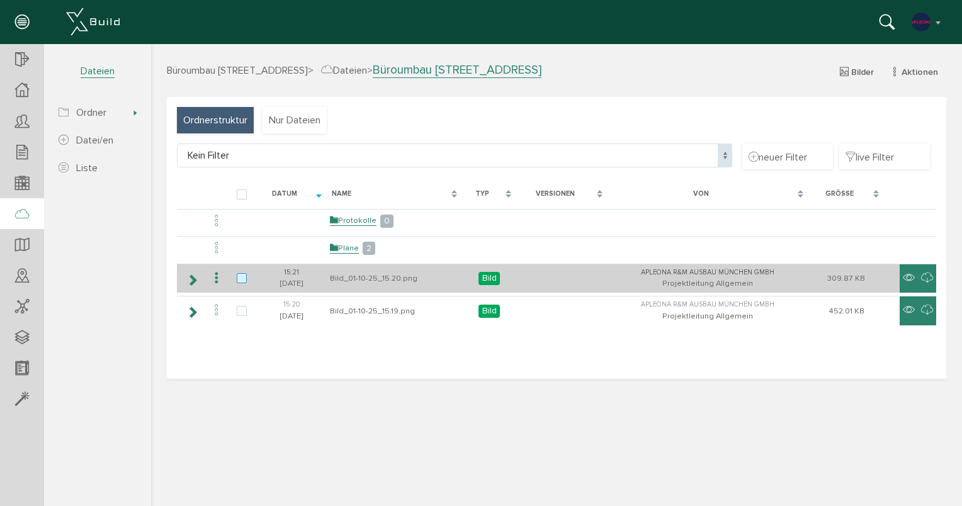
click at [239, 279] on label at bounding box center [244, 278] width 15 height 11
click at [239, 279] on input "checkbox" at bounding box center [241, 277] width 8 height 8
checkbox input "true"
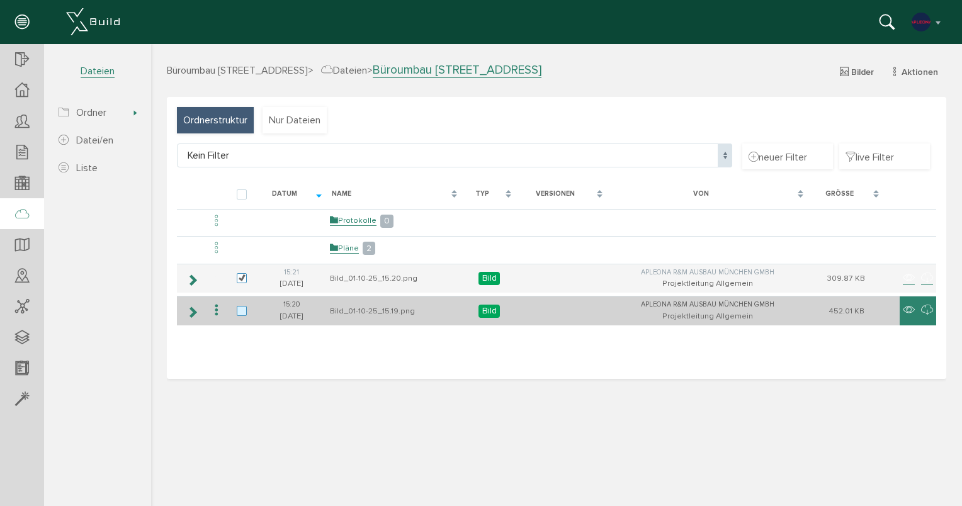
click at [243, 306] on label at bounding box center [244, 311] width 15 height 11
click at [243, 306] on input "checkbox" at bounding box center [241, 310] width 8 height 8
checkbox input "true"
click at [219, 309] on icon at bounding box center [216, 310] width 15 height 17
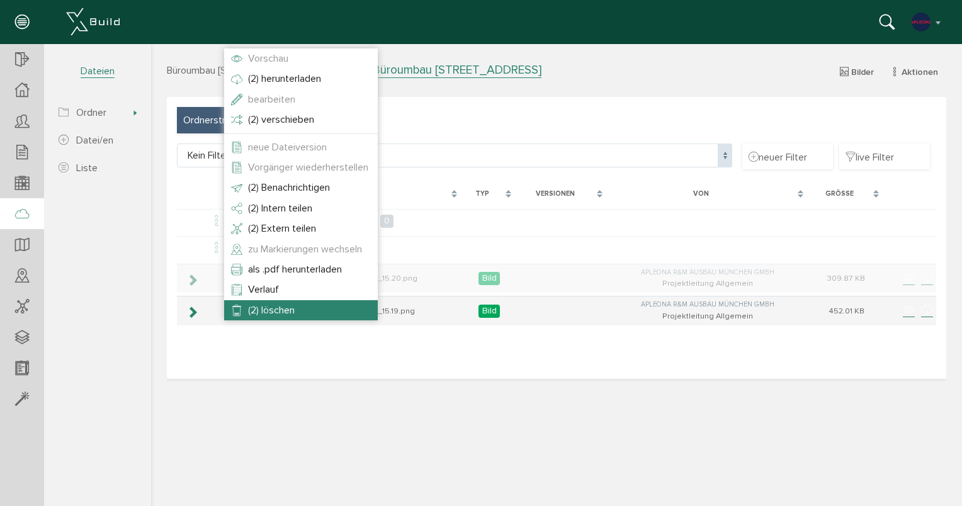
click at [246, 314] on li "(2) löschen" at bounding box center [301, 310] width 154 height 20
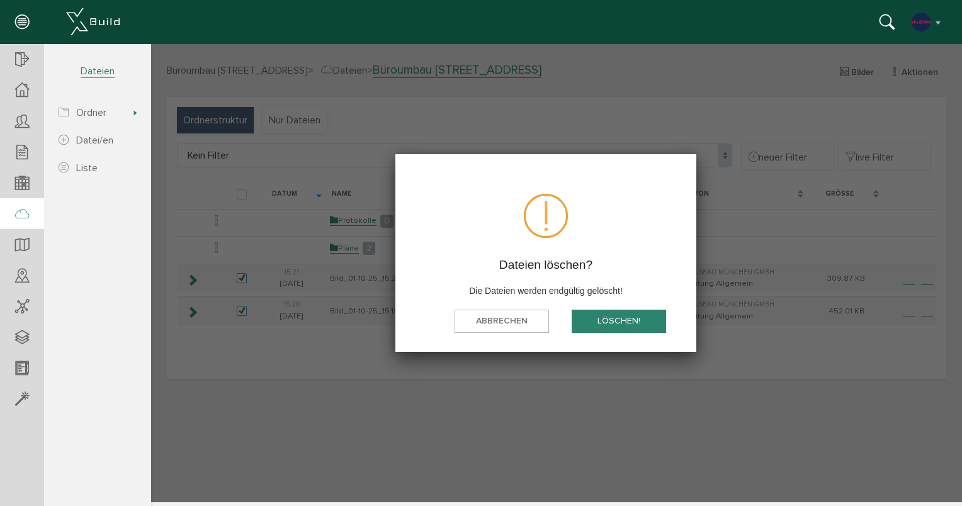
click at [586, 321] on button "löschen!" at bounding box center [619, 321] width 94 height 23
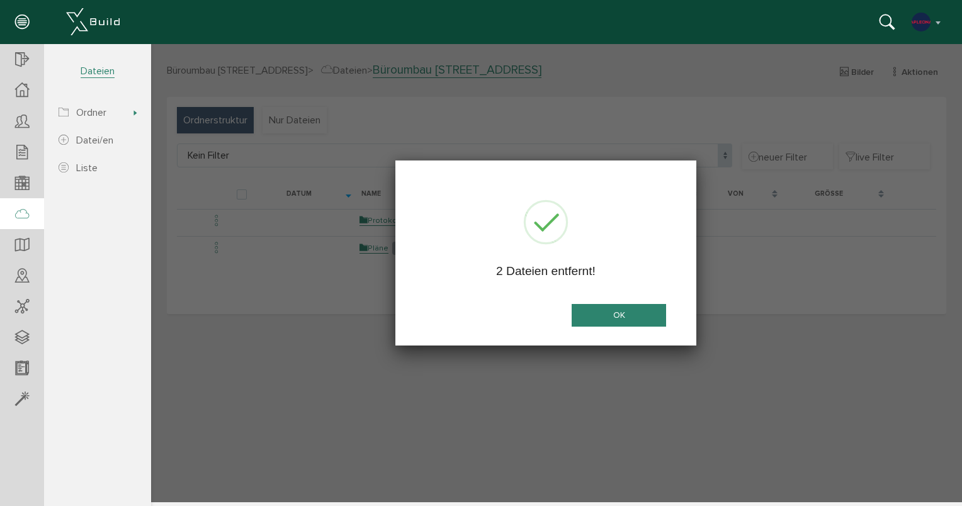
click at [646, 322] on button "OK" at bounding box center [619, 315] width 94 height 23
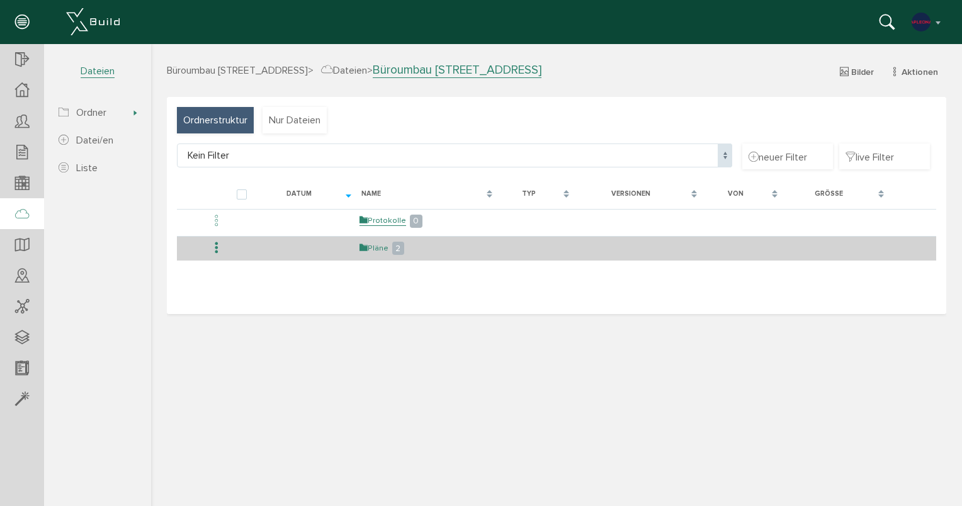
click at [375, 251] on link "Pläne" at bounding box center [374, 248] width 29 height 11
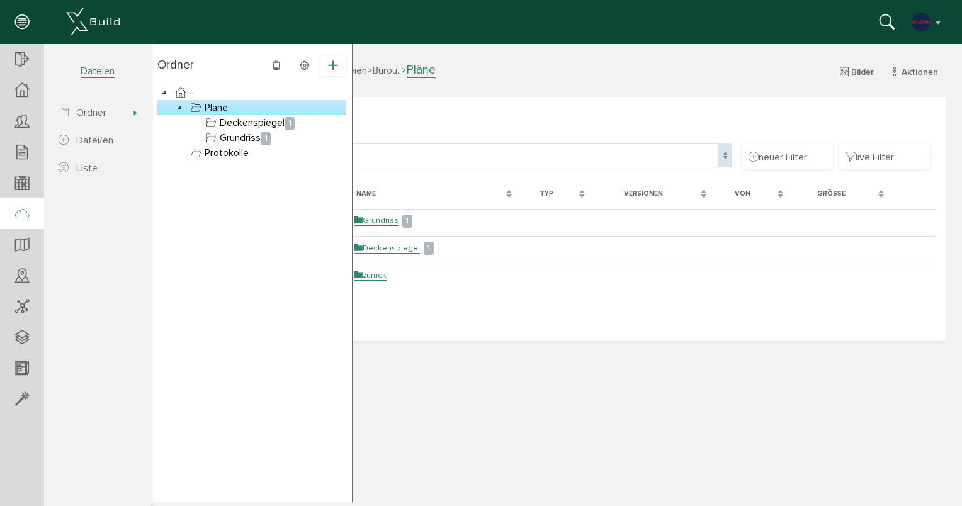
click at [333, 66] on icon at bounding box center [333, 65] width 9 height 11
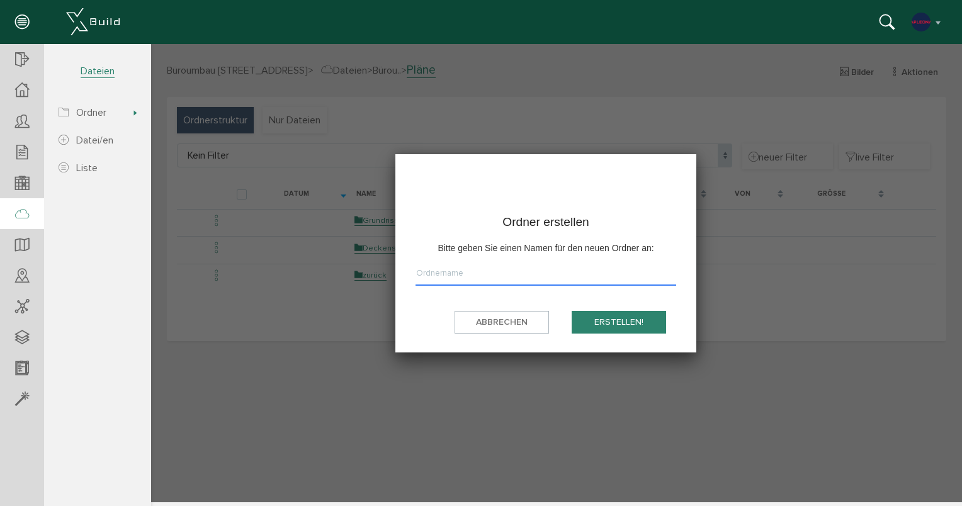
click at [457, 277] on input "text" at bounding box center [546, 276] width 261 height 19
click at [614, 314] on button "erstellen!" at bounding box center [619, 322] width 94 height 23
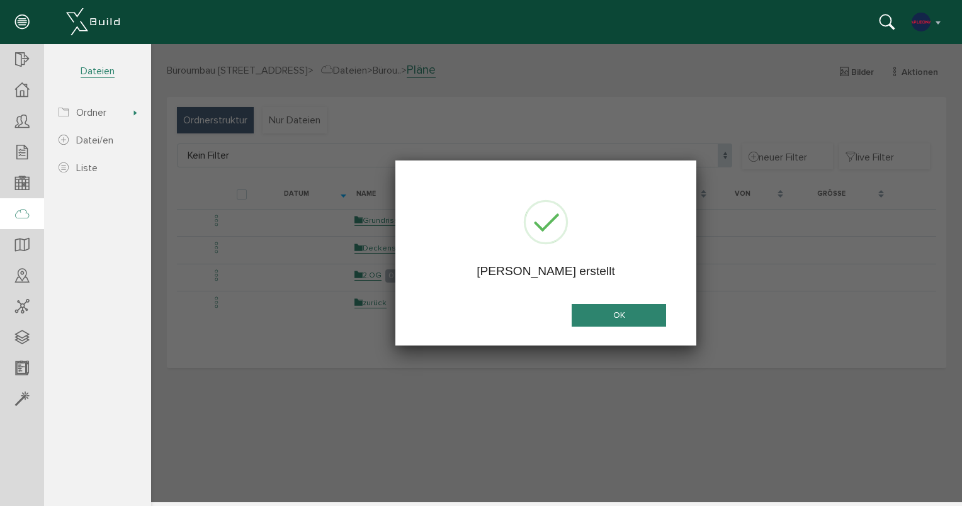
click at [651, 316] on button "OK" at bounding box center [619, 315] width 94 height 23
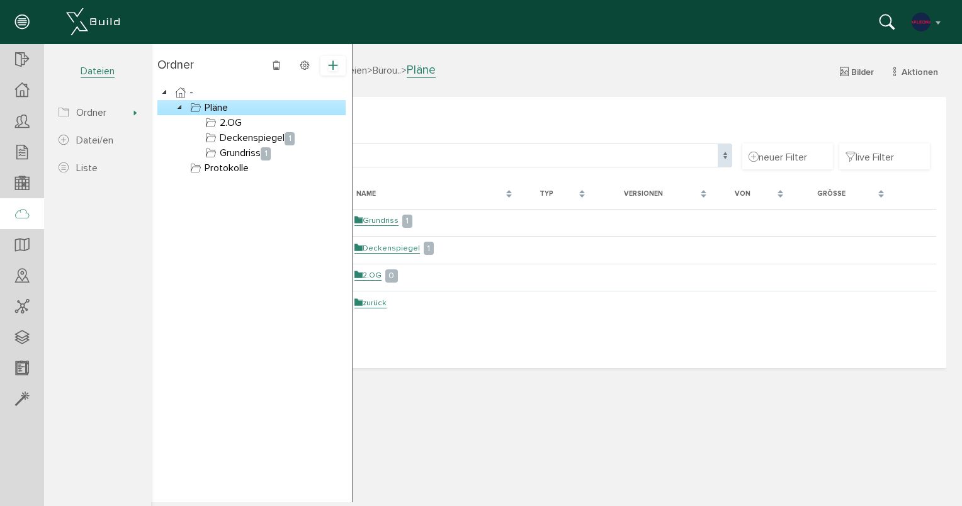
click at [331, 69] on icon at bounding box center [333, 65] width 9 height 11
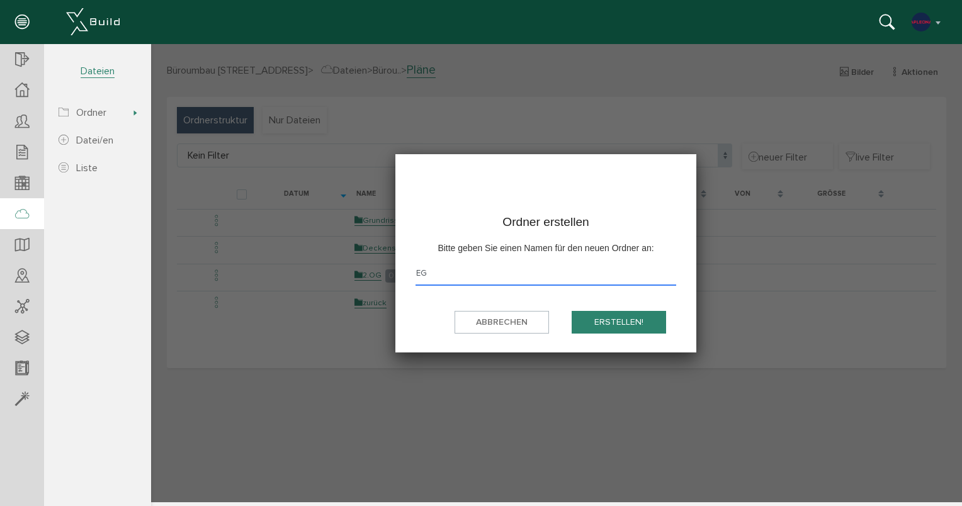
type input "EG"
click at [602, 319] on button "erstellen!" at bounding box center [619, 322] width 94 height 23
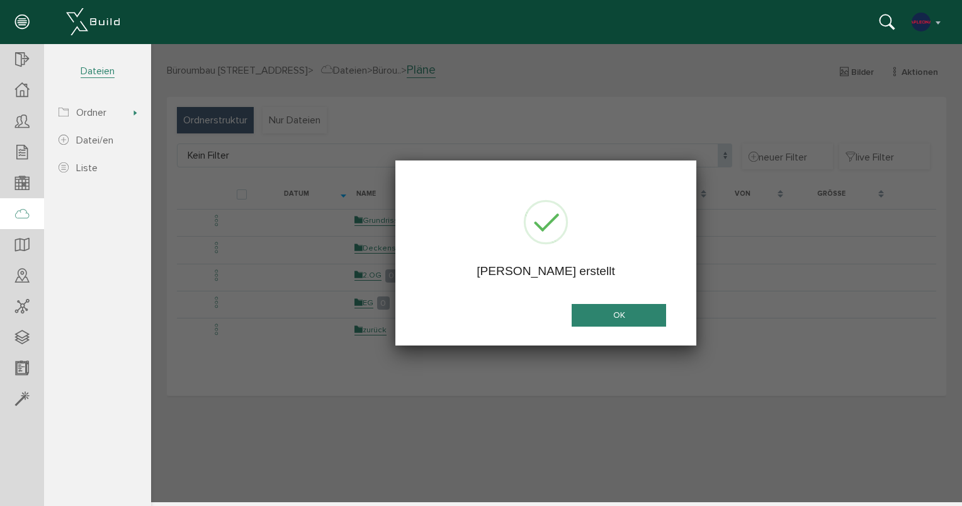
click at [348, 369] on div at bounding box center [556, 272] width 811 height 459
click at [629, 320] on button "OK" at bounding box center [619, 315] width 94 height 23
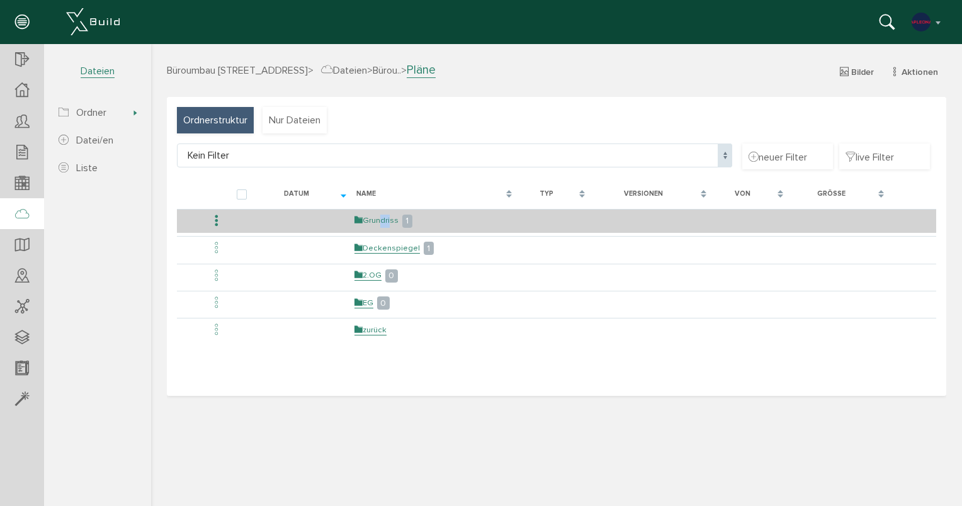
drag, startPoint x: 378, startPoint y: 220, endPoint x: 388, endPoint y: 219, distance: 10.3
click at [388, 219] on link "Grundriss" at bounding box center [377, 220] width 44 height 11
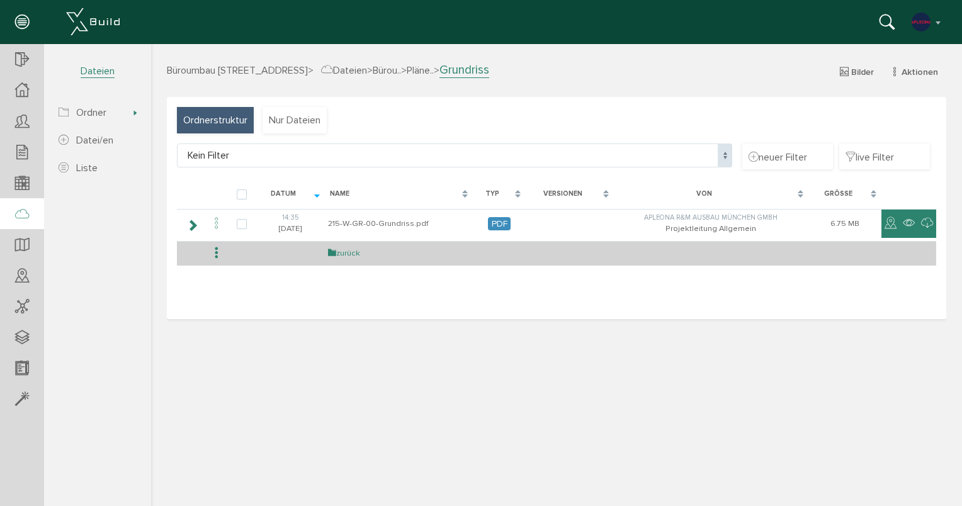
click at [352, 254] on link "zurück" at bounding box center [344, 253] width 32 height 11
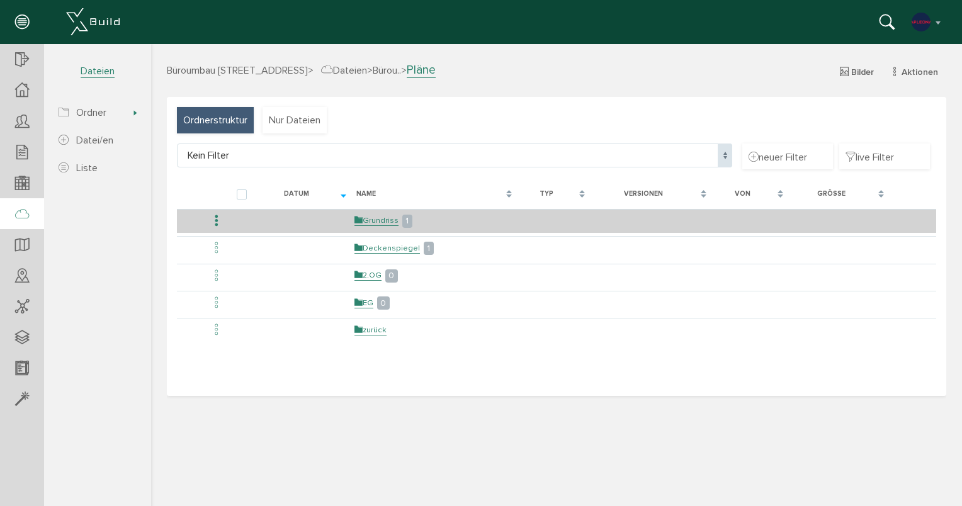
click at [214, 217] on icon at bounding box center [216, 221] width 15 height 17
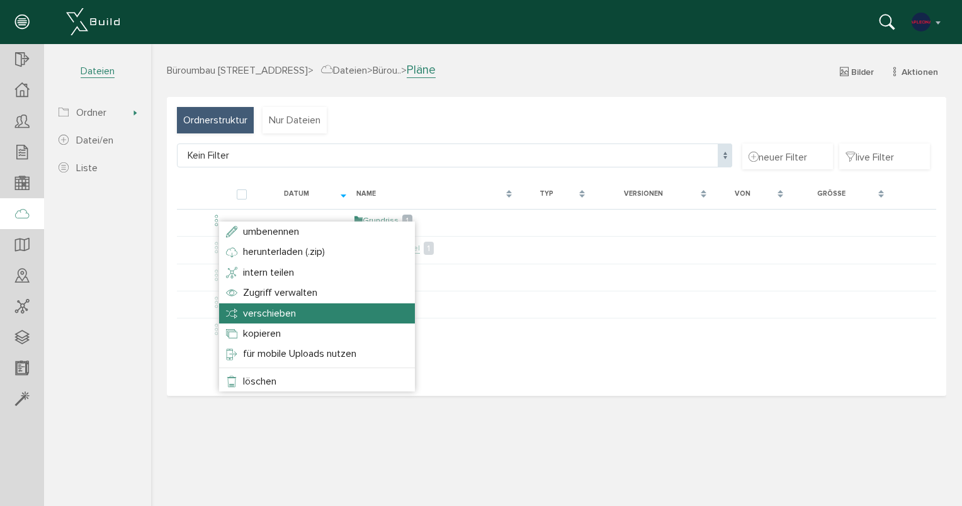
click at [244, 307] on span "verschieben" at bounding box center [269, 313] width 53 height 13
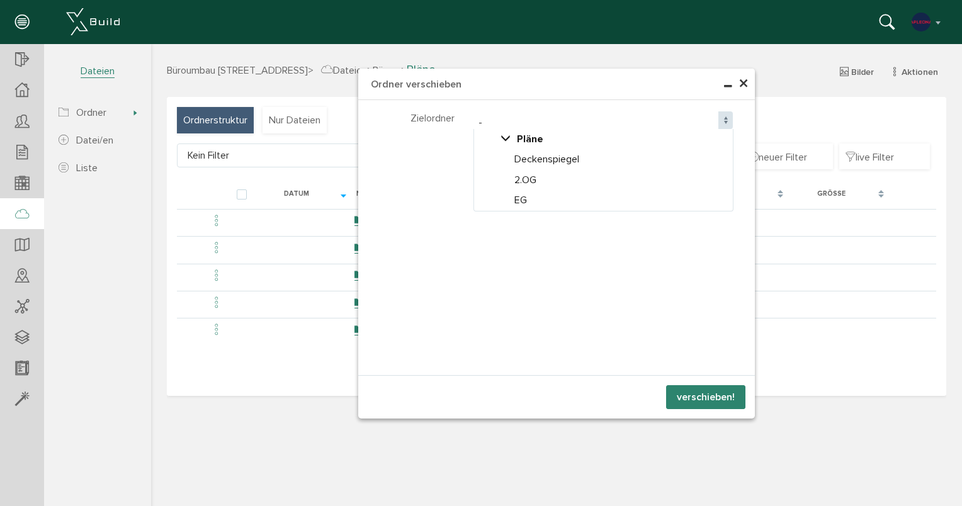
click at [722, 123] on span at bounding box center [726, 120] width 14 height 18
select select "D-68dd310c6933b0_37520620"
click at [680, 399] on button "verschieben!" at bounding box center [705, 397] width 79 height 24
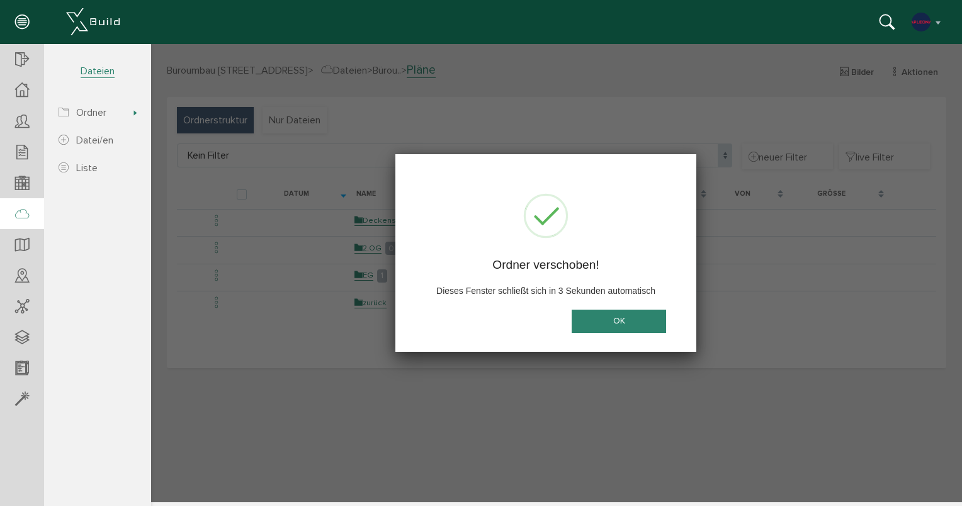
click at [630, 328] on button "OK" at bounding box center [619, 321] width 94 height 23
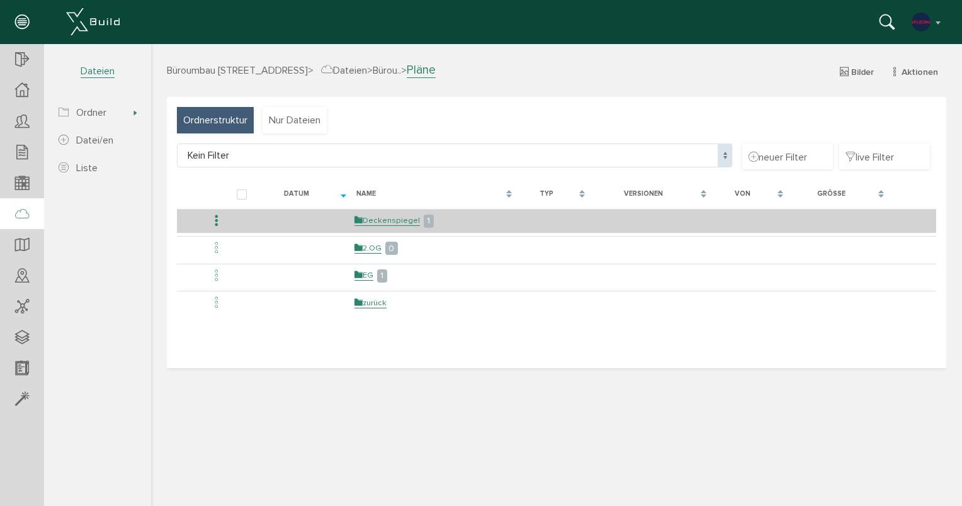
click at [219, 217] on icon at bounding box center [216, 221] width 15 height 17
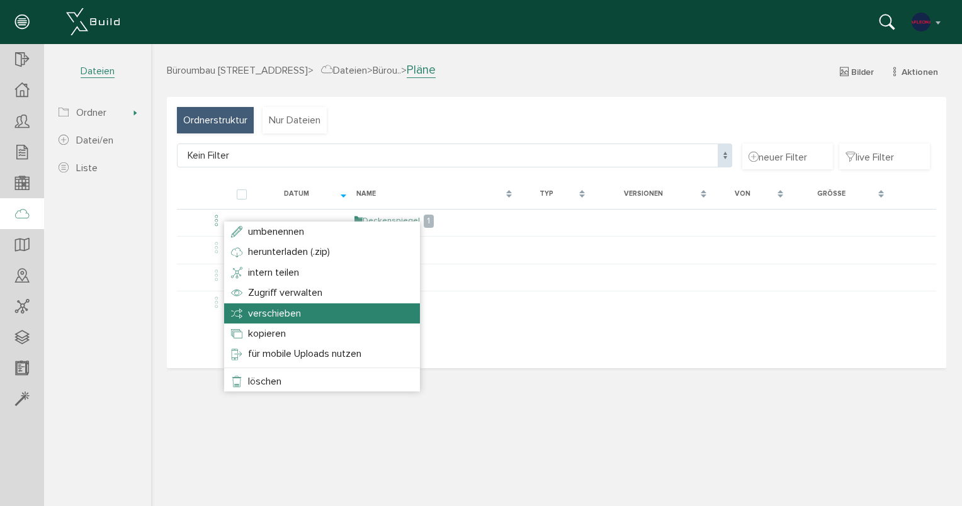
click at [277, 312] on span "verschieben" at bounding box center [274, 313] width 53 height 13
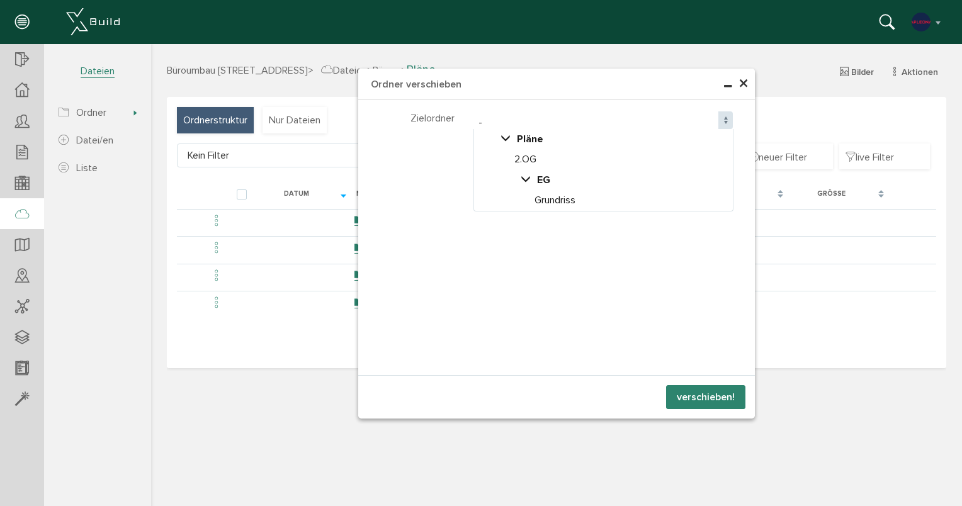
click at [725, 121] on span at bounding box center [726, 120] width 14 height 18
click at [714, 396] on button "verschieben!" at bounding box center [705, 397] width 79 height 24
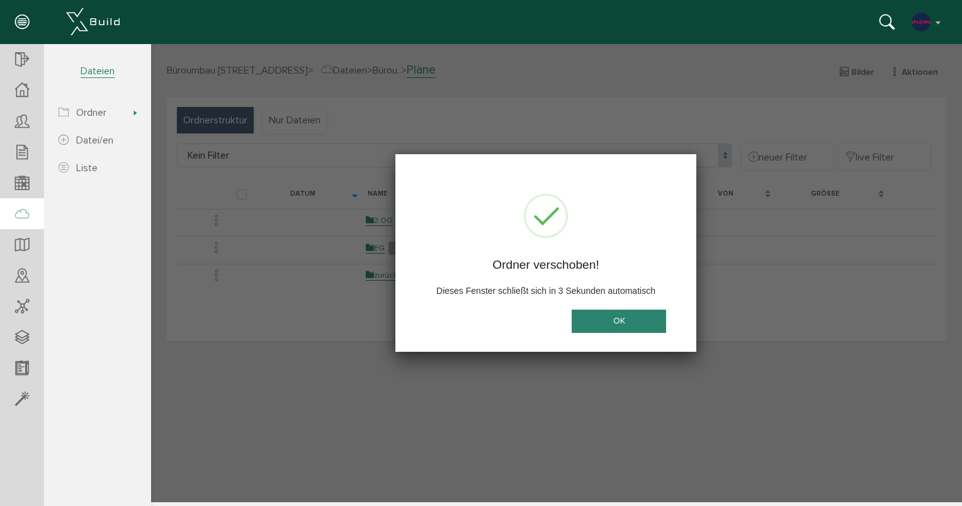
click at [645, 324] on button "OK" at bounding box center [619, 321] width 94 height 23
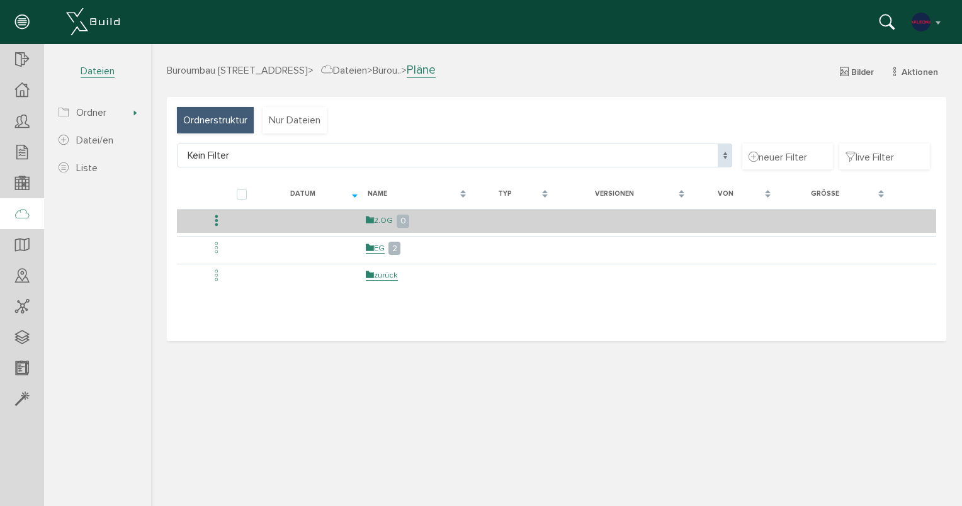
click at [392, 222] on link "2.OG" at bounding box center [379, 220] width 27 height 11
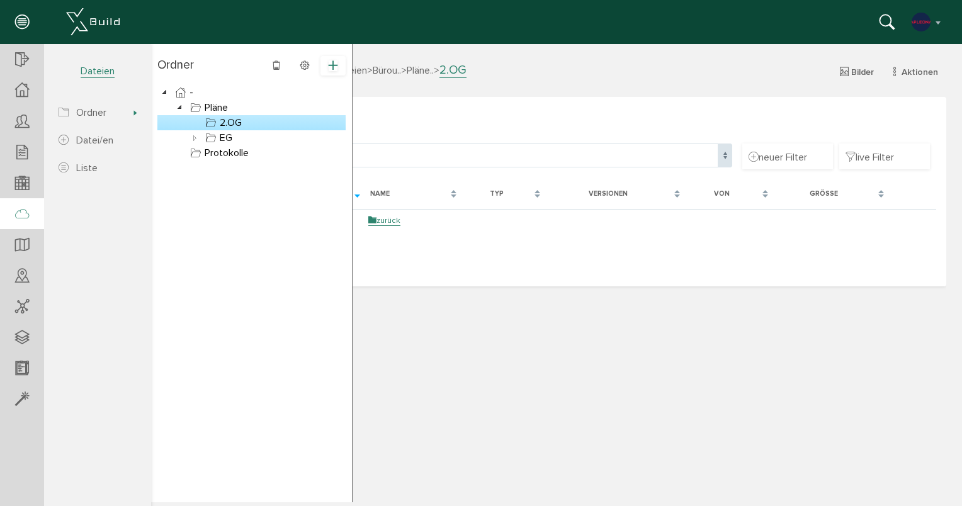
click at [330, 71] on icon at bounding box center [333, 65] width 9 height 11
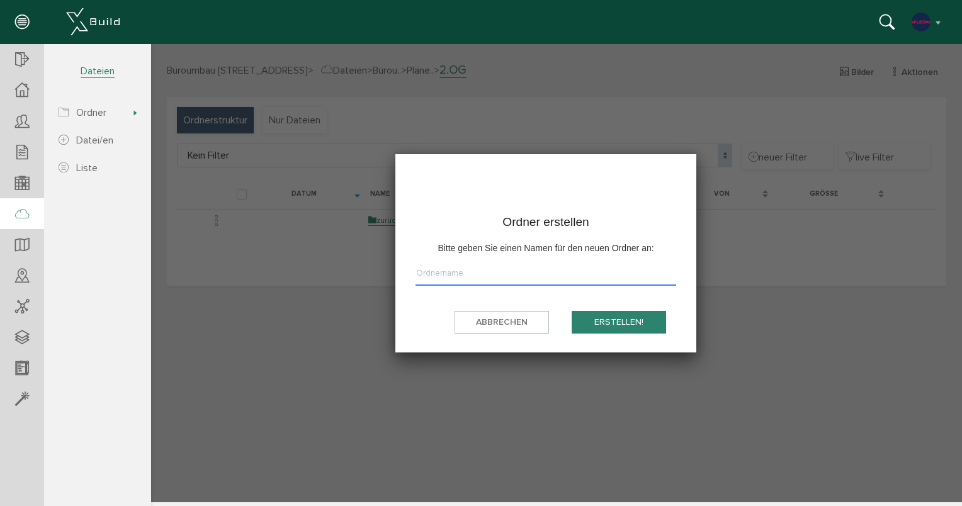
click at [444, 277] on input "text" at bounding box center [546, 276] width 261 height 19
type input "Grundriss Bestand"
click at [624, 314] on button "erstellen!" at bounding box center [619, 322] width 94 height 23
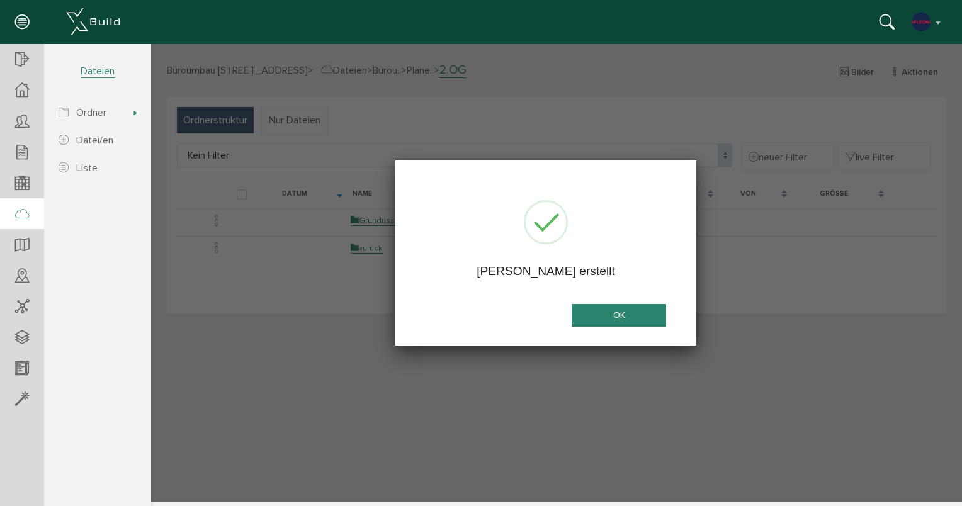
click at [610, 315] on button "OK" at bounding box center [619, 315] width 94 height 23
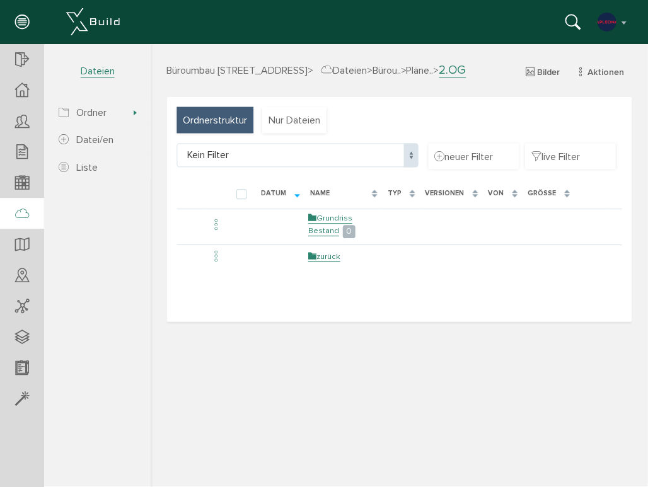
scroll to position [1, 0]
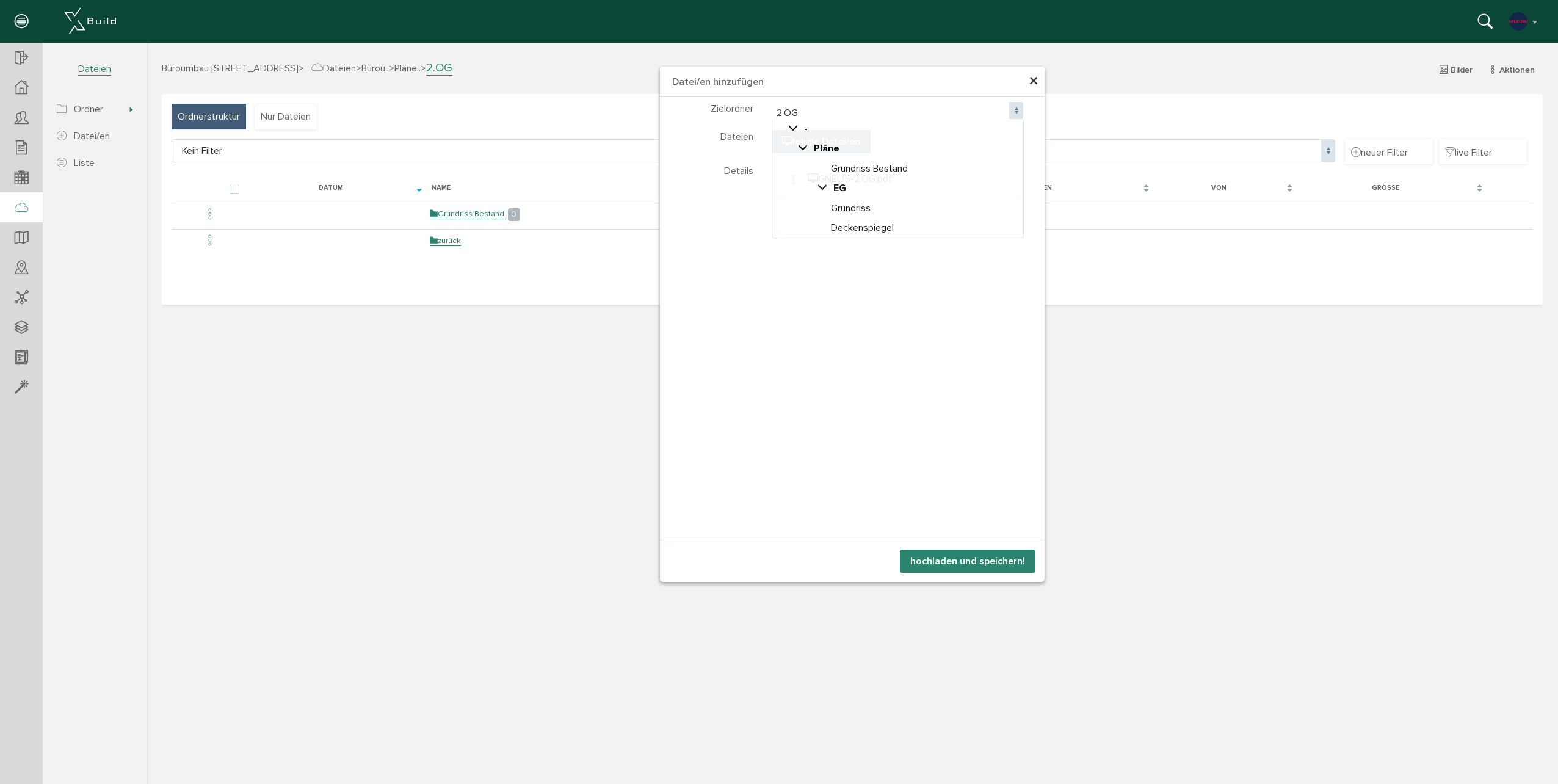
click at [933, 108] on span at bounding box center [1016, 110] width 14 height 17
select select "D-68dd31396b1d01_40780919"
click at [933, 490] on button "hochladen und speichern!" at bounding box center [968, 561] width 136 height 23
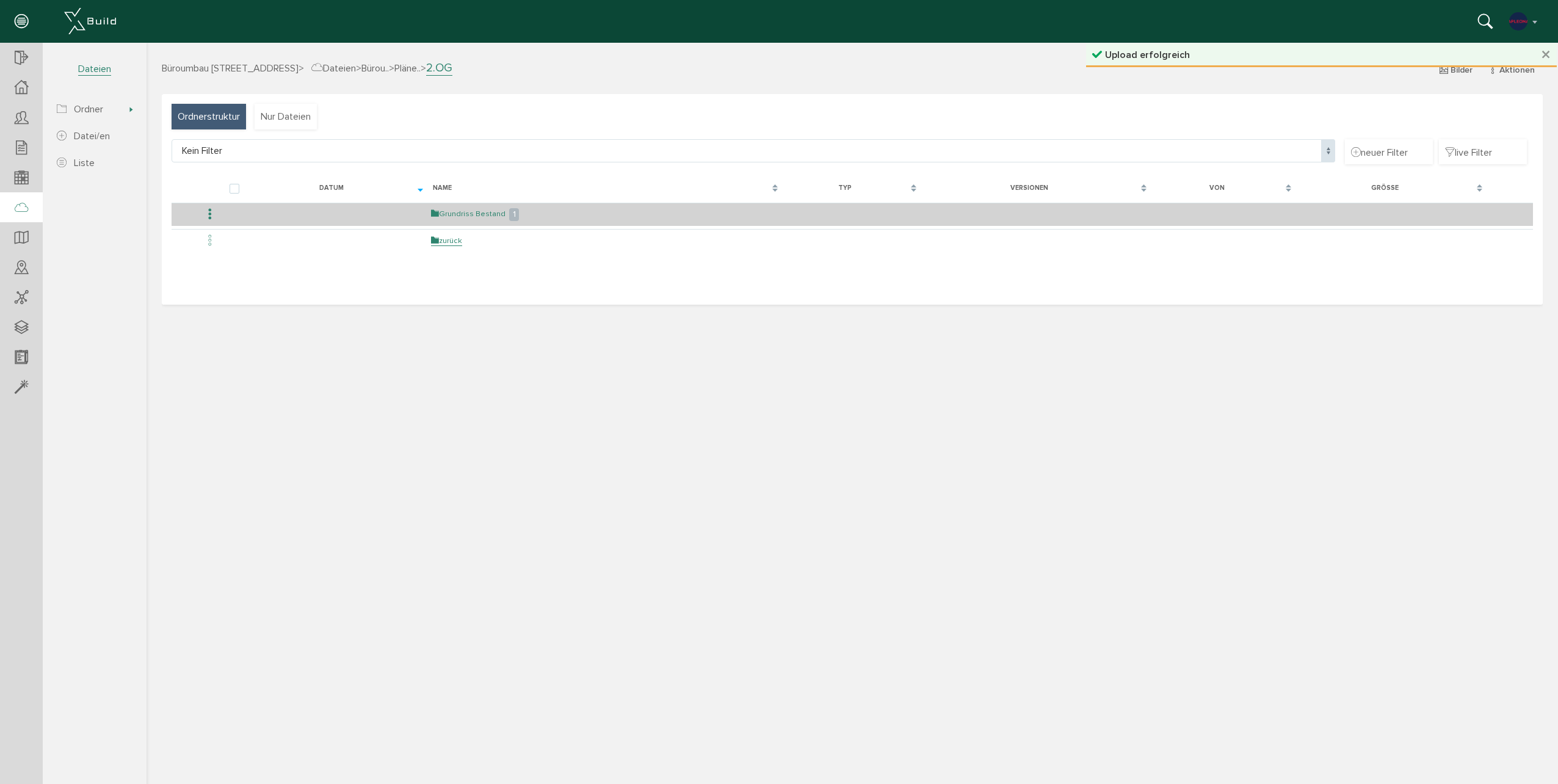
click at [469, 215] on link "Grundriss Bestand" at bounding box center [468, 213] width 75 height 11
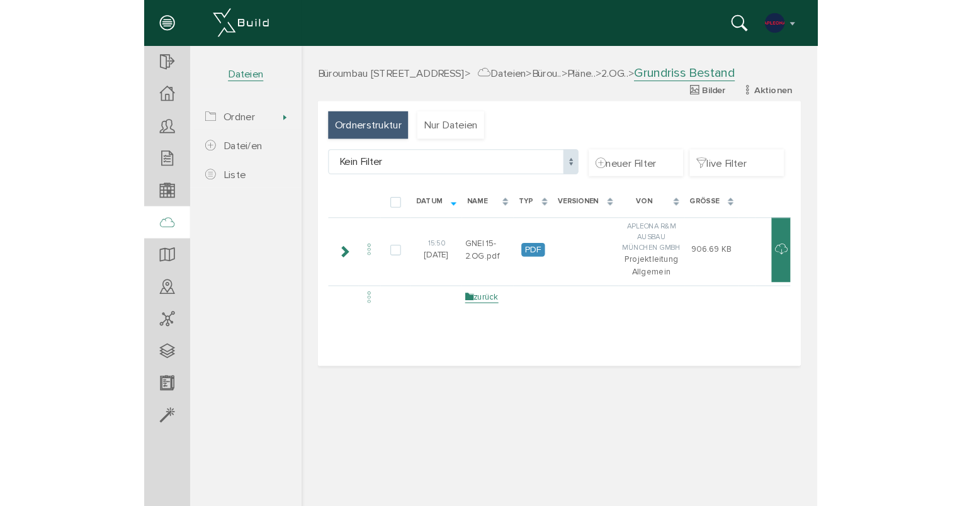
scroll to position [0, 0]
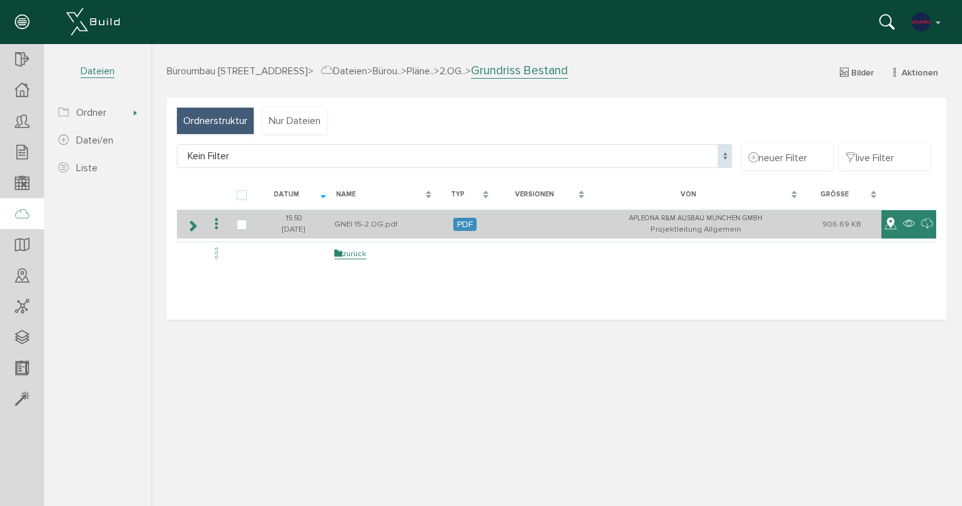
click at [887, 222] on icon at bounding box center [891, 224] width 12 height 15
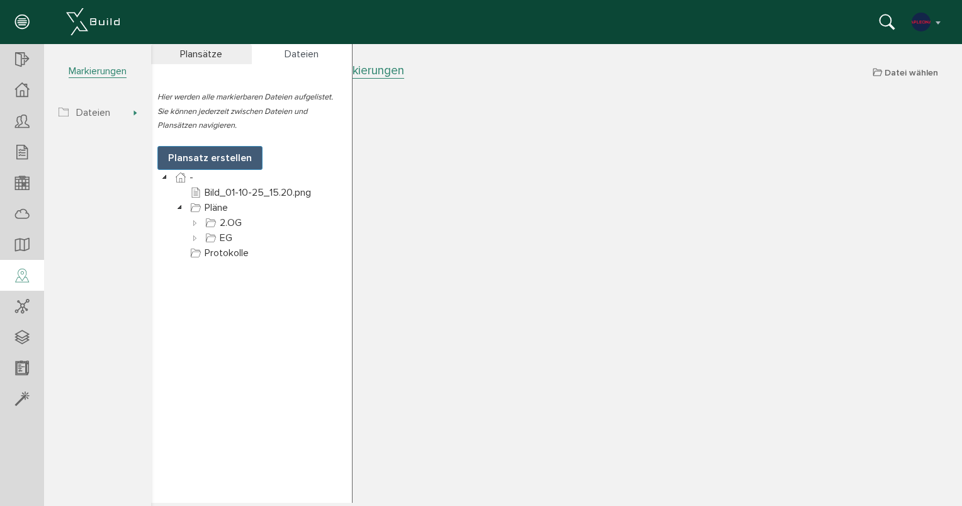
click at [207, 52] on div "Plansätze" at bounding box center [201, 54] width 101 height 20
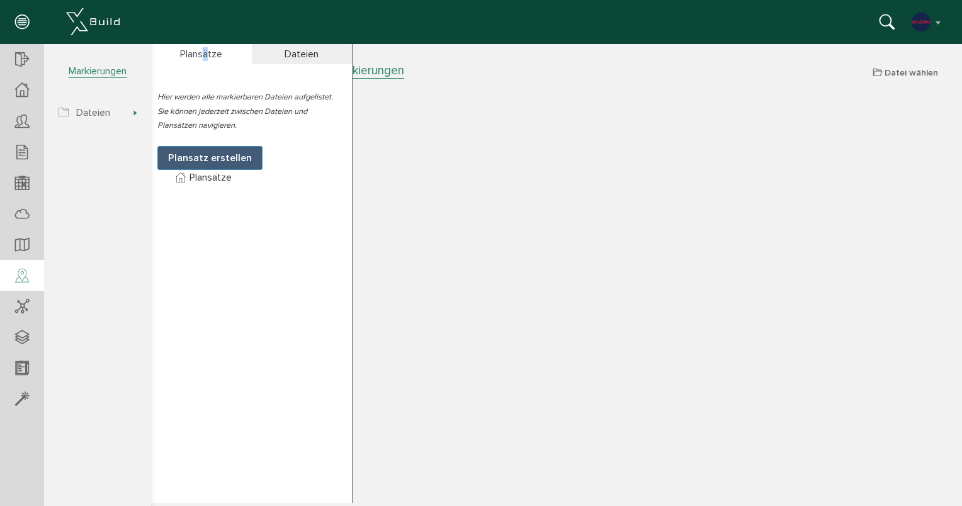
copy div "ä"
click at [290, 61] on div "Dateien" at bounding box center [302, 54] width 101 height 20
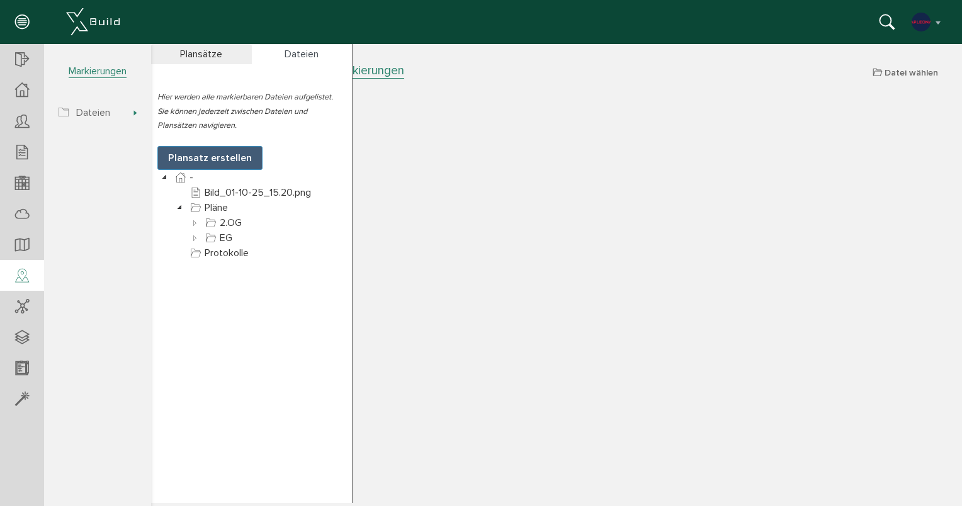
click at [202, 62] on div "Plansätze" at bounding box center [201, 54] width 101 height 20
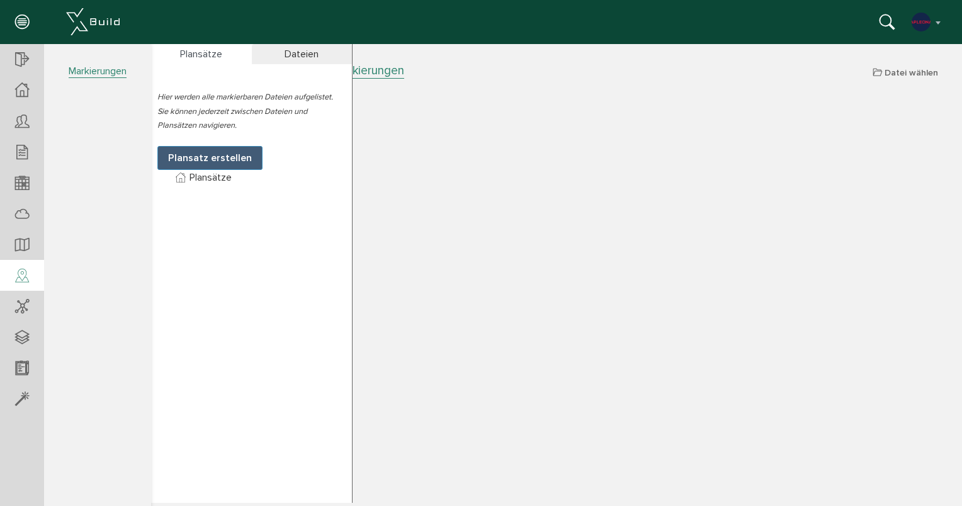
click at [30, 277] on div at bounding box center [22, 276] width 44 height 32
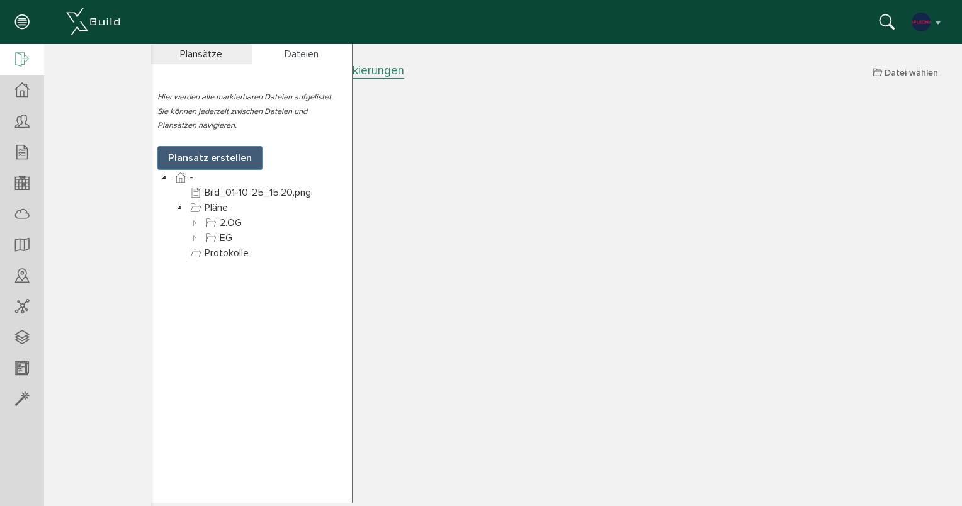
click at [21, 65] on icon at bounding box center [22, 61] width 14 height 18
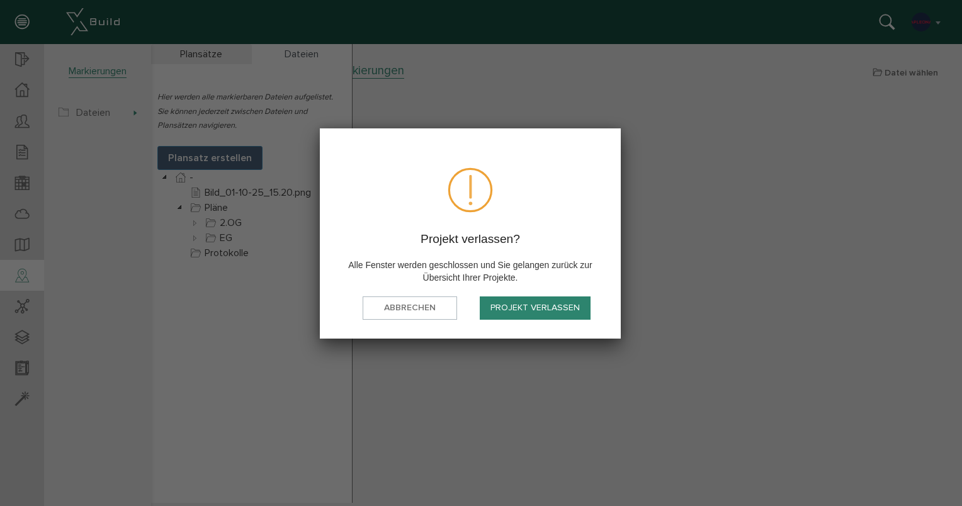
click at [540, 296] on div "Projekt verlassen? Alle Fenster werden geschlossen und Sie gelangen zurück zur …" at bounding box center [470, 233] width 301 height 210
click at [534, 305] on button "Projekt verlassen" at bounding box center [535, 308] width 111 height 23
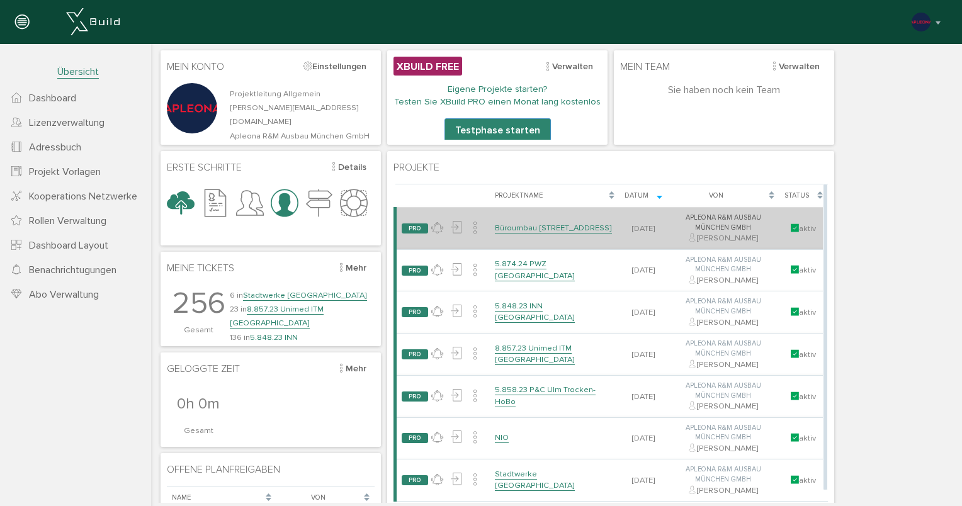
click at [530, 224] on link "Büroumbau [STREET_ADDRESS]" at bounding box center [553, 228] width 117 height 11
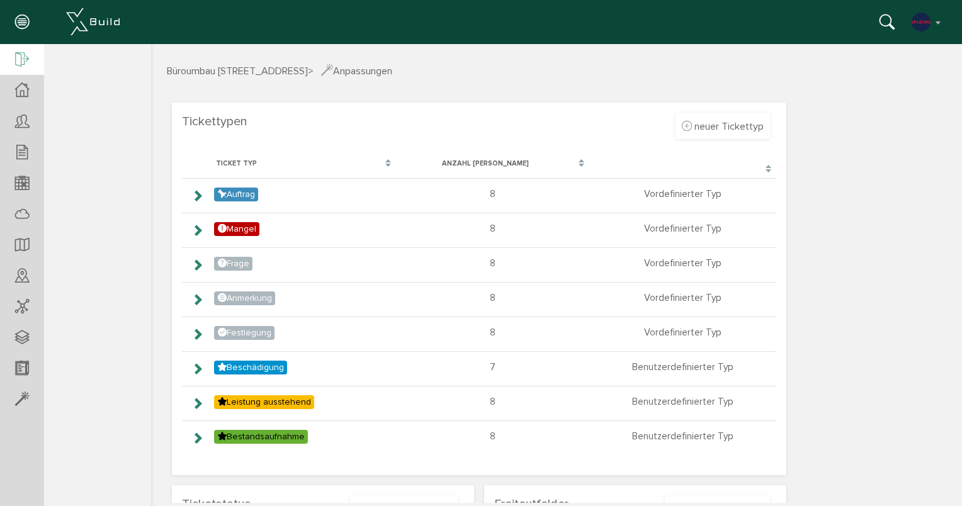
click at [30, 63] on div at bounding box center [22, 60] width 44 height 32
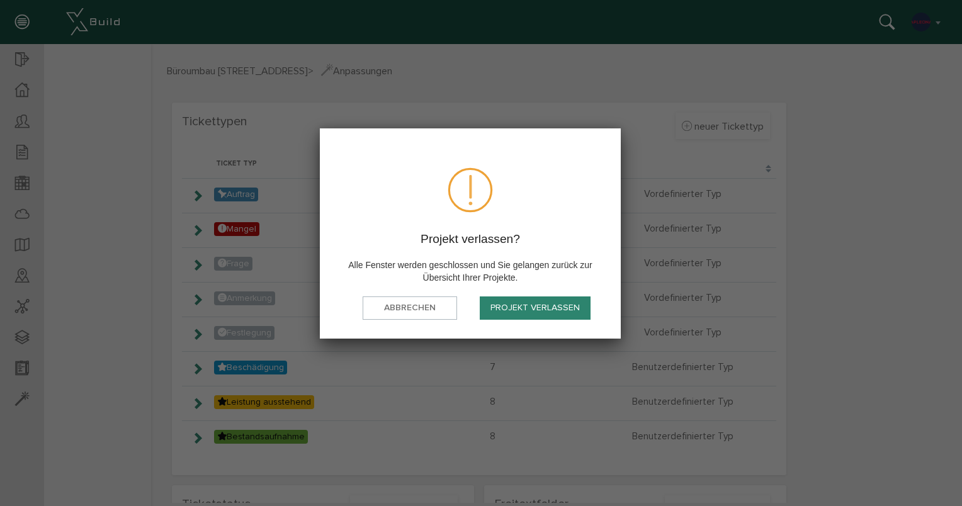
click at [70, 166] on div at bounding box center [481, 253] width 962 height 506
click at [446, 314] on button "abbrechen" at bounding box center [410, 308] width 94 height 23
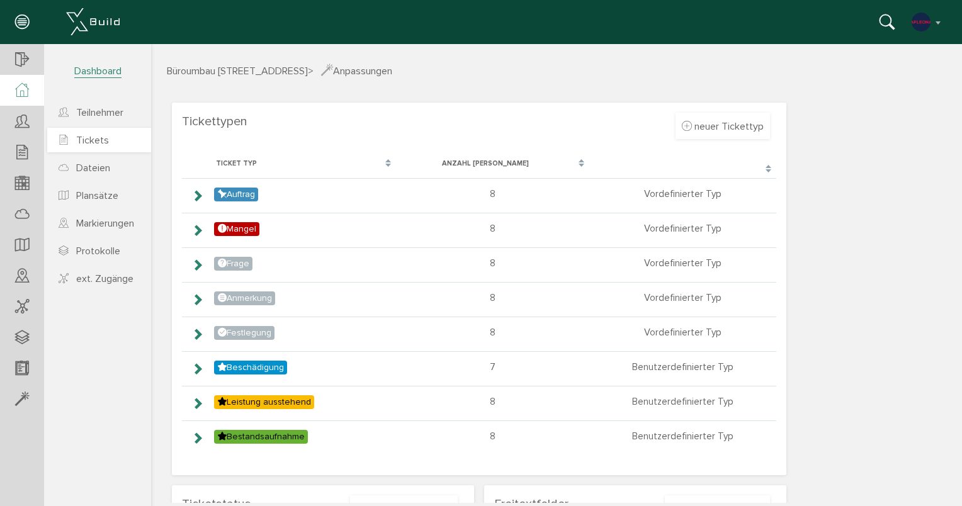
click at [103, 135] on span "Tickets" at bounding box center [92, 140] width 33 height 13
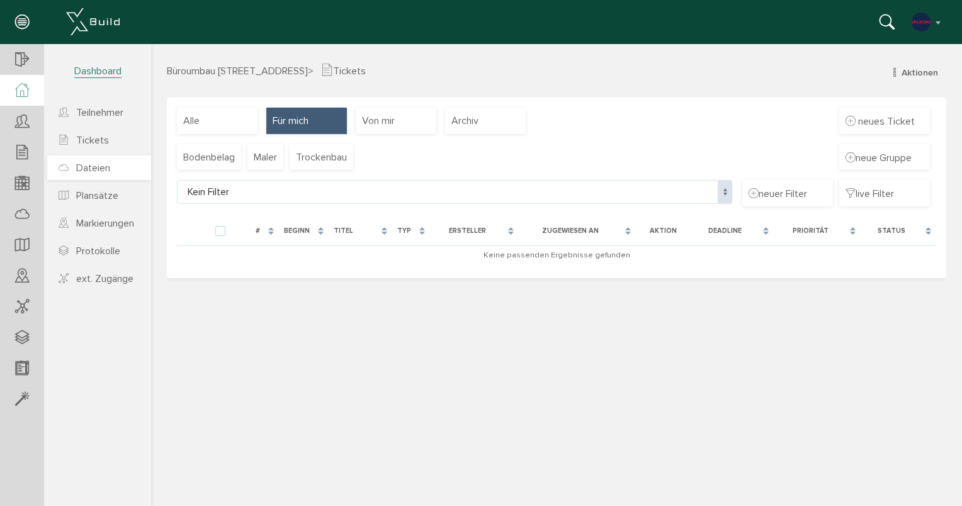
click at [101, 169] on span "Dateien" at bounding box center [93, 168] width 34 height 13
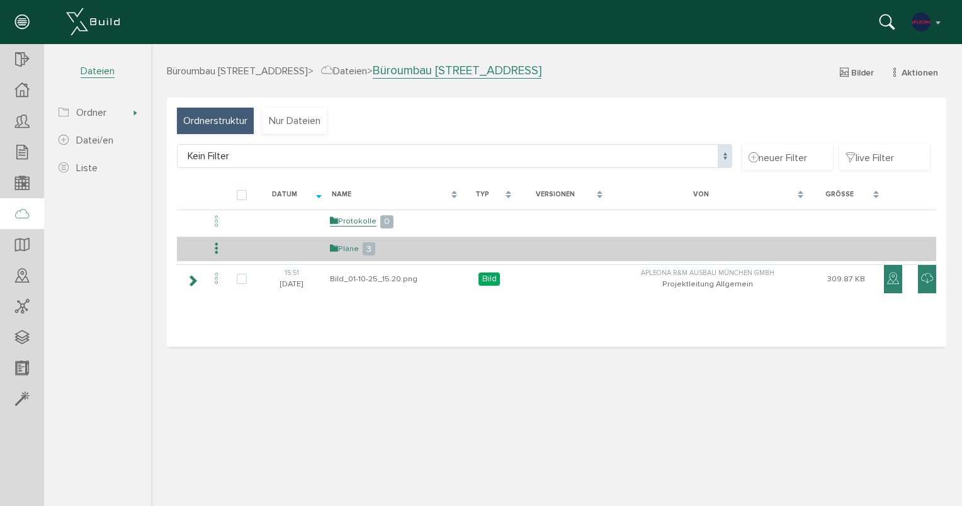
click at [341, 244] on link "Pläne" at bounding box center [344, 249] width 29 height 11
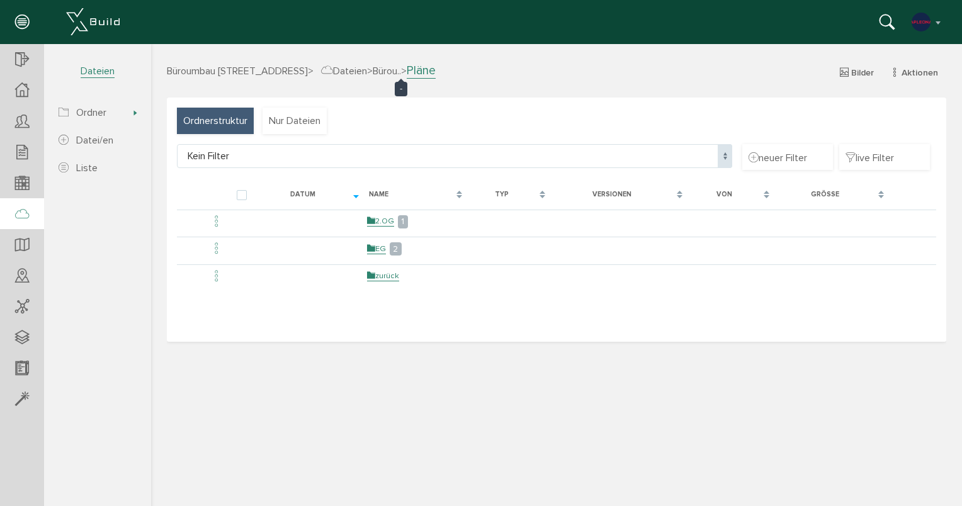
click at [391, 69] on span "Bürou.." at bounding box center [387, 71] width 28 height 13
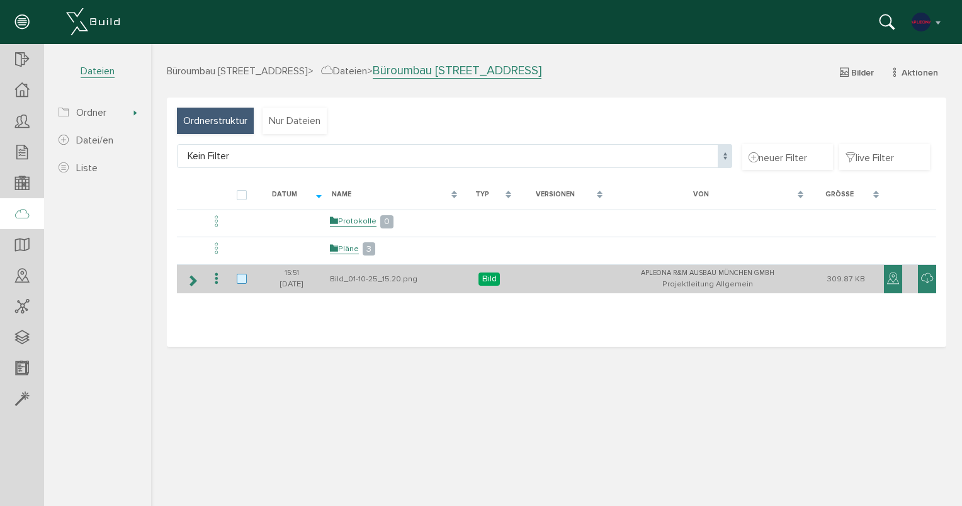
click at [244, 278] on label at bounding box center [244, 279] width 15 height 11
click at [244, 278] on input "checkbox" at bounding box center [241, 278] width 8 height 8
checkbox input "true"
click at [219, 277] on icon at bounding box center [216, 279] width 15 height 17
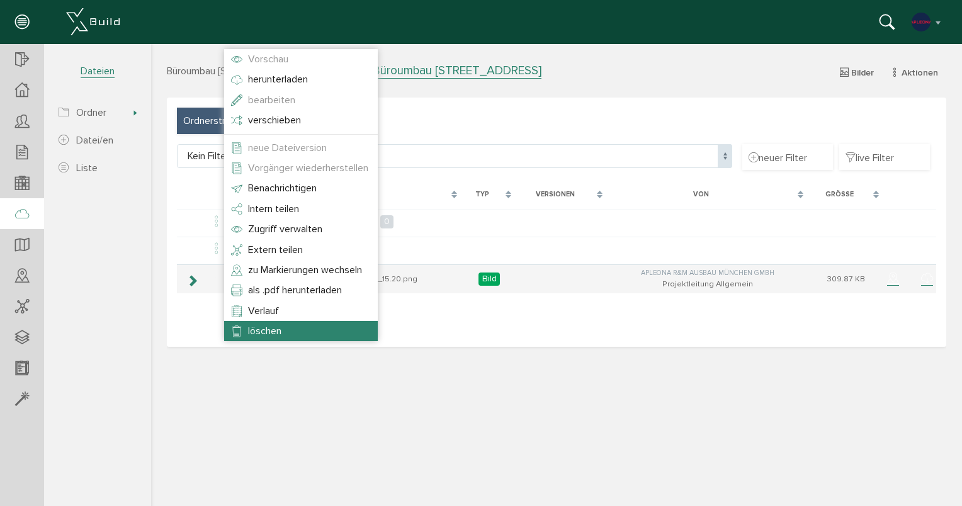
click at [262, 335] on span "löschen" at bounding box center [264, 331] width 33 height 13
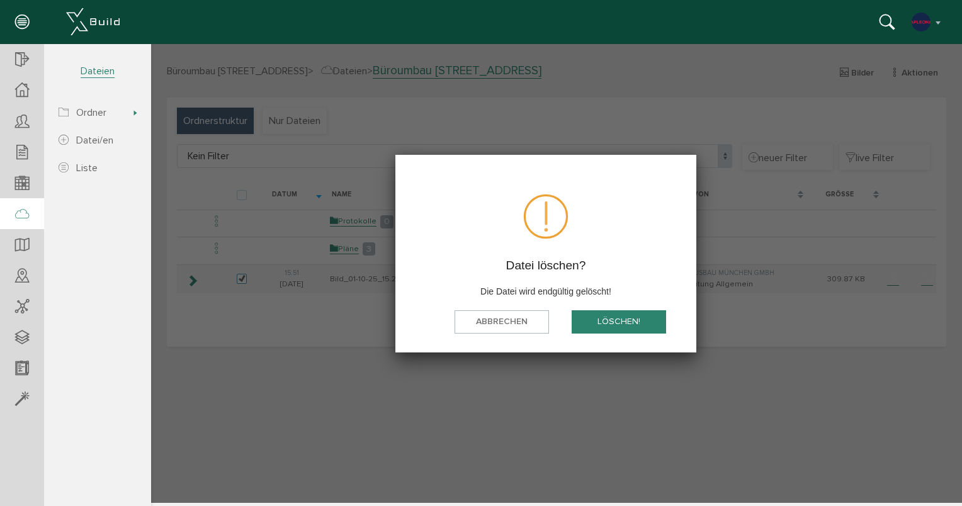
click at [632, 322] on button "löschen!" at bounding box center [619, 322] width 94 height 23
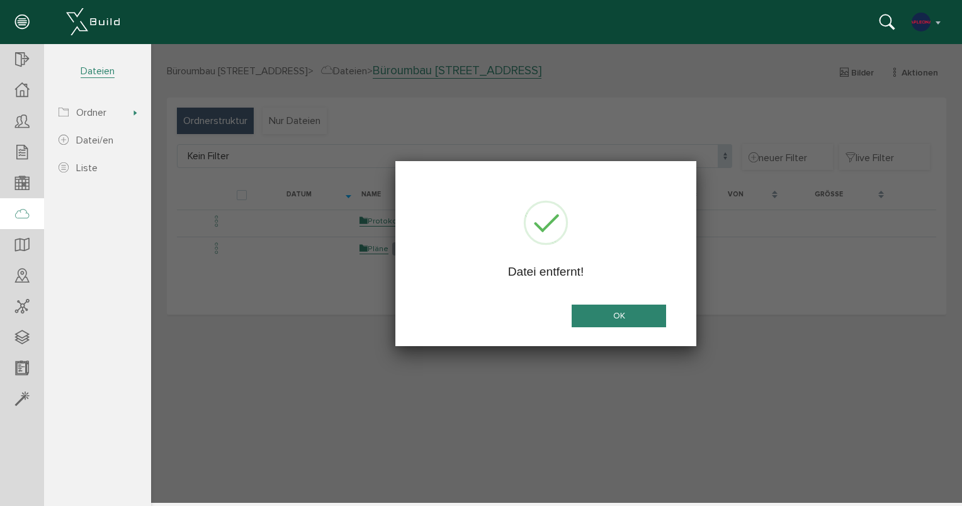
click at [586, 316] on button "OK" at bounding box center [619, 316] width 94 height 23
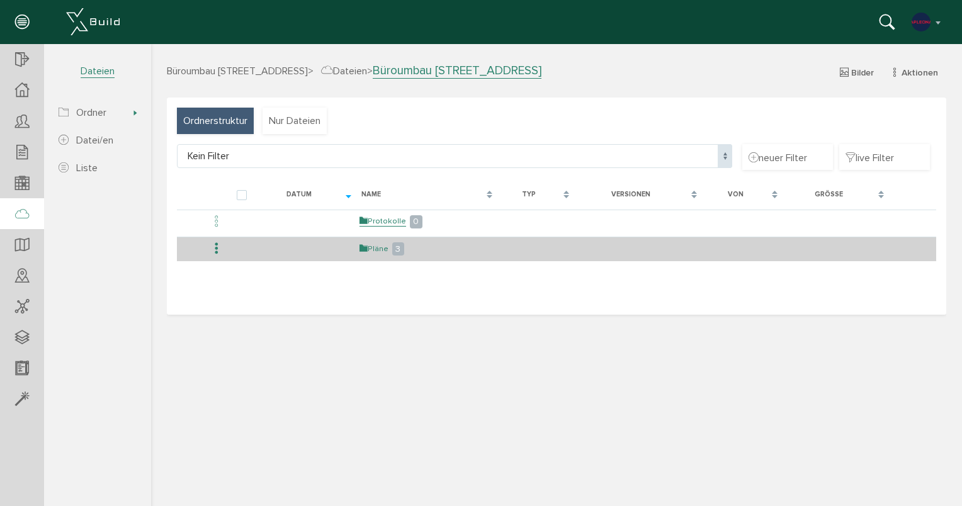
click at [387, 244] on link "Pläne" at bounding box center [374, 249] width 29 height 11
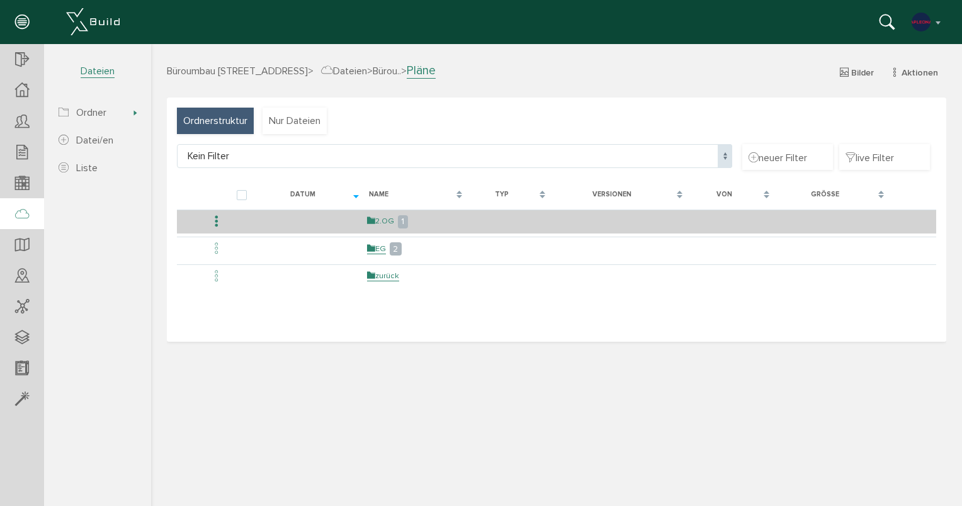
click at [381, 224] on link "2.OG" at bounding box center [380, 221] width 27 height 11
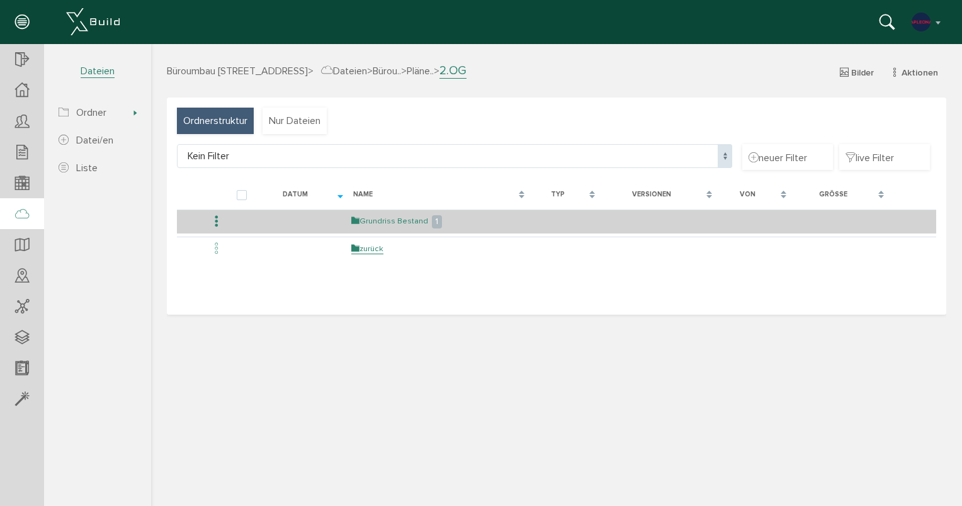
click at [380, 223] on link "Grundriss Bestand" at bounding box center [389, 221] width 77 height 11
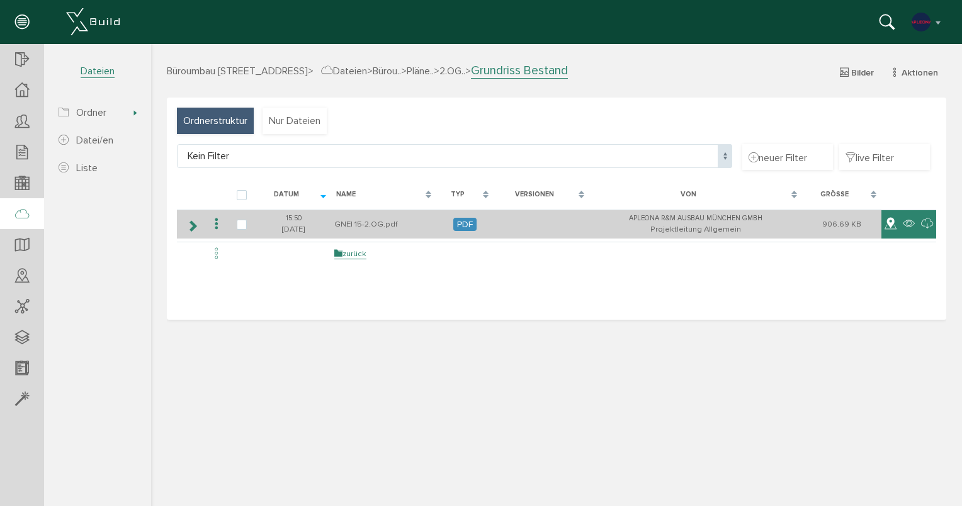
click at [887, 222] on icon at bounding box center [891, 224] width 12 height 15
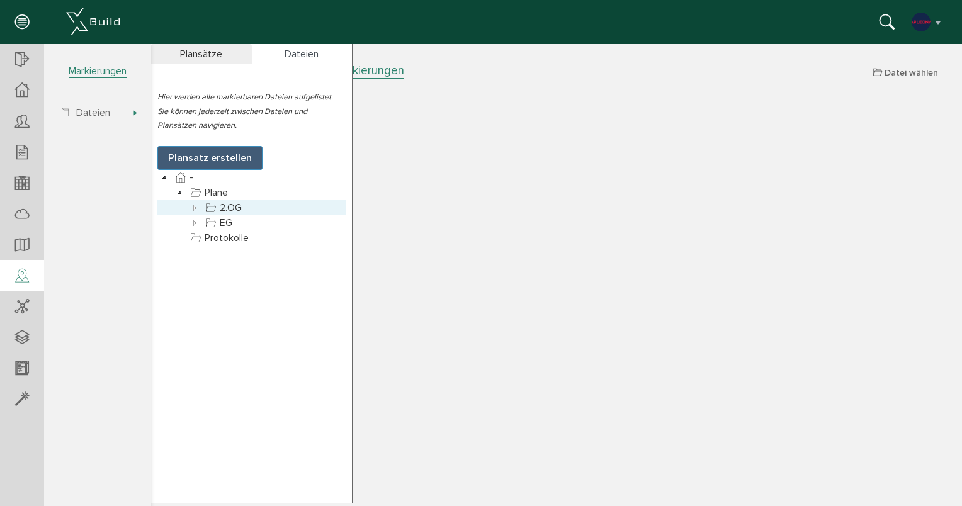
click at [195, 207] on icon at bounding box center [195, 207] width 15 height 15
click at [212, 227] on icon at bounding box center [210, 222] width 15 height 15
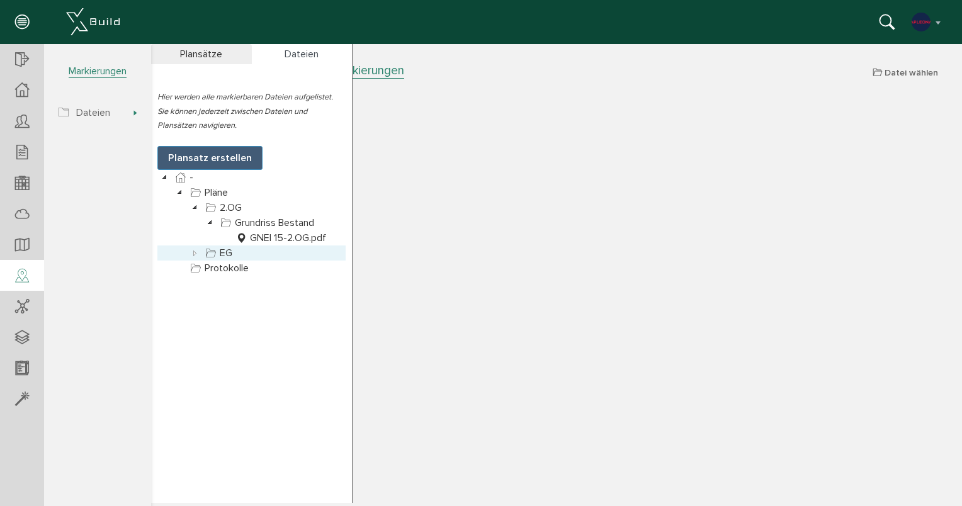
click at [274, 246] on div at bounding box center [251, 253] width 188 height 15
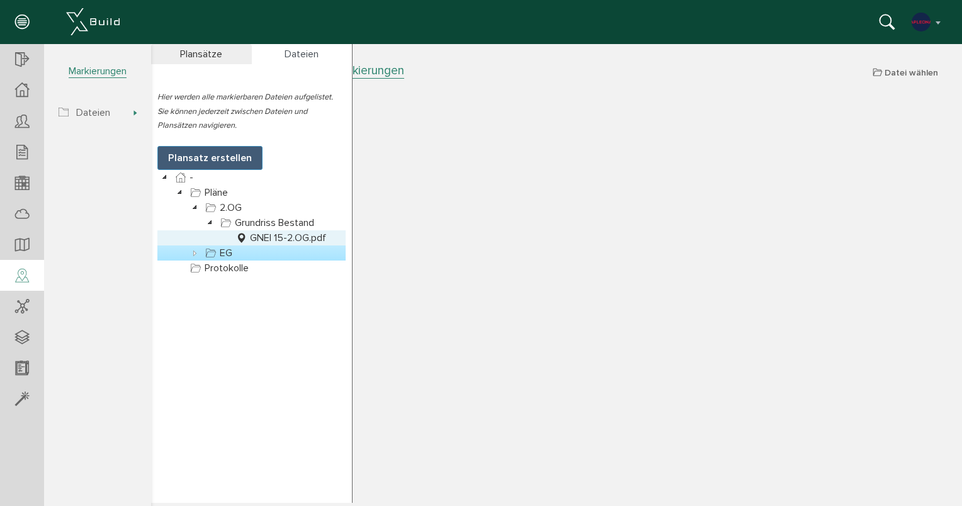
click at [275, 240] on link "GNEI 15-2.OG.pdf" at bounding box center [281, 238] width 96 height 15
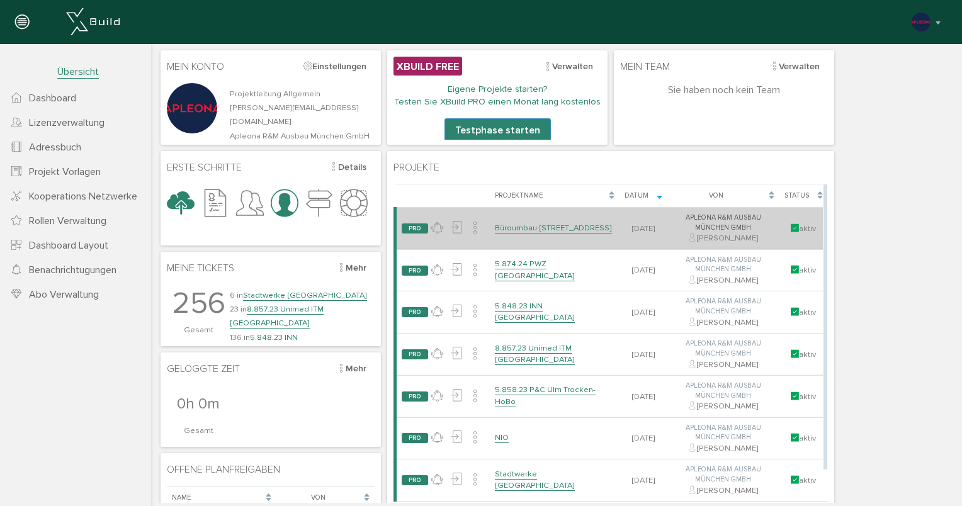
click at [528, 223] on link "Büroumbau [STREET_ADDRESS]" at bounding box center [553, 228] width 117 height 11
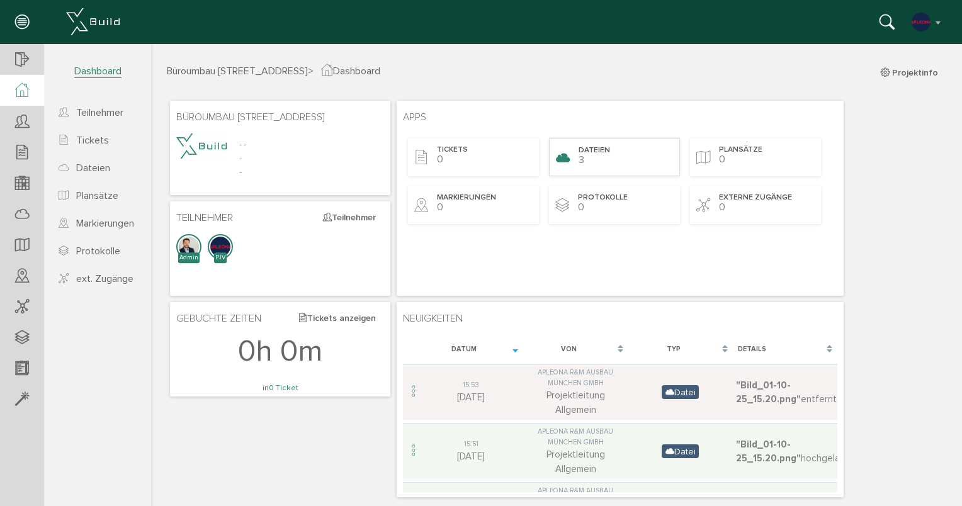
click at [590, 146] on span "Dateien" at bounding box center [594, 151] width 31 height 11
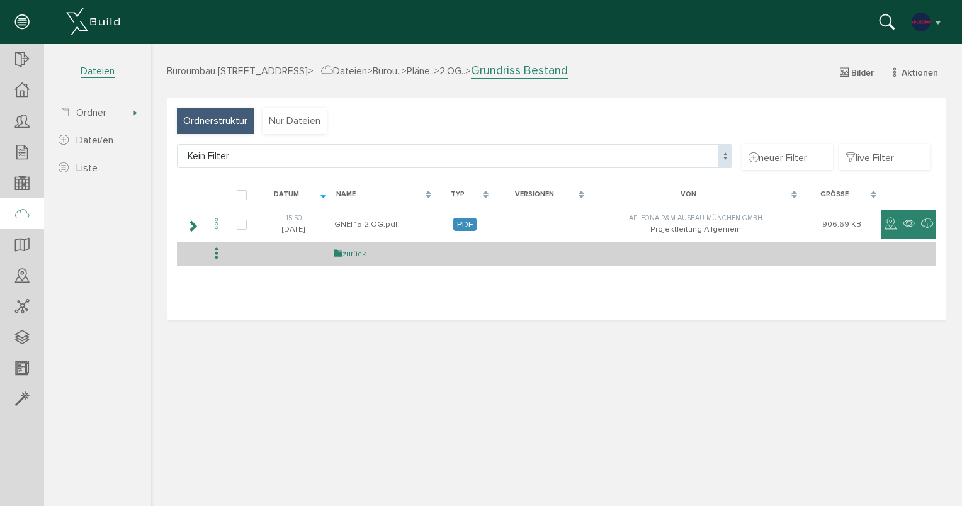
click at [363, 254] on link "zurück" at bounding box center [350, 254] width 32 height 11
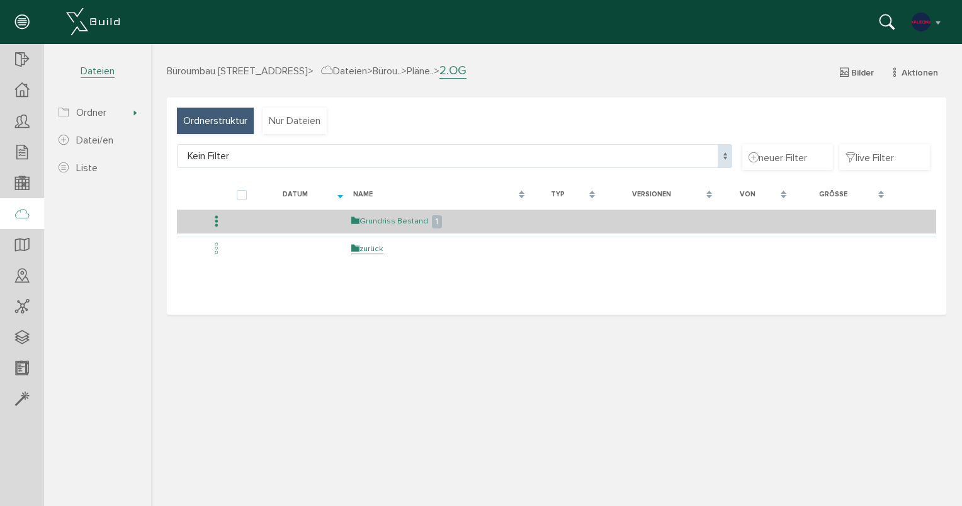
click at [387, 224] on link "Grundriss Bestand" at bounding box center [389, 221] width 77 height 11
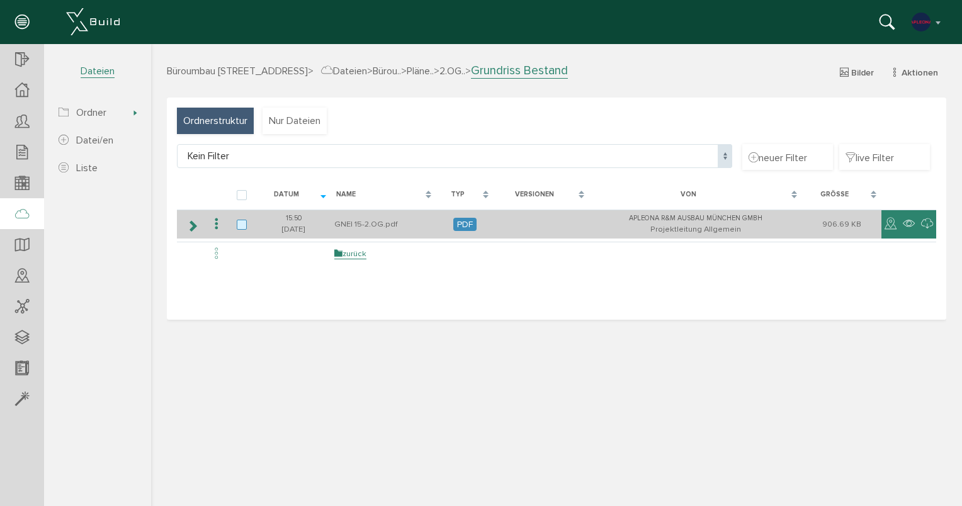
click at [242, 224] on label at bounding box center [244, 225] width 15 height 11
click at [242, 224] on input "checkbox" at bounding box center [241, 224] width 8 height 8
checkbox input "true"
click at [213, 224] on icon at bounding box center [216, 224] width 15 height 17
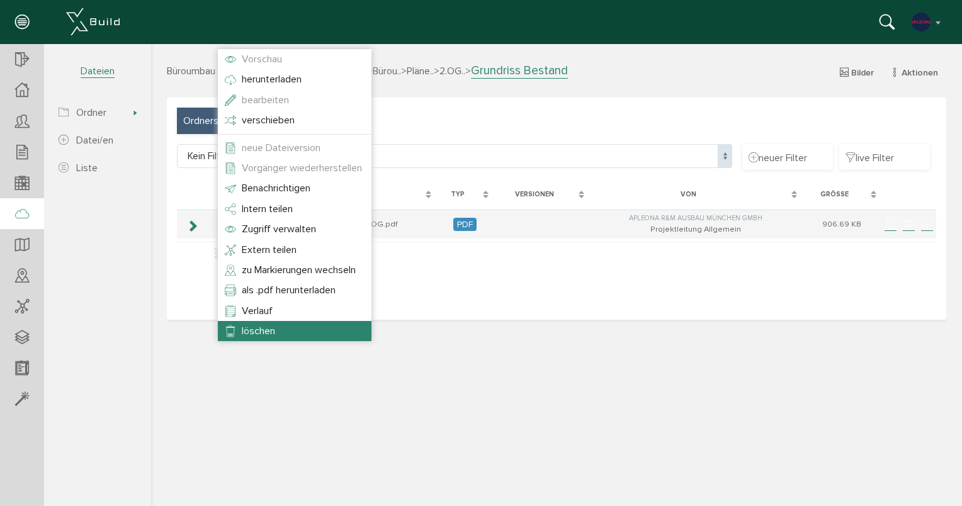
click at [252, 324] on li "löschen" at bounding box center [295, 331] width 154 height 20
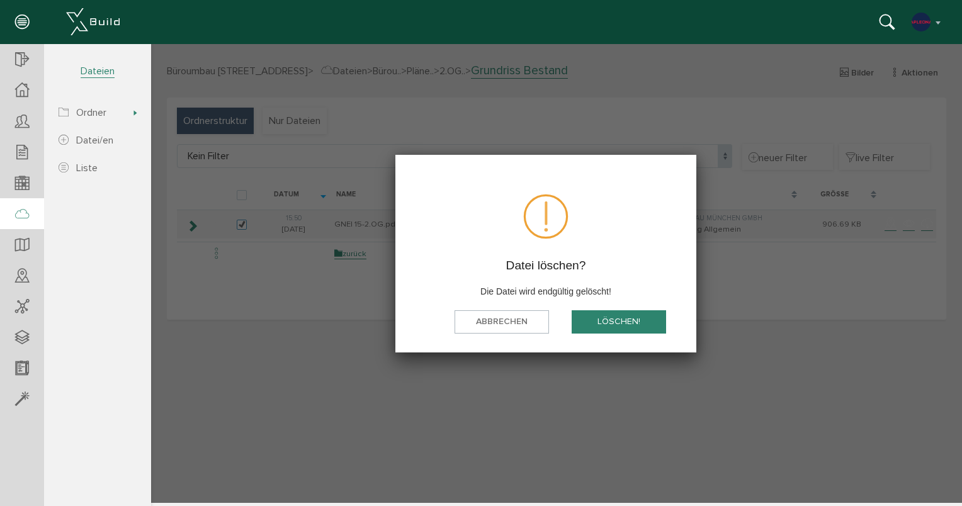
click at [600, 315] on button "löschen!" at bounding box center [619, 322] width 94 height 23
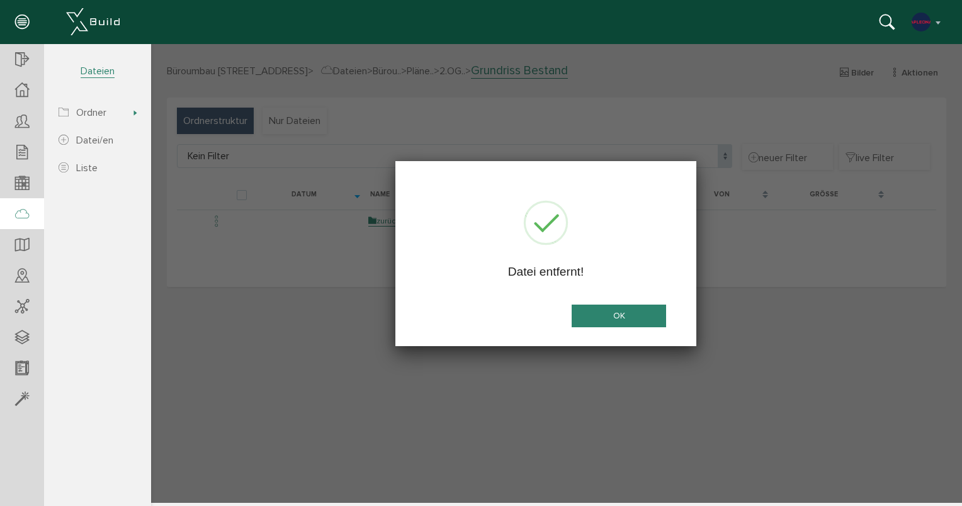
click at [620, 315] on button "OK" at bounding box center [619, 316] width 94 height 23
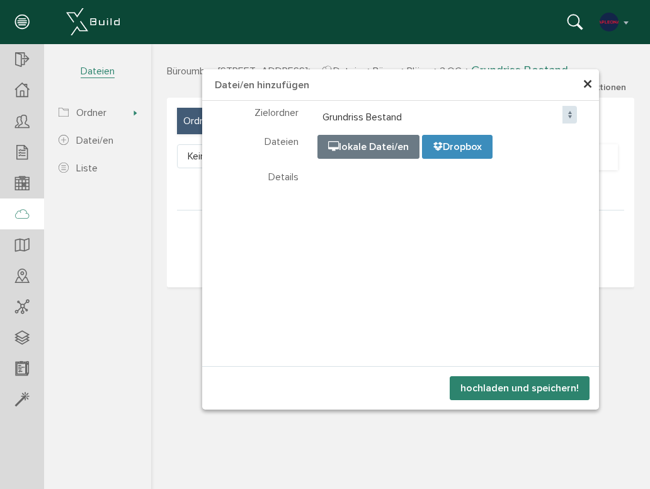
select select "D-68dd31396b1d01_40780919"
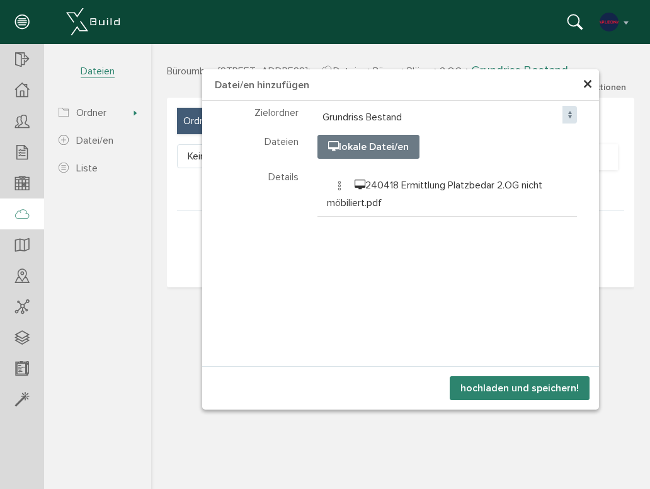
click at [536, 385] on button "hochladen und speichern!" at bounding box center [520, 388] width 140 height 24
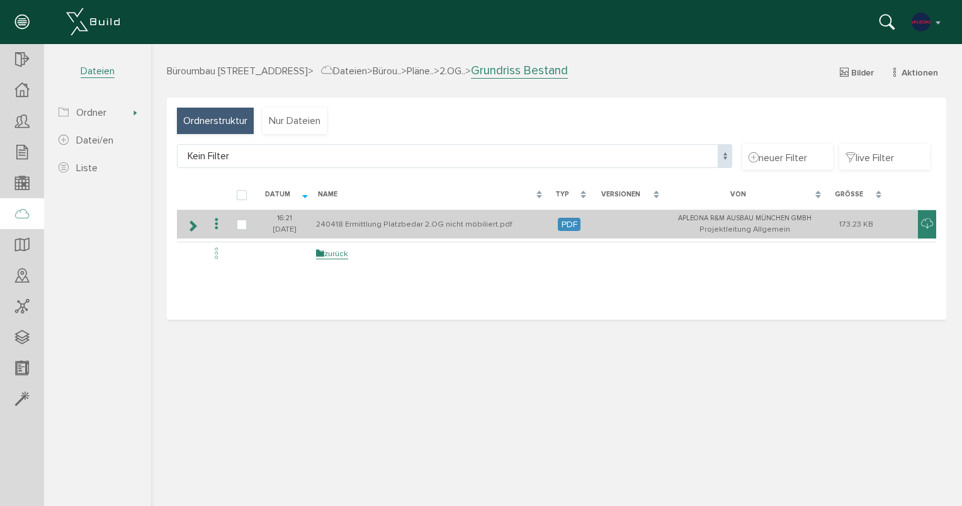
click at [363, 222] on td "240418 Ermittlung Platzbedar 2.OG nicht möbiliert.pdf" at bounding box center [430, 225] width 234 height 30
click at [383, 230] on td "240418 Ermittlung Platzbedar 2.OG nicht möbiliert.pdf" at bounding box center [430, 225] width 234 height 30
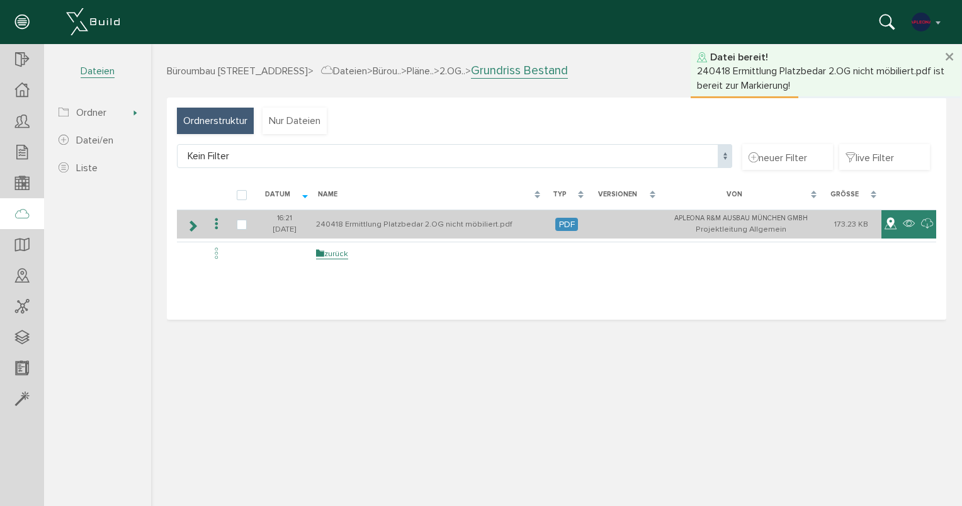
click at [889, 221] on icon at bounding box center [891, 224] width 12 height 15
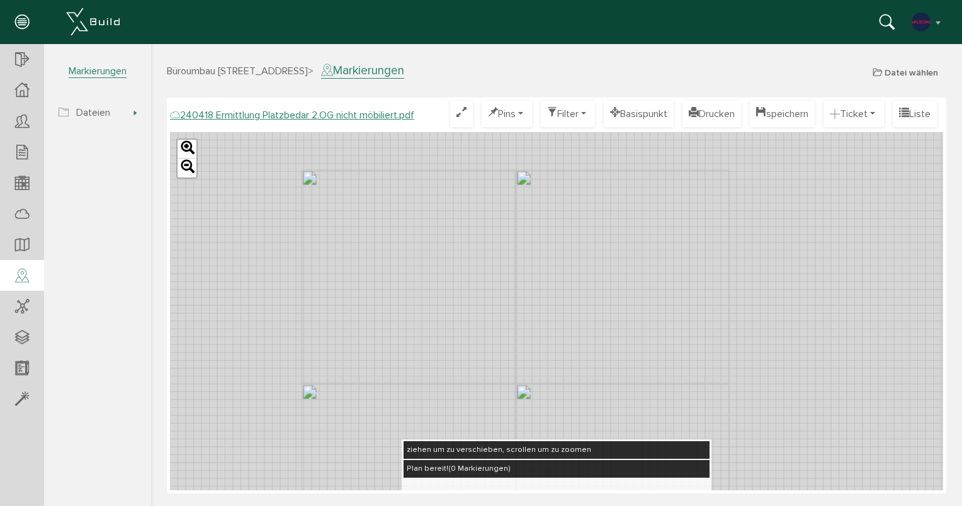
drag, startPoint x: 501, startPoint y: 228, endPoint x: 501, endPoint y: 365, distance: 137.3
click at [506, 413] on div "Leaflet" at bounding box center [556, 311] width 773 height 358
drag, startPoint x: 513, startPoint y: 391, endPoint x: 560, endPoint y: 290, distance: 111.3
click at [560, 290] on div "Leaflet" at bounding box center [556, 311] width 773 height 358
drag, startPoint x: 582, startPoint y: 251, endPoint x: 567, endPoint y: 425, distance: 173.9
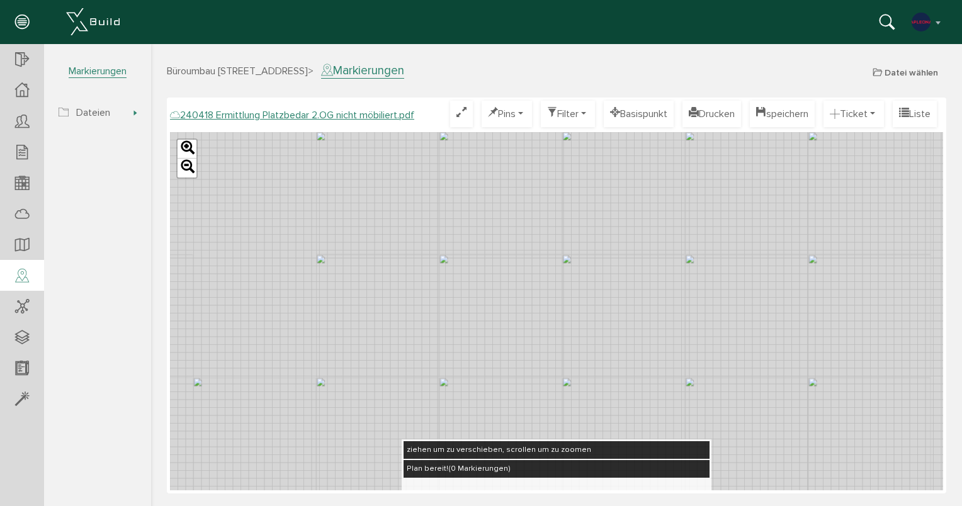
click at [567, 433] on div "Leaflet" at bounding box center [556, 311] width 773 height 358
drag, startPoint x: 568, startPoint y: 283, endPoint x: 579, endPoint y: 461, distance: 178.6
click at [579, 461] on div "240418 Ermittlung Platzbedar 2.OG nicht möbiliert.pdf Optimieren Pins nur Pin T…" at bounding box center [556, 296] width 773 height 390
drag, startPoint x: 551, startPoint y: 217, endPoint x: 539, endPoint y: 496, distance: 279.3
click at [539, 496] on div "Büroumbau [STREET_ADDRESS] > Markierungen Datei wählen Plansätze Dateien Hier w…" at bounding box center [556, 283] width 811 height 440
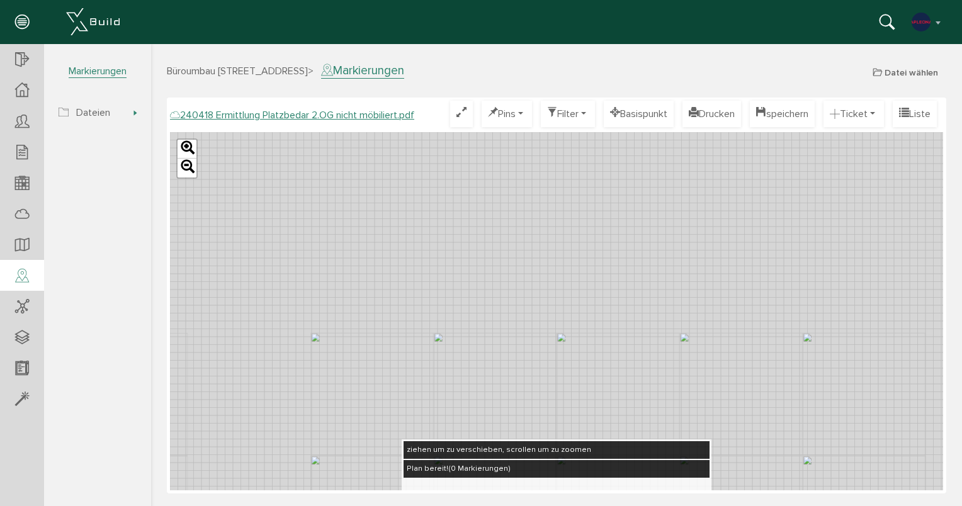
drag, startPoint x: 549, startPoint y: 482, endPoint x: 554, endPoint y: 538, distance: 56.2
click at [554, 503] on html "erweiterte Suche Datum durchsuchen Deadline durchsuchen Vorgängerversionen durc…" at bounding box center [556, 273] width 811 height 459
drag, startPoint x: 533, startPoint y: 409, endPoint x: 529, endPoint y: 310, distance: 99.6
click at [529, 310] on div "Leaflet" at bounding box center [556, 311] width 773 height 358
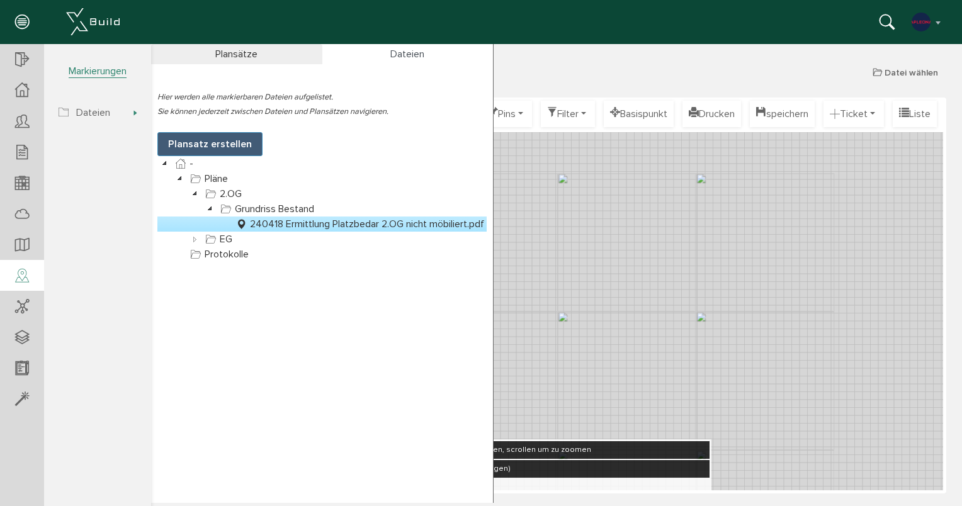
click at [294, 224] on link "240418 Ermittlung Platzbedar 2.OG nicht möbiliert.pdf" at bounding box center [360, 224] width 254 height 15
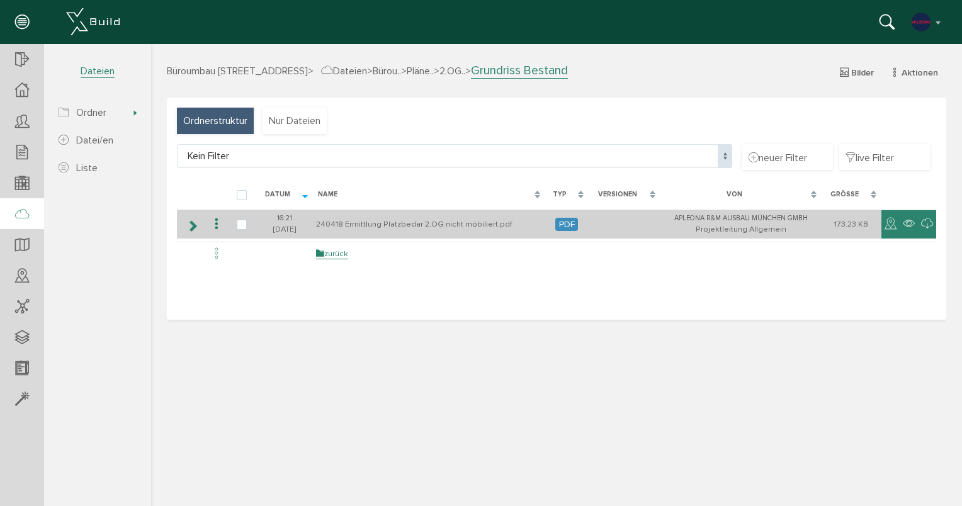
click at [219, 226] on icon at bounding box center [216, 224] width 15 height 17
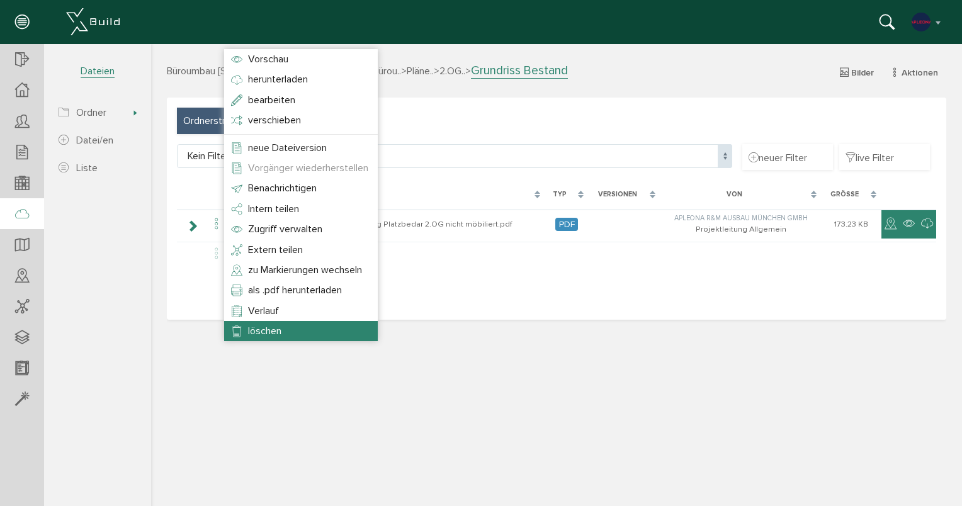
click at [263, 327] on span "löschen" at bounding box center [264, 331] width 33 height 13
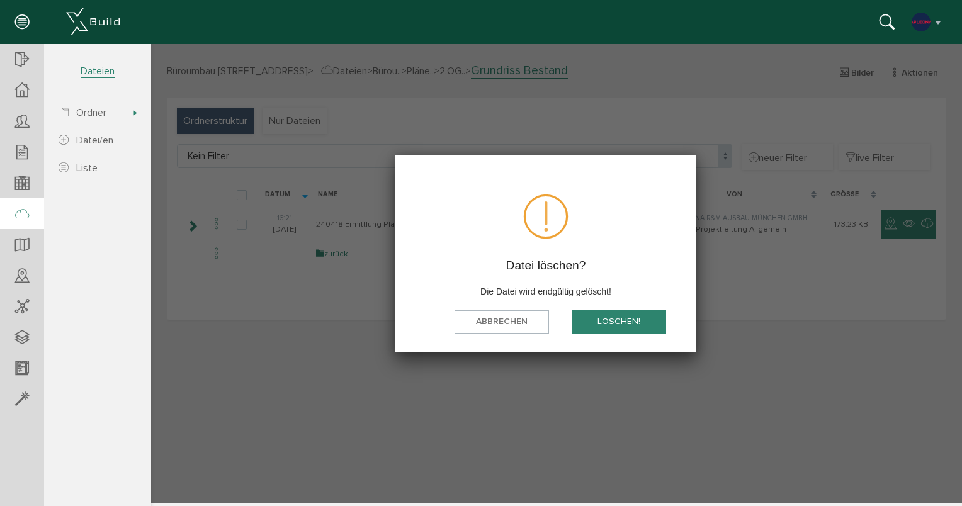
drag, startPoint x: 610, startPoint y: 322, endPoint x: 618, endPoint y: 290, distance: 33.0
click at [611, 322] on button "löschen!" at bounding box center [619, 322] width 94 height 23
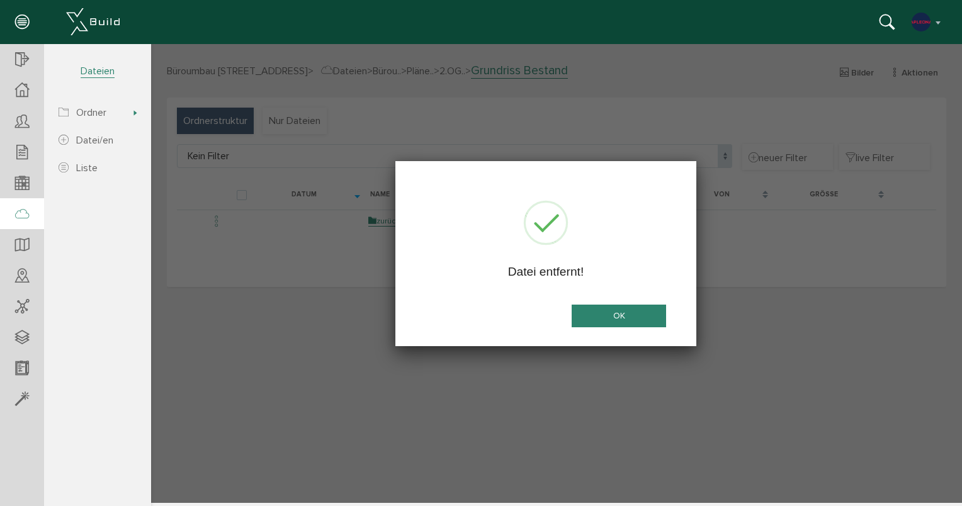
drag, startPoint x: 591, startPoint y: 310, endPoint x: 591, endPoint y: 304, distance: 6.3
click at [592, 310] on button "OK" at bounding box center [619, 316] width 94 height 23
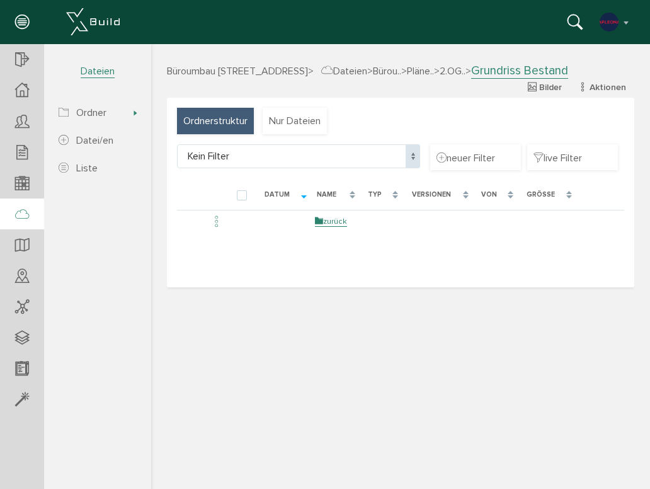
select select "D-68dd31396b1d01_40780919"
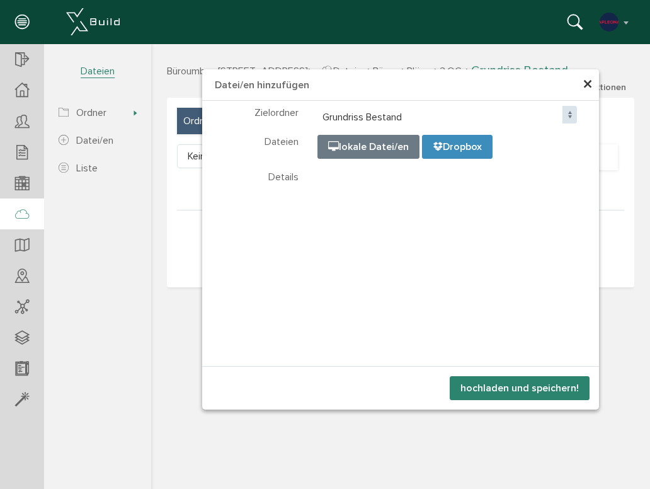
select select "D-68dd31396b1d01_40780919"
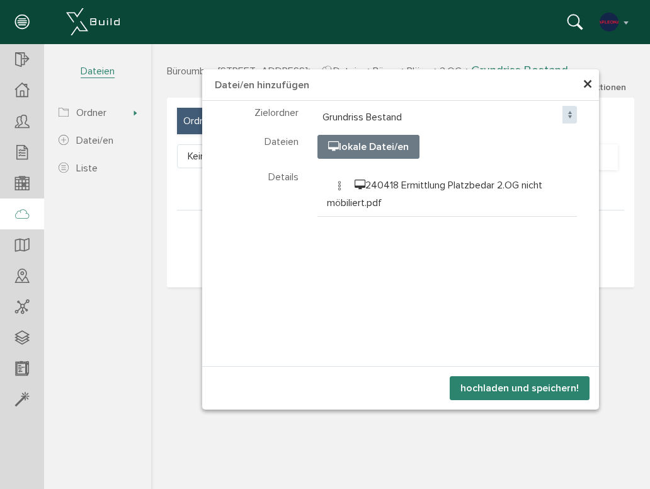
click at [476, 387] on button "hochladen und speichern!" at bounding box center [520, 388] width 140 height 24
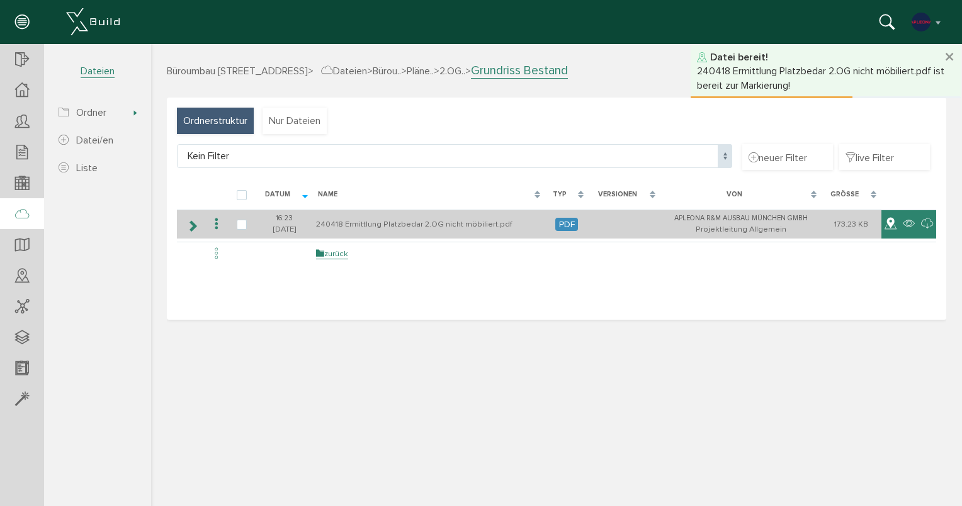
click at [890, 227] on icon at bounding box center [891, 224] width 12 height 15
